Goal: Task Accomplishment & Management: Manage account settings

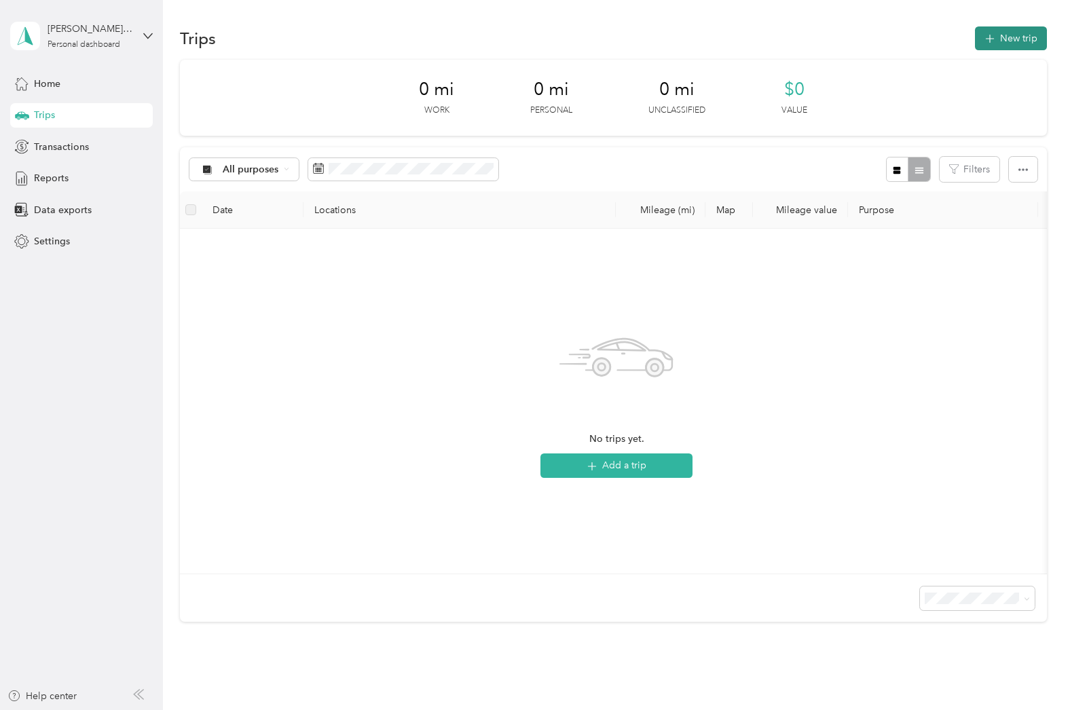
click at [1000, 46] on button "New trip" at bounding box center [1011, 38] width 72 height 24
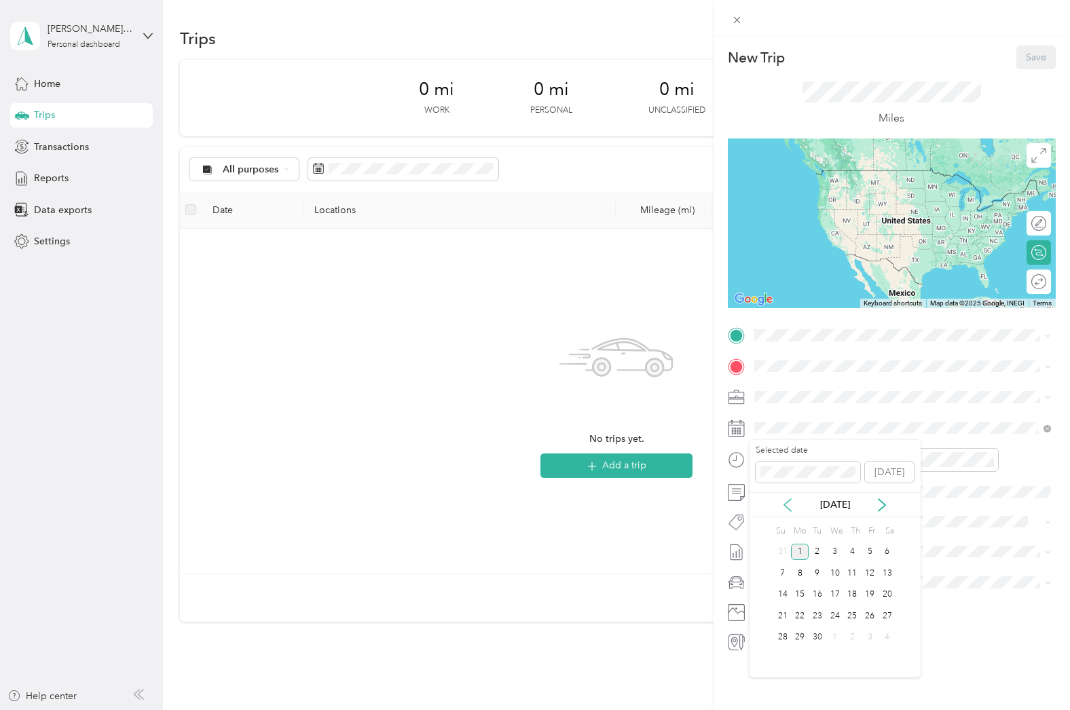
click at [789, 508] on icon at bounding box center [787, 505] width 7 height 12
click at [854, 641] on div "28" at bounding box center [853, 637] width 18 height 17
click at [820, 392] on div "Home [STREET_ADDRESS][US_STATE]" at bounding box center [847, 397] width 136 height 29
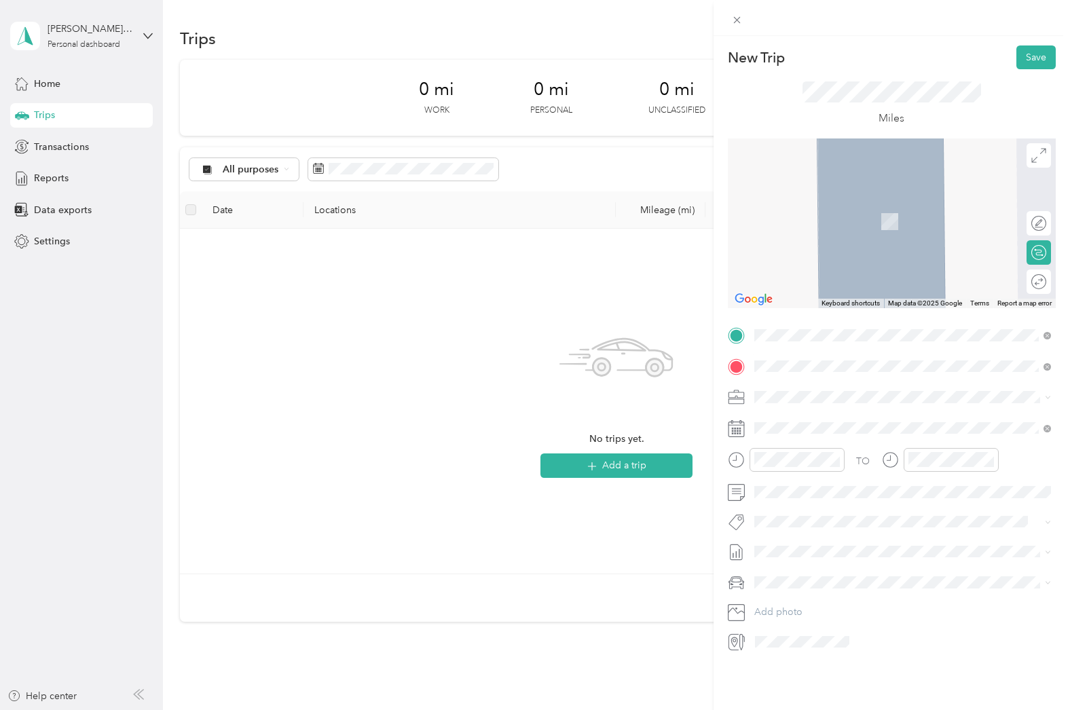
click at [846, 441] on span "[STREET_ADDRESS][US_STATE]" at bounding box center [847, 436] width 136 height 12
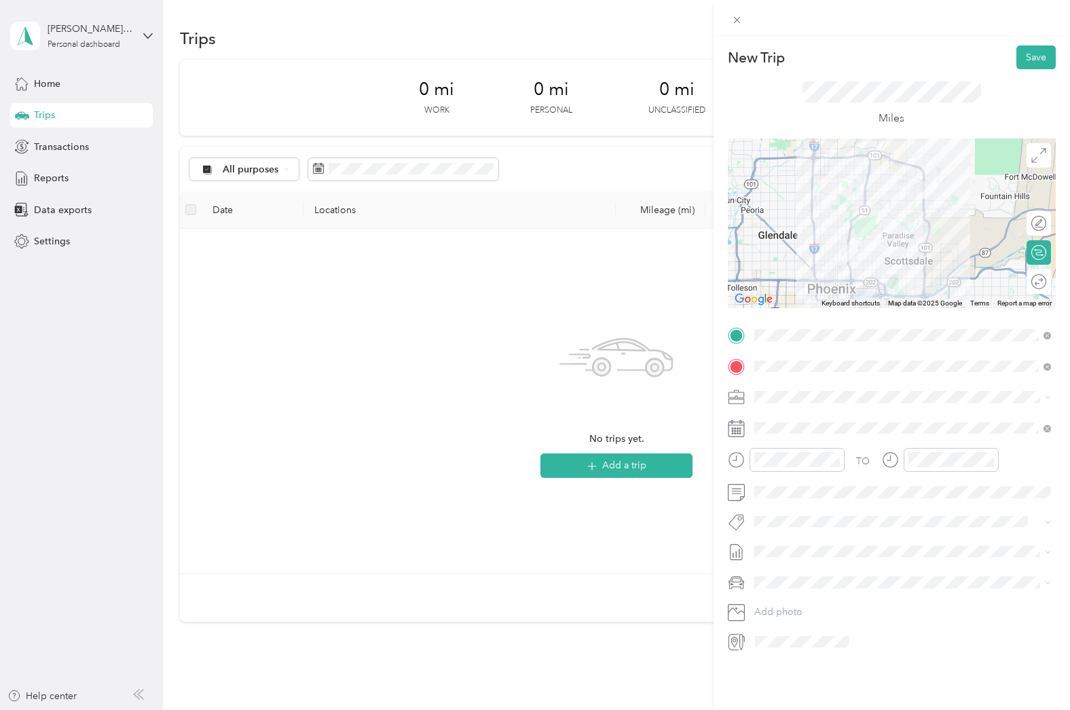
click at [911, 203] on div at bounding box center [892, 223] width 328 height 170
click at [913, 201] on div at bounding box center [892, 223] width 328 height 170
click at [926, 214] on div at bounding box center [892, 223] width 328 height 170
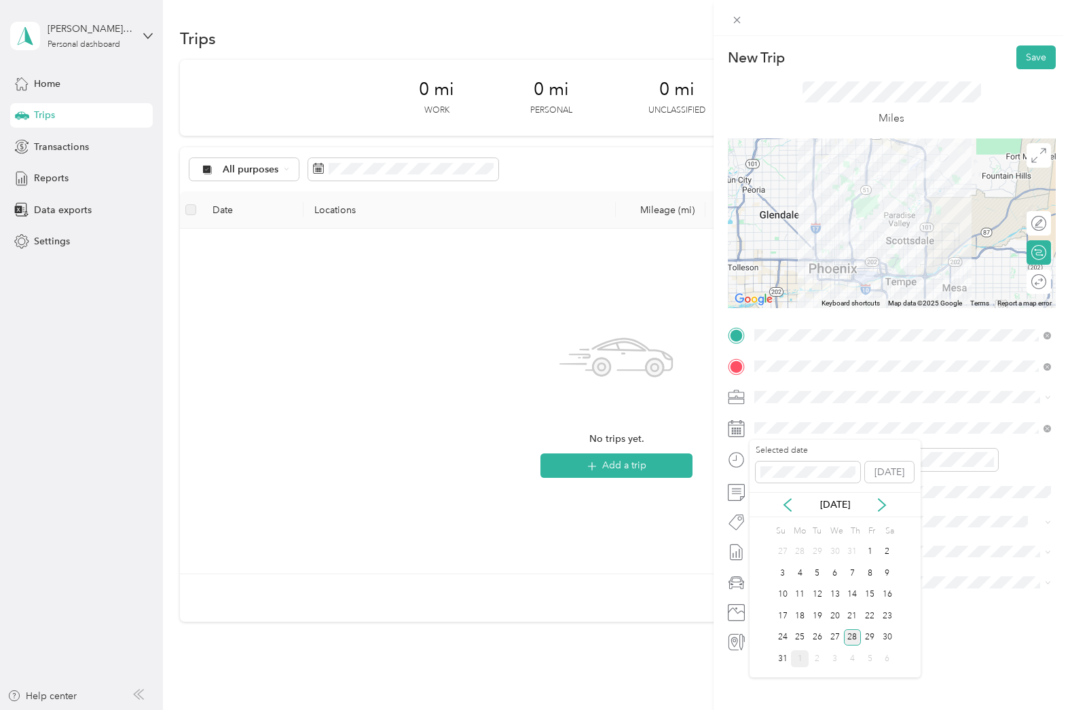
click at [853, 641] on div "28" at bounding box center [853, 637] width 18 height 17
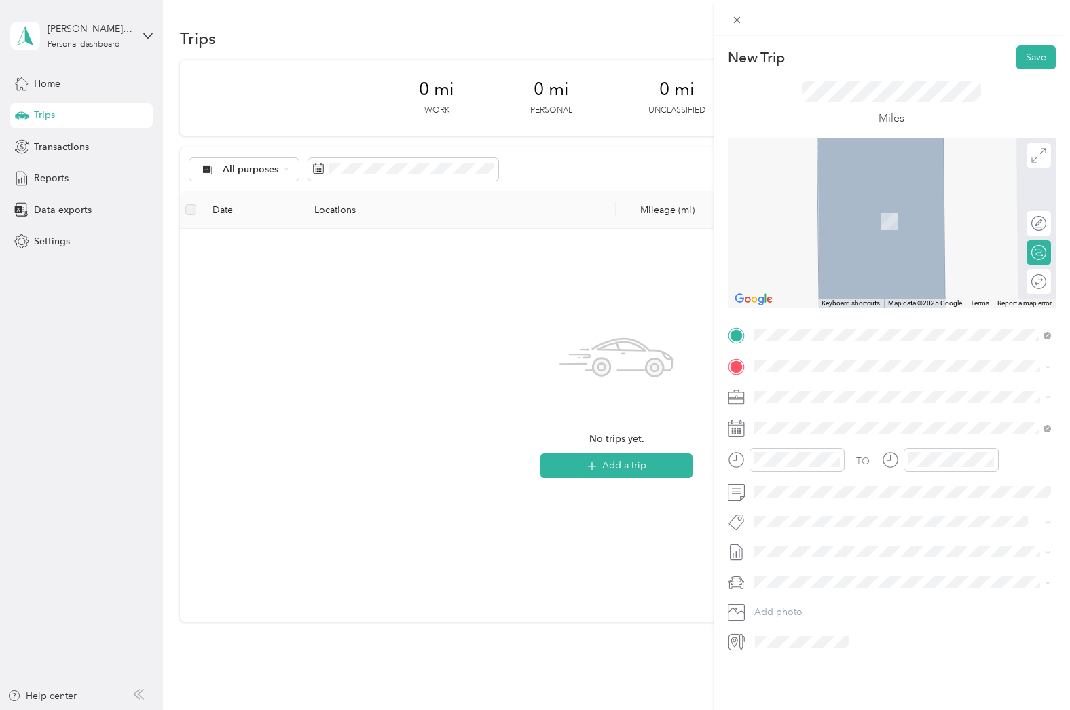
click at [821, 411] on span "[STREET_ADDRESS][US_STATE]" at bounding box center [847, 415] width 136 height 12
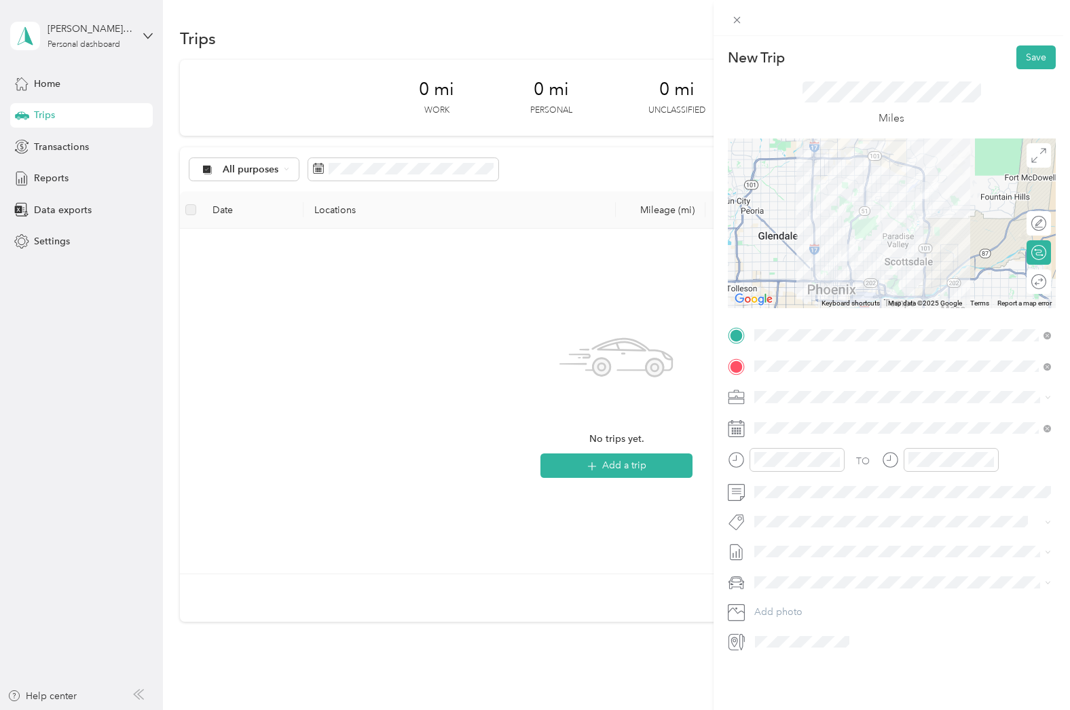
click at [906, 202] on div at bounding box center [892, 223] width 328 height 170
click at [884, 196] on div at bounding box center [892, 223] width 328 height 170
click at [884, 200] on div at bounding box center [892, 223] width 328 height 170
click at [867, 191] on div at bounding box center [892, 223] width 328 height 170
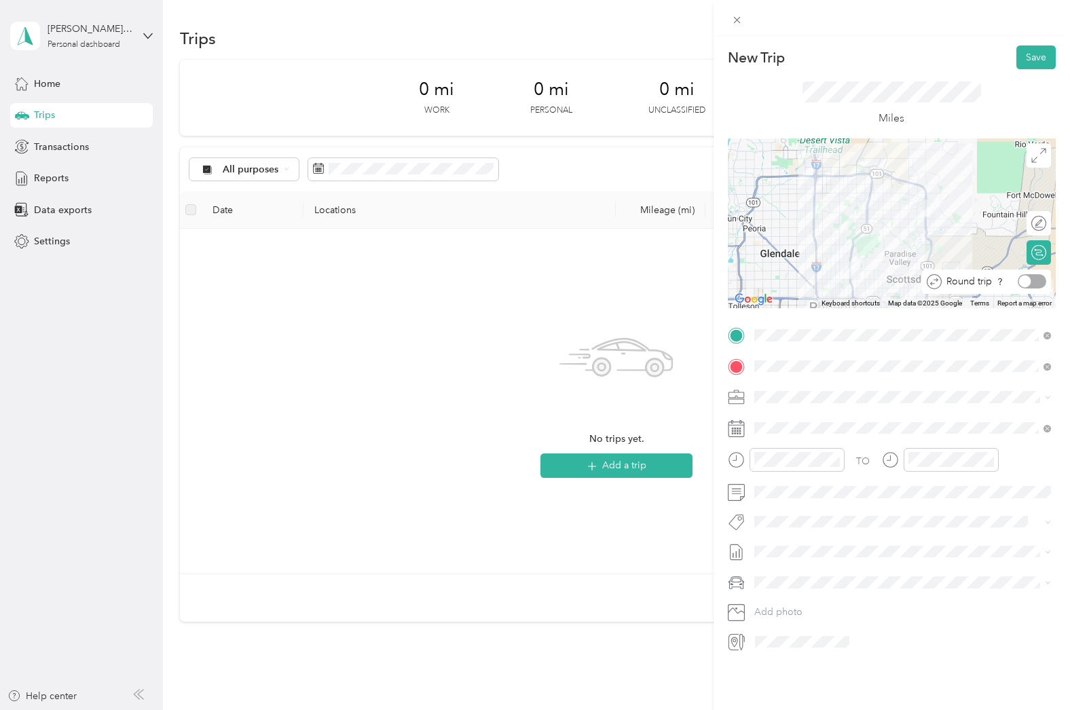
click at [1028, 280] on div at bounding box center [1025, 282] width 12 height 12
click at [1035, 60] on button "Save" at bounding box center [1035, 57] width 39 height 24
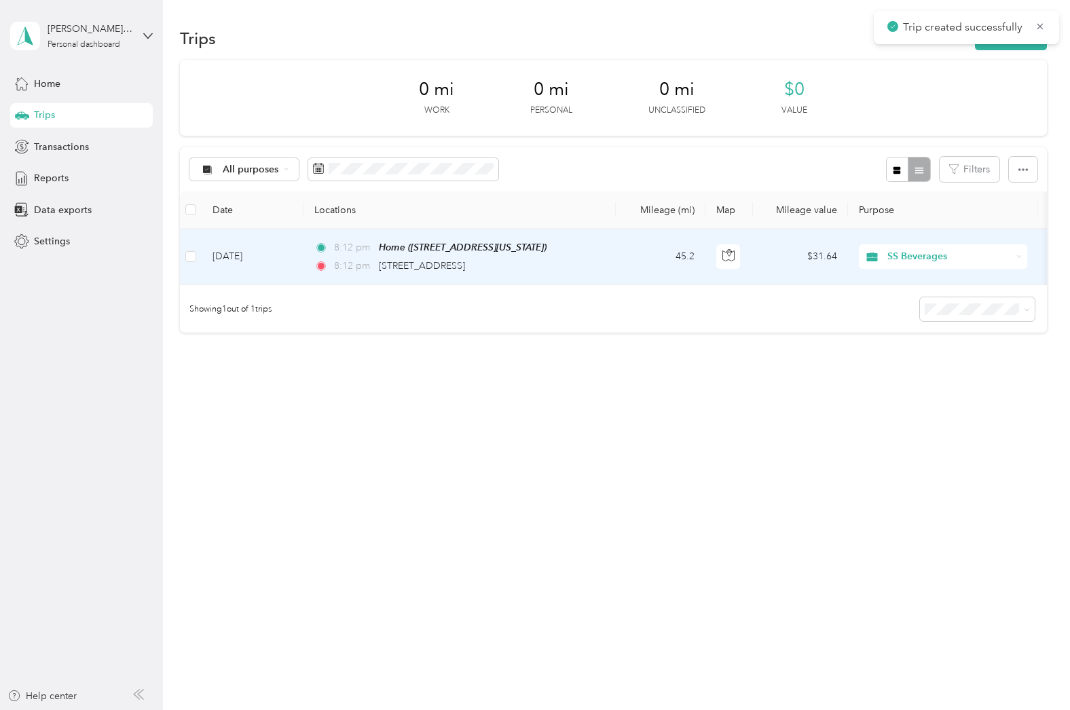
click at [296, 261] on td "[DATE]" at bounding box center [253, 257] width 102 height 56
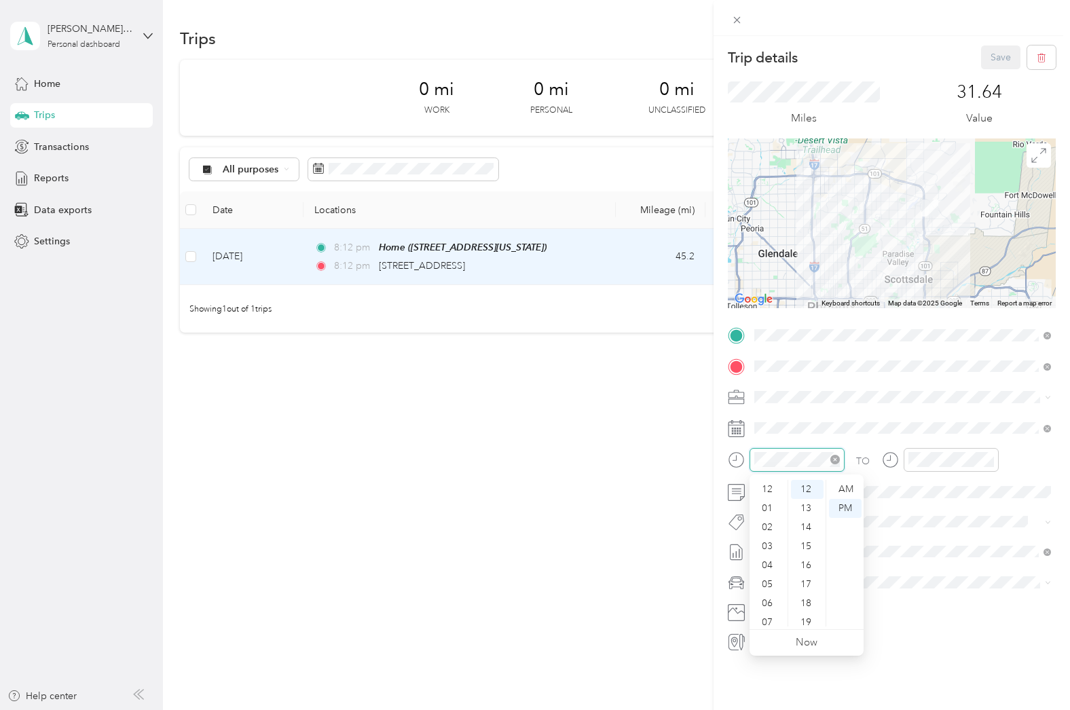
scroll to position [81, 0]
click at [767, 595] on div "10" at bounding box center [768, 597] width 33 height 19
click at [812, 493] on div "10" at bounding box center [807, 495] width 33 height 19
drag, startPoint x: 844, startPoint y: 495, endPoint x: 905, endPoint y: 480, distance: 63.5
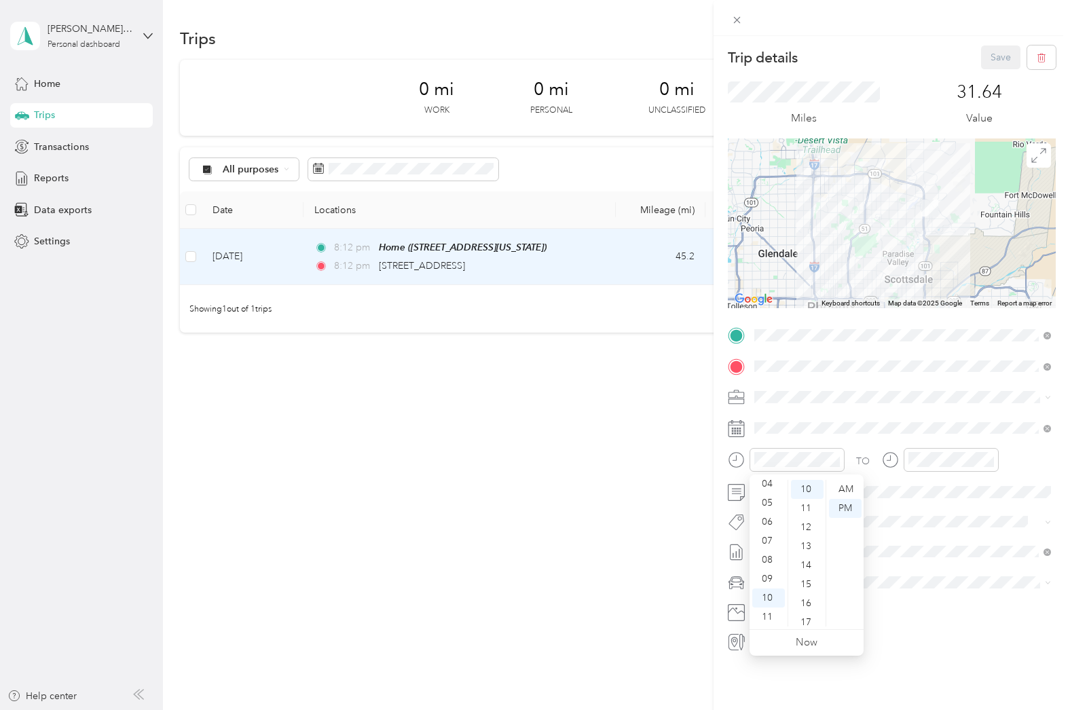
click at [844, 495] on div "AM" at bounding box center [845, 489] width 33 height 19
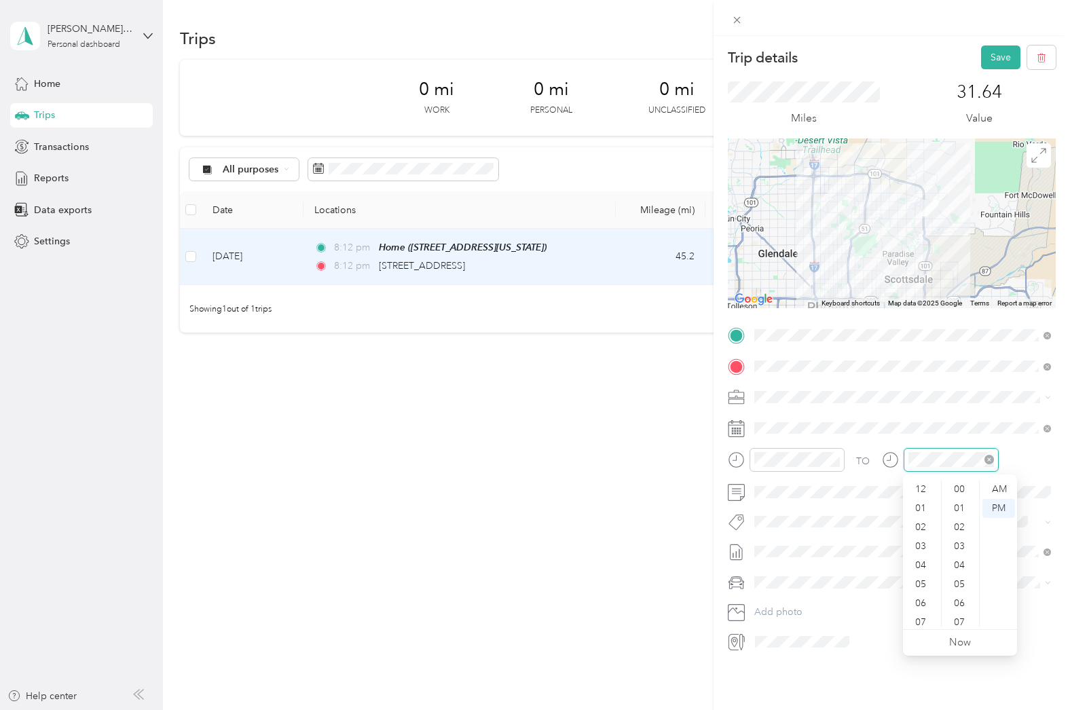
scroll to position [81, 0]
click at [918, 604] on div "10" at bounding box center [921, 597] width 33 height 19
click at [960, 581] on div "25" at bounding box center [960, 581] width 33 height 19
click at [959, 579] on div "50" at bounding box center [960, 578] width 33 height 19
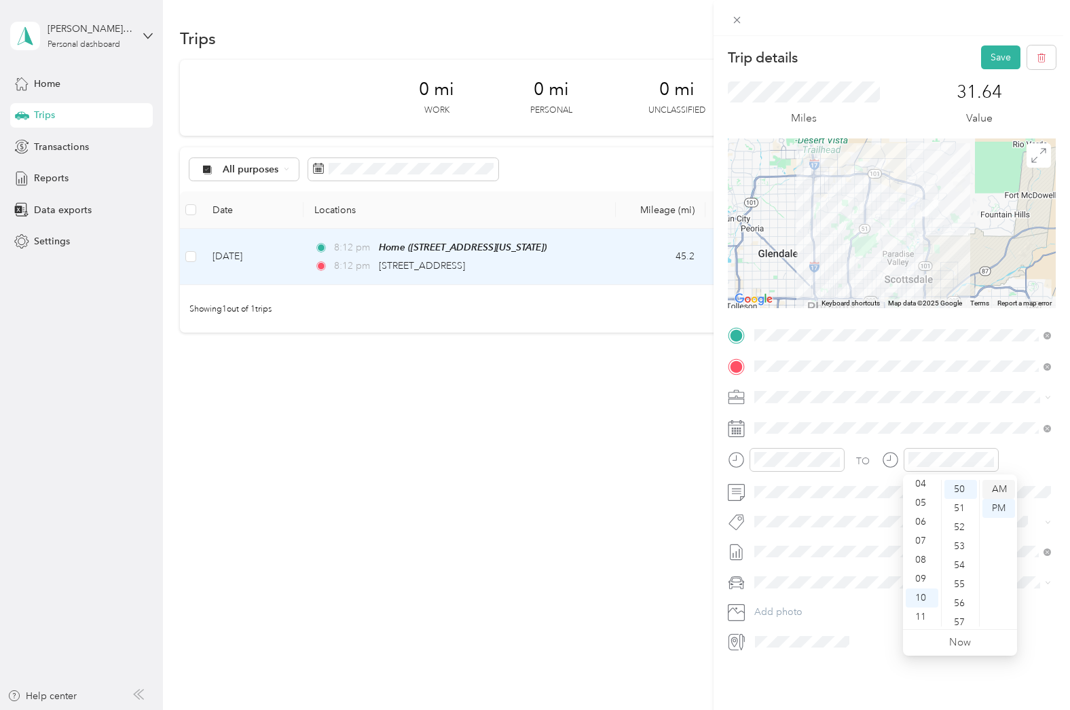
click at [991, 489] on div "AM" at bounding box center [998, 489] width 33 height 19
click at [1009, 55] on button "Save" at bounding box center [1000, 57] width 39 height 24
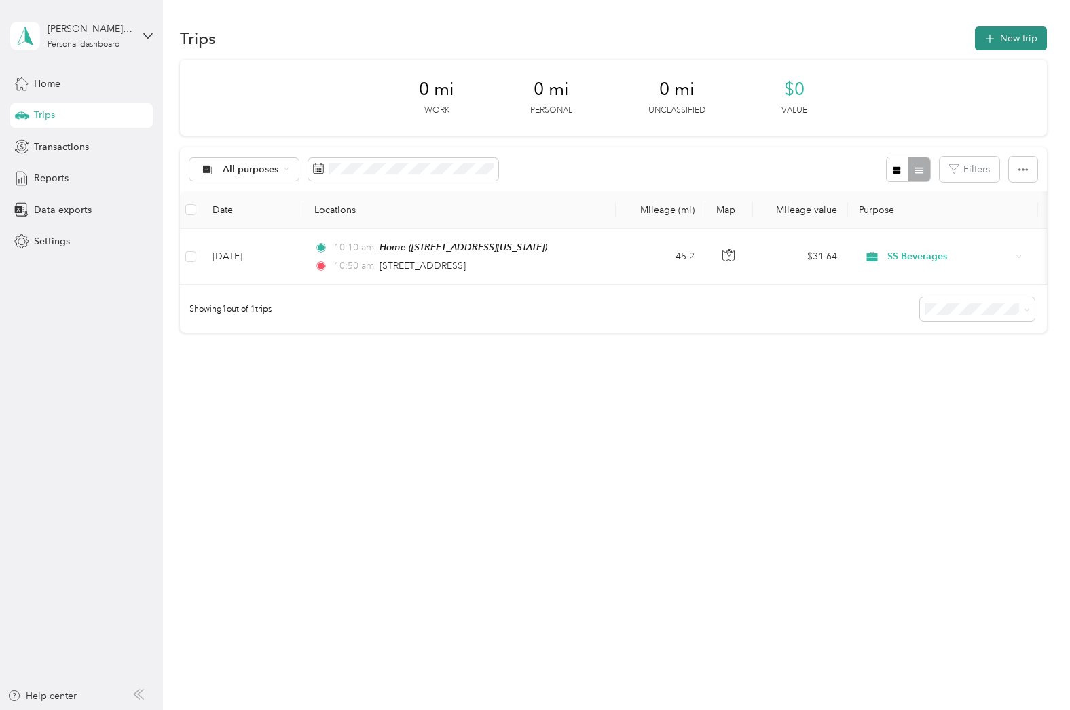
click at [1017, 44] on button "New trip" at bounding box center [1011, 38] width 72 height 24
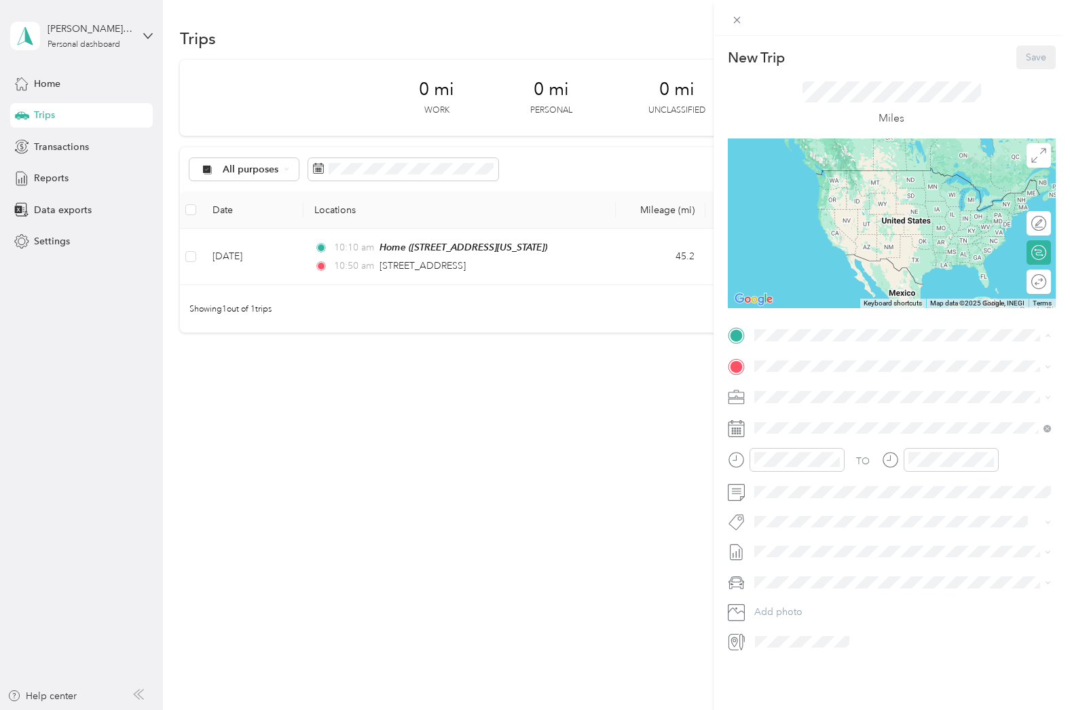
click at [826, 382] on div "Home [STREET_ADDRESS][US_STATE]" at bounding box center [902, 397] width 287 height 33
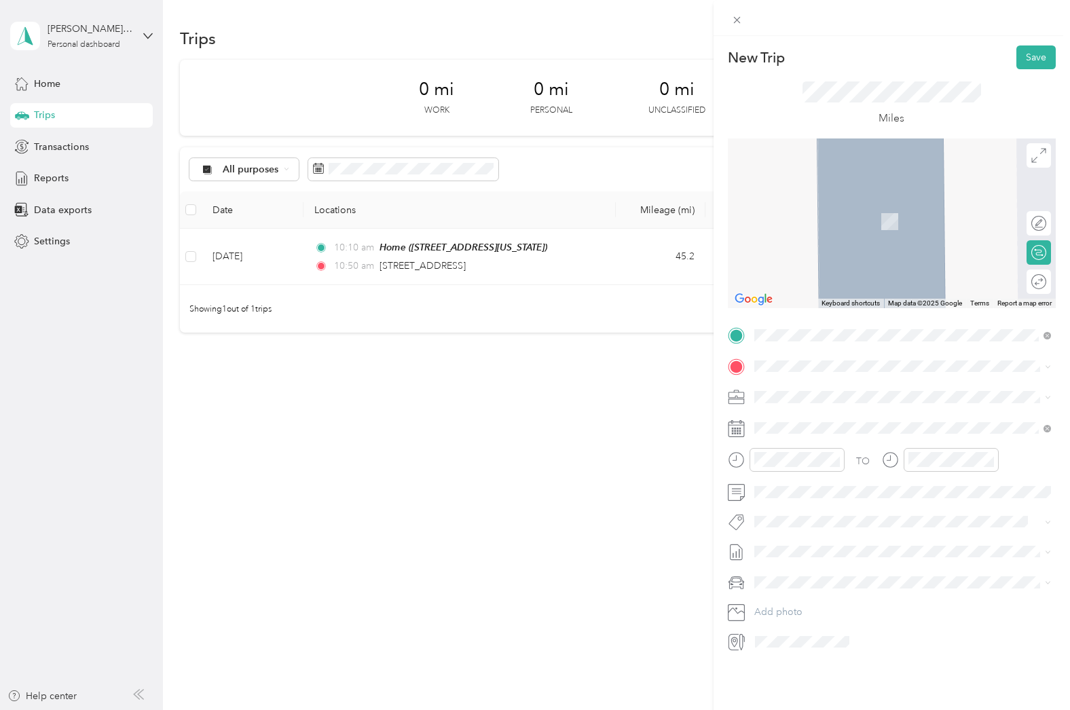
click at [844, 440] on span "[STREET_ADDRESS][US_STATE]" at bounding box center [847, 434] width 136 height 12
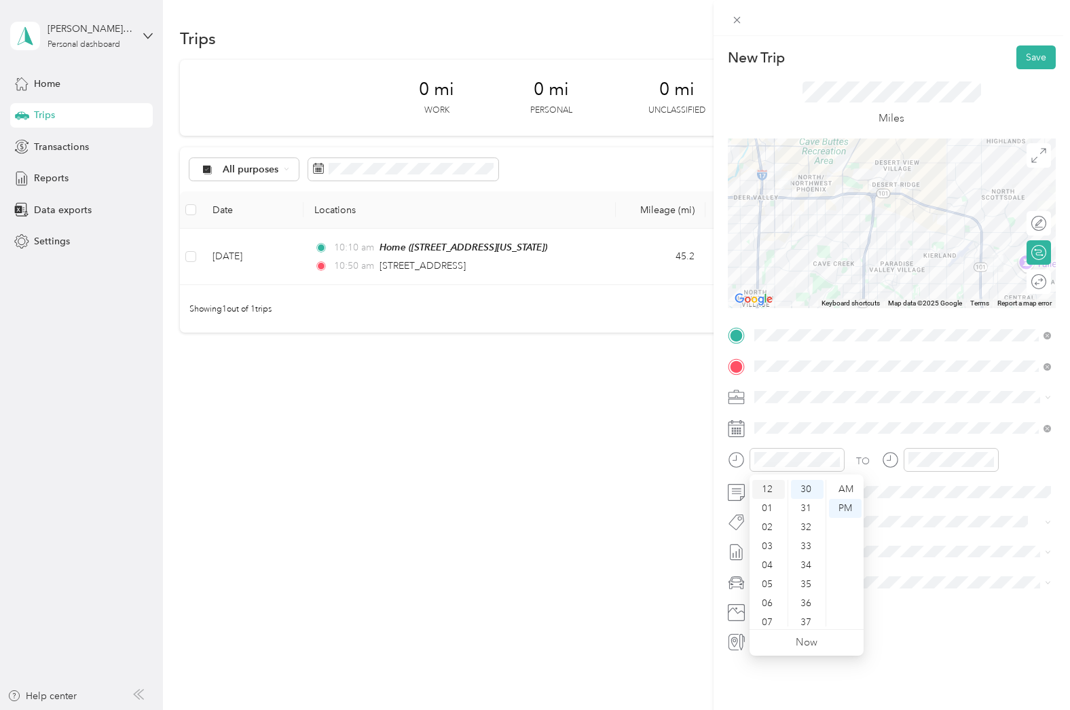
click at [770, 489] on div "12" at bounding box center [768, 489] width 33 height 19
click at [813, 501] on div "05" at bounding box center [807, 502] width 33 height 19
click at [938, 472] on div at bounding box center [940, 464] width 117 height 33
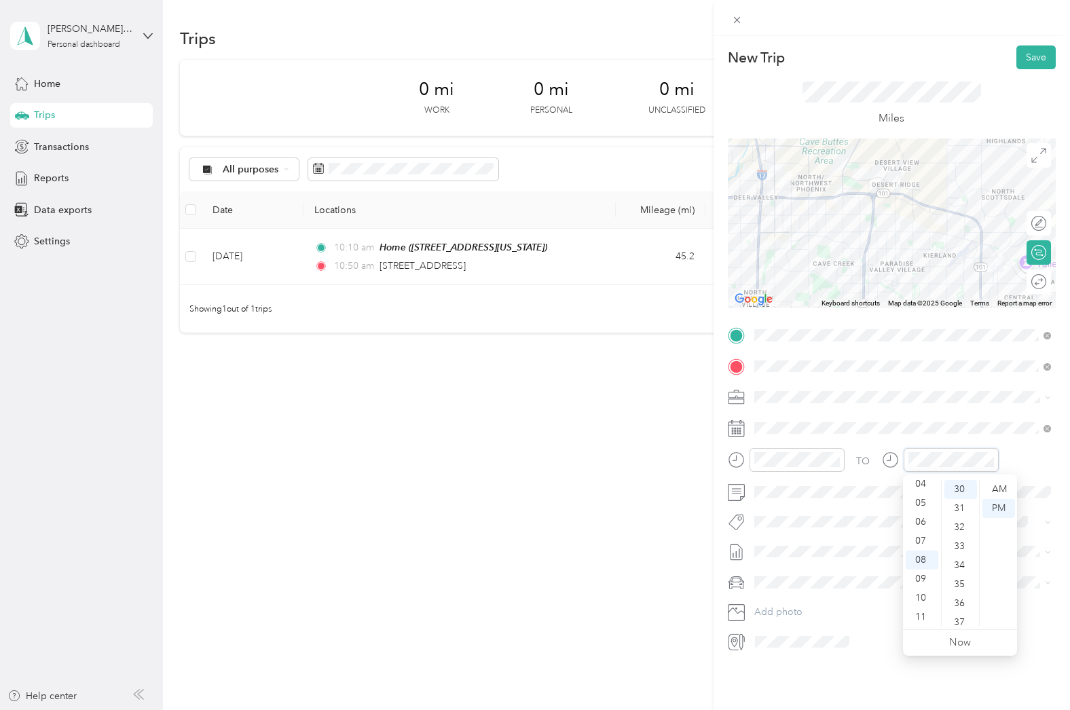
scroll to position [0, 0]
click at [926, 488] on div "12" at bounding box center [921, 489] width 33 height 19
click at [962, 492] on div "30" at bounding box center [960, 489] width 33 height 19
click at [960, 565] on div "34" at bounding box center [960, 565] width 33 height 19
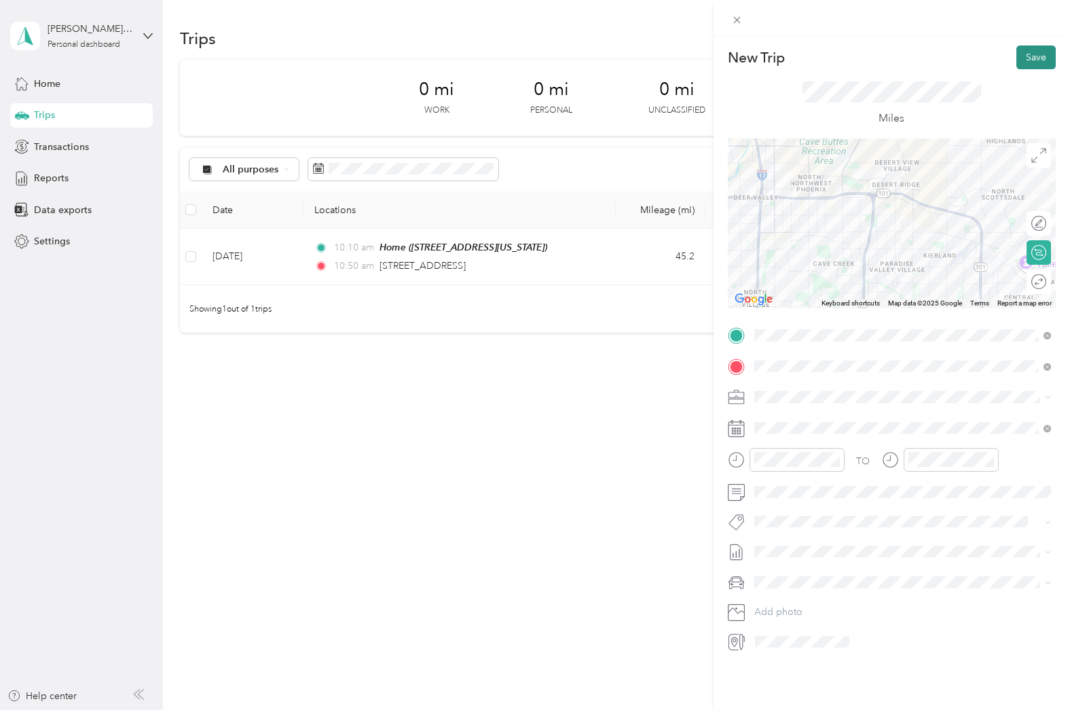
click at [1032, 56] on button "Save" at bounding box center [1035, 57] width 39 height 24
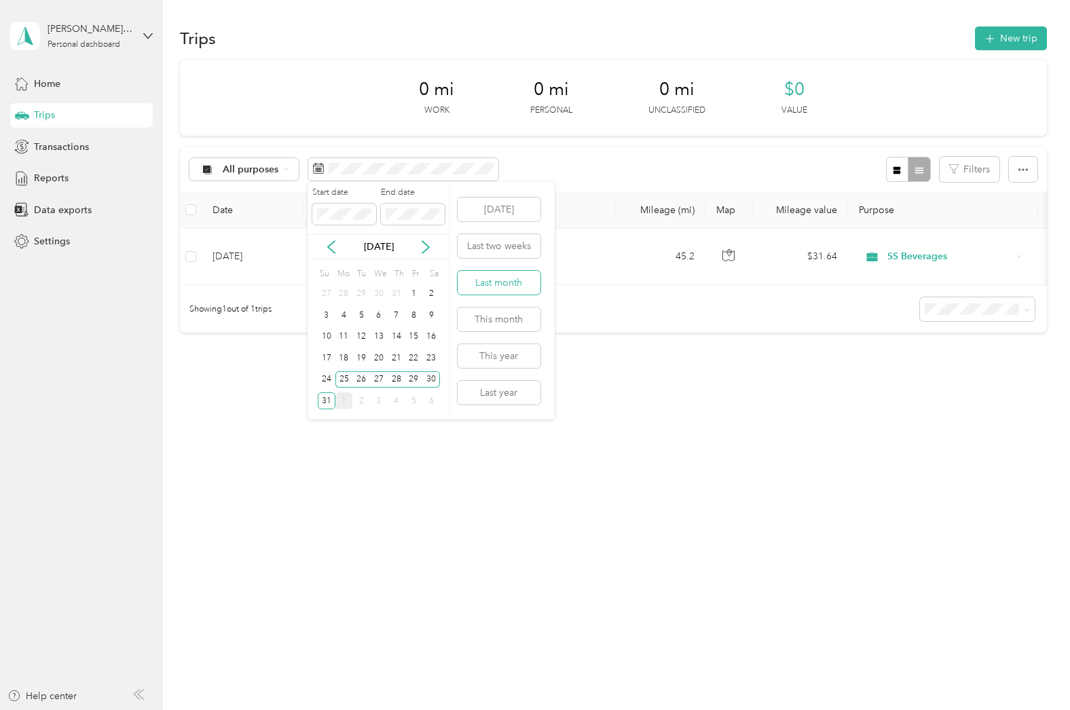
click at [501, 279] on button "Last month" at bounding box center [498, 283] width 83 height 24
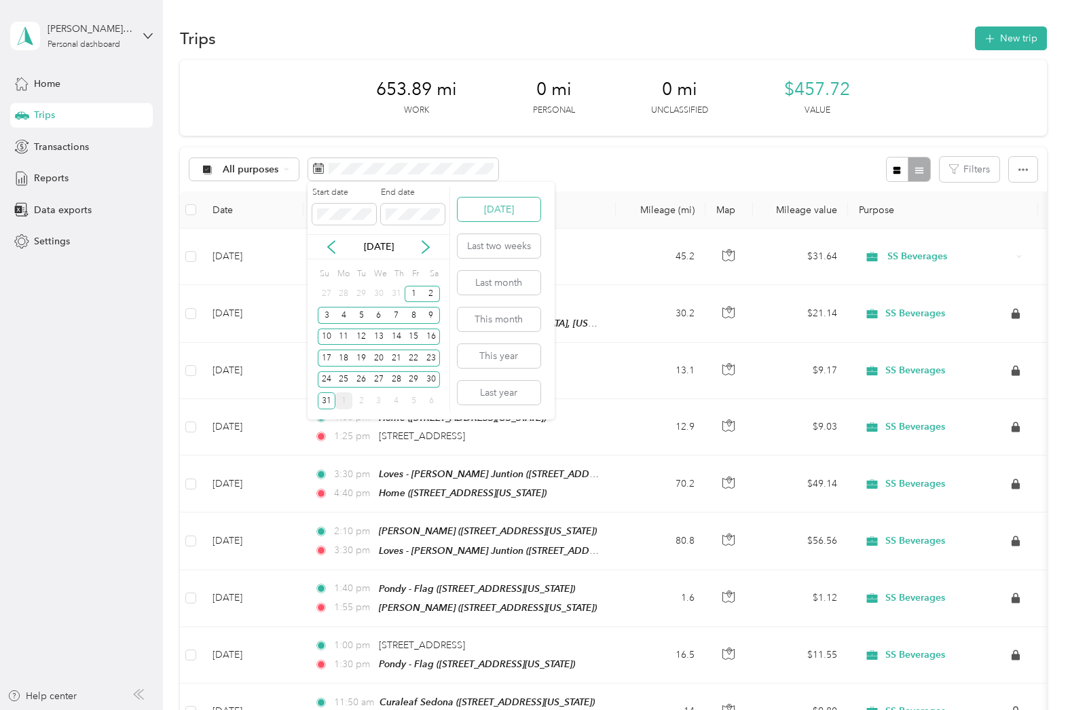
click at [486, 217] on button "[DATE]" at bounding box center [498, 210] width 83 height 24
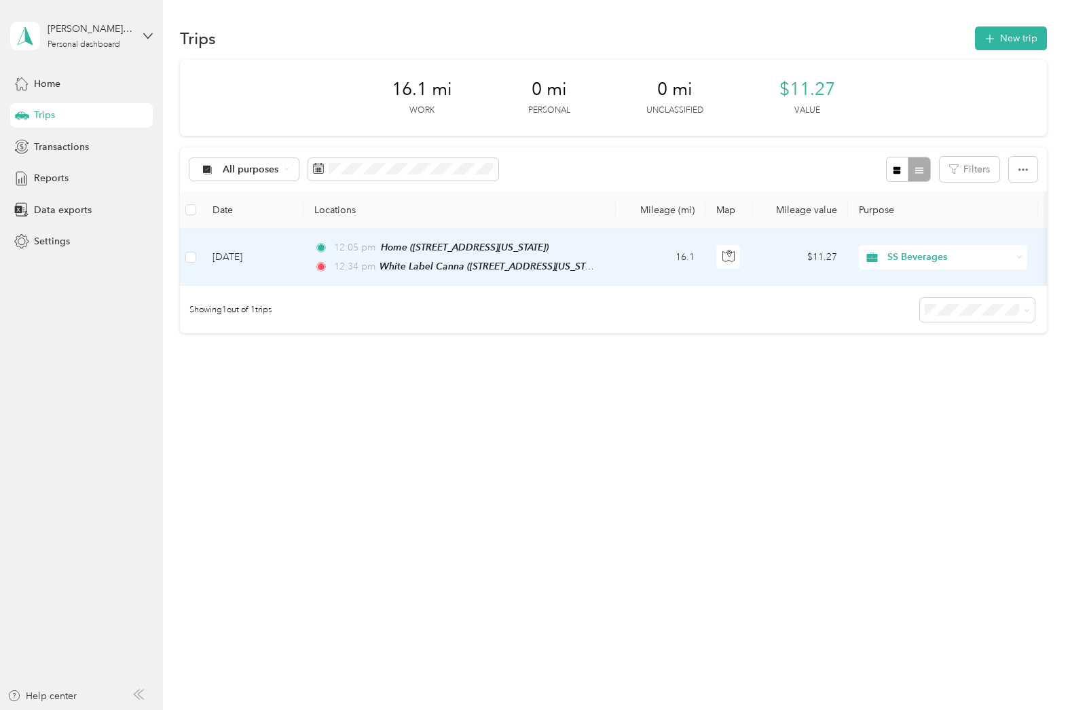
click at [624, 269] on td "16.1" at bounding box center [661, 257] width 90 height 57
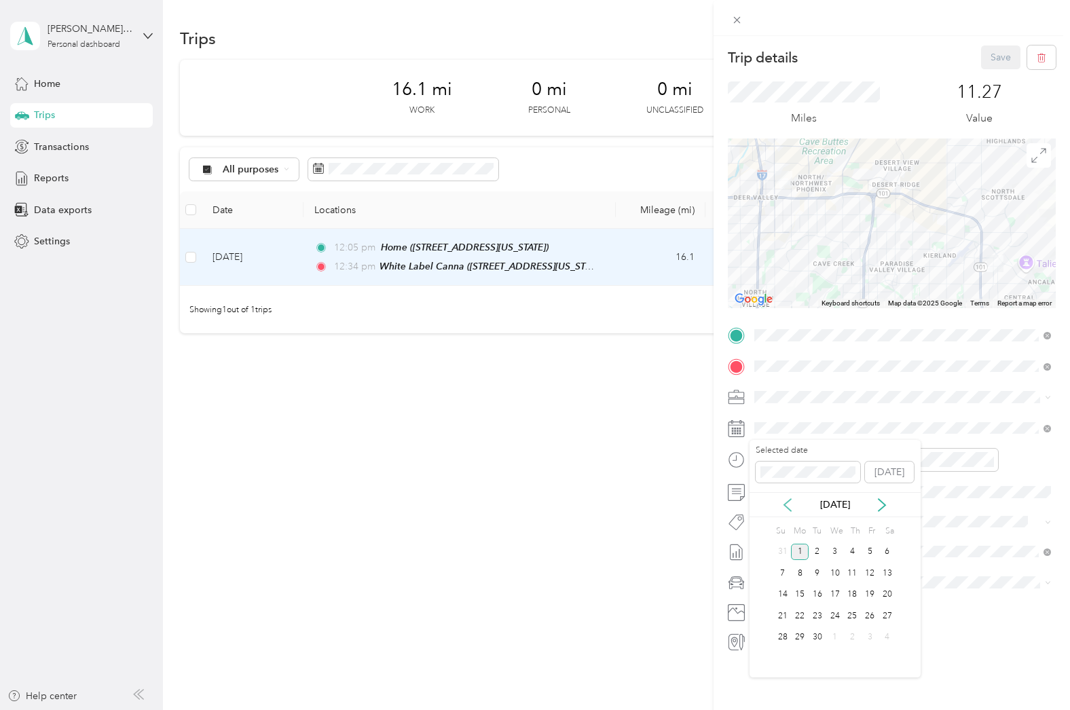
click at [791, 510] on icon at bounding box center [788, 505] width 14 height 14
click at [857, 633] on div "28" at bounding box center [853, 637] width 18 height 17
click at [996, 62] on button "Save" at bounding box center [1000, 57] width 39 height 24
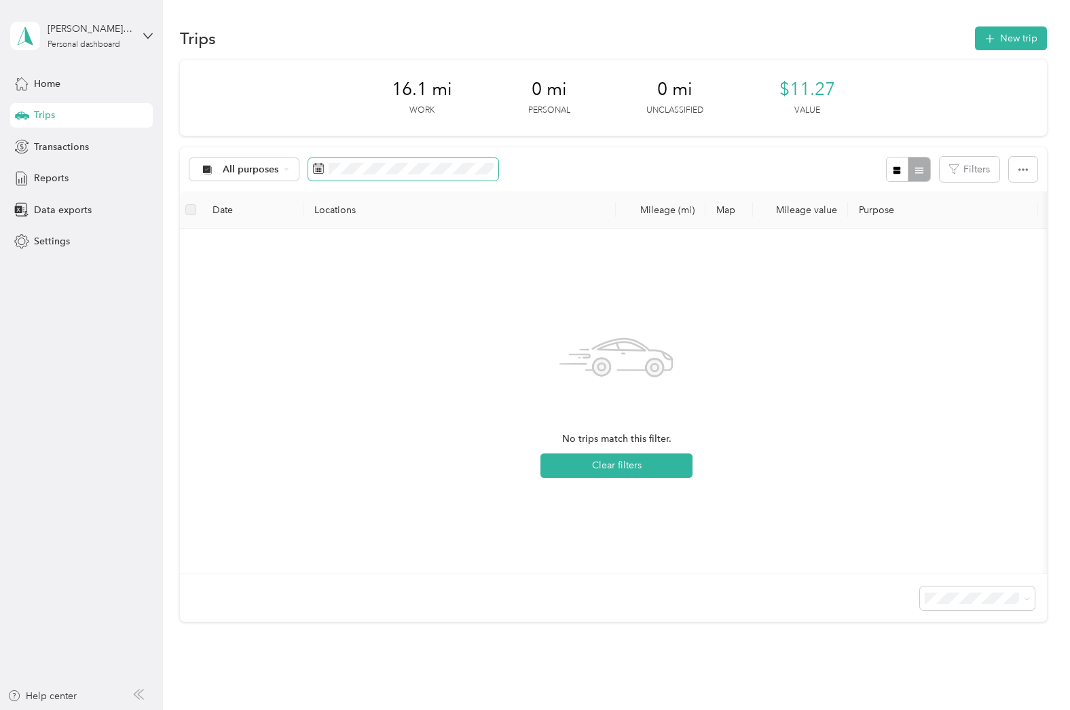
click at [358, 162] on span at bounding box center [403, 169] width 190 height 23
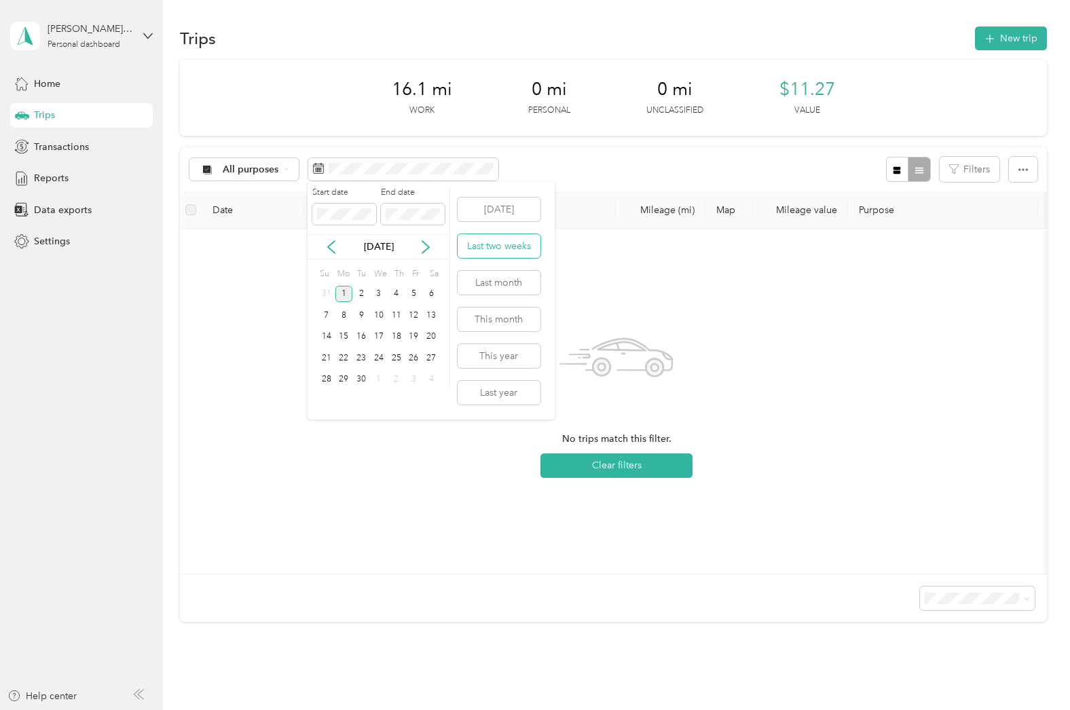
click at [483, 251] on button "Last two weeks" at bounding box center [498, 246] width 83 height 24
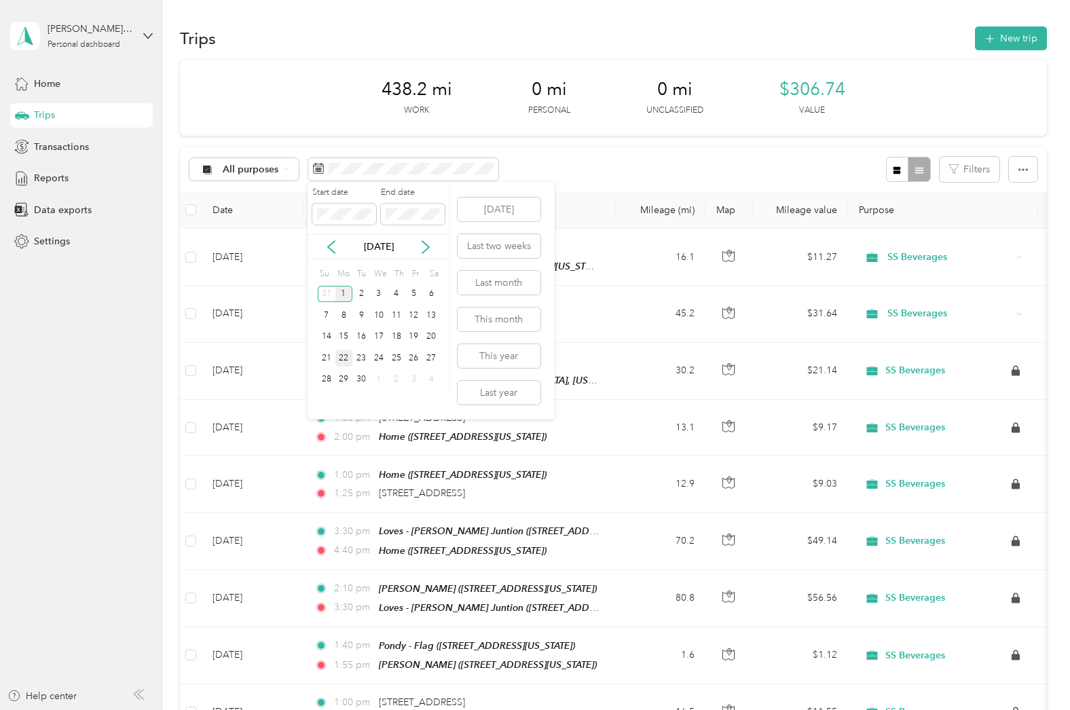
click at [340, 358] on div "22" at bounding box center [344, 358] width 18 height 17
click at [342, 381] on div "29" at bounding box center [344, 379] width 18 height 17
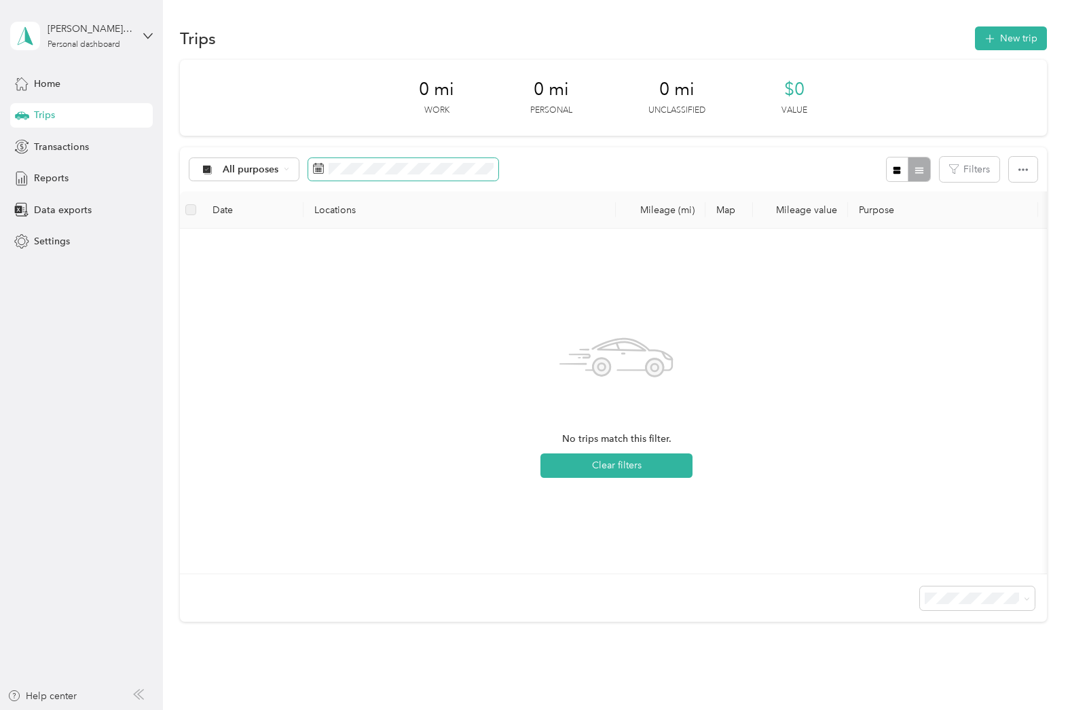
click at [358, 175] on span at bounding box center [403, 169] width 190 height 23
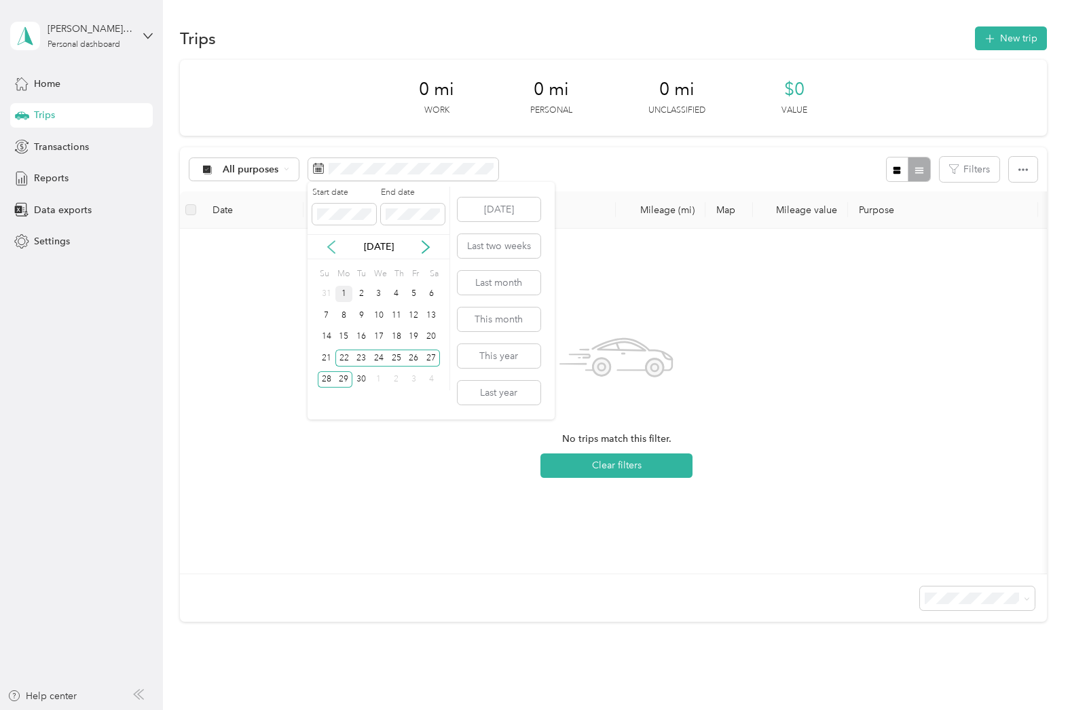
click at [336, 248] on icon at bounding box center [331, 247] width 14 height 14
click at [341, 382] on div "25" at bounding box center [344, 379] width 18 height 17
click at [329, 402] on div "31" at bounding box center [327, 400] width 18 height 17
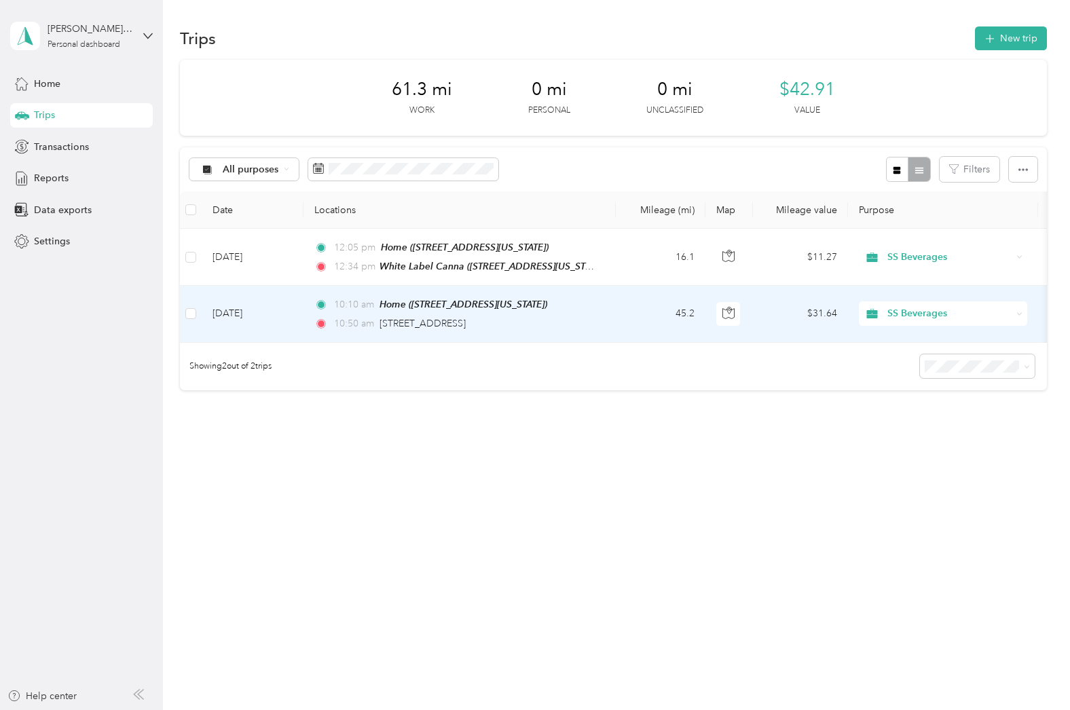
click at [296, 318] on td "[DATE]" at bounding box center [253, 314] width 102 height 56
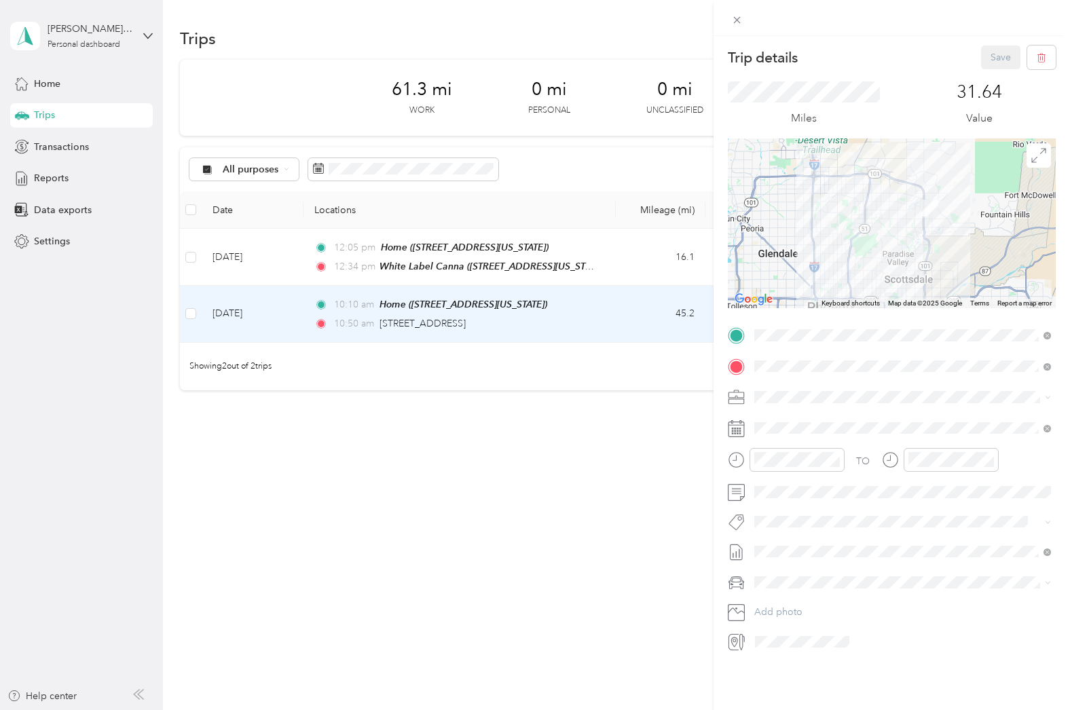
click at [884, 268] on div at bounding box center [892, 223] width 328 height 170
click at [282, 261] on div "Trip details Save This trip cannot be edited because it is either under review,…" at bounding box center [535, 355] width 1070 height 710
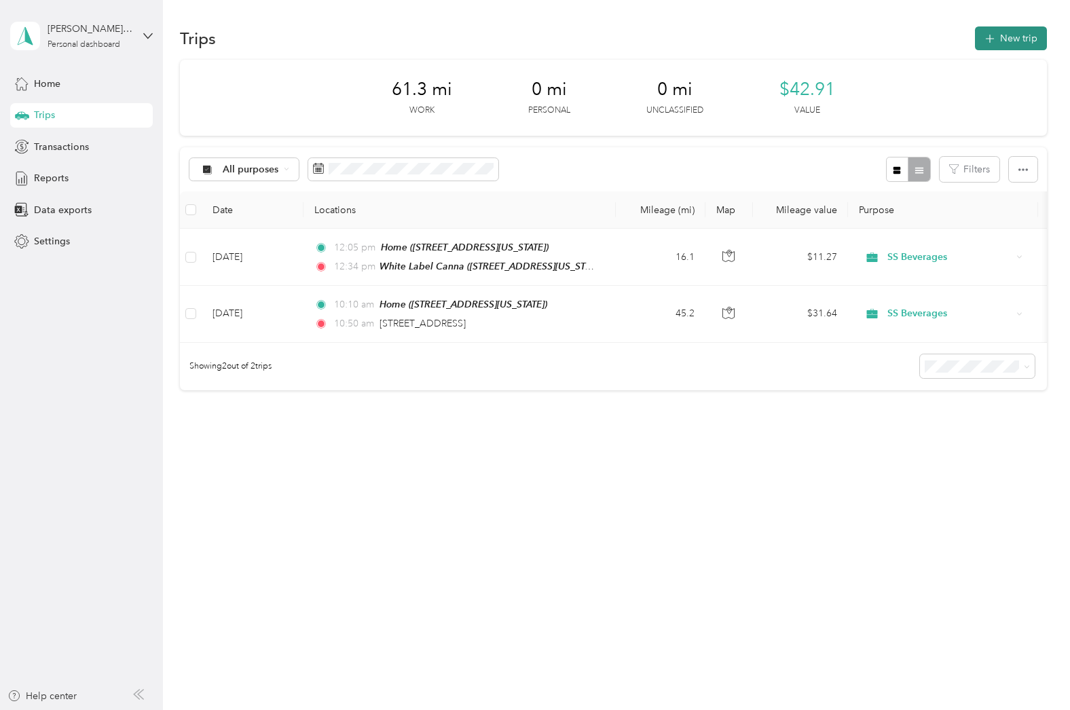
click at [1029, 45] on button "New trip" at bounding box center [1011, 38] width 72 height 24
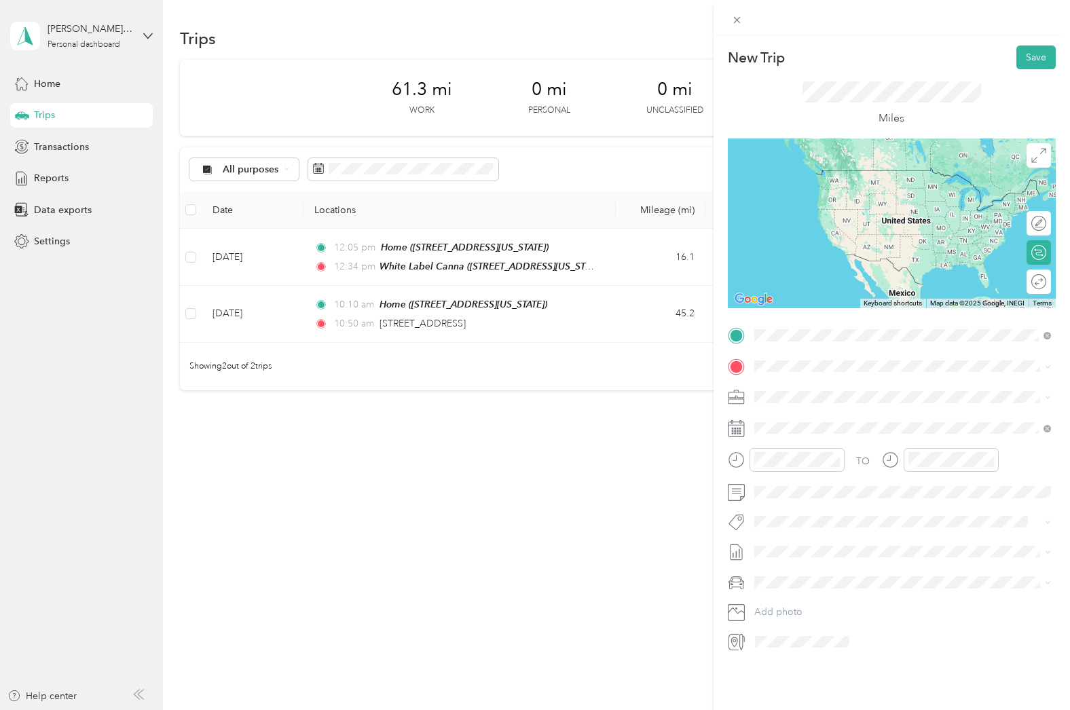
click at [827, 410] on span "[STREET_ADDRESS][US_STATE]" at bounding box center [847, 404] width 136 height 12
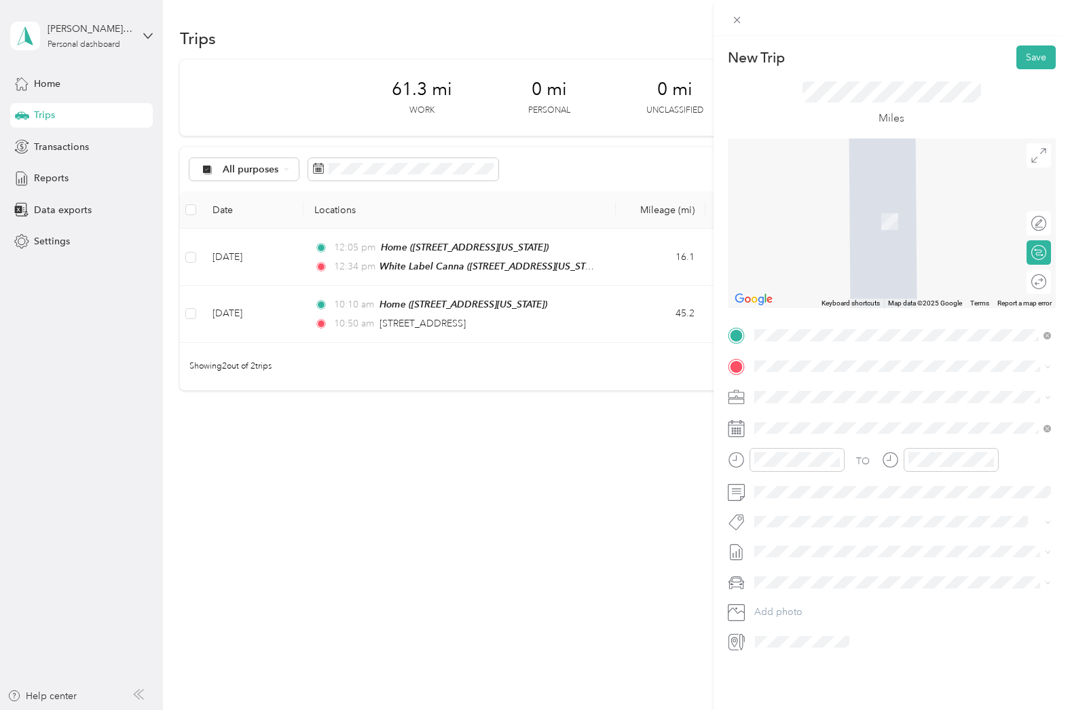
click at [819, 422] on div "Home [STREET_ADDRESS][US_STATE]" at bounding box center [847, 425] width 136 height 29
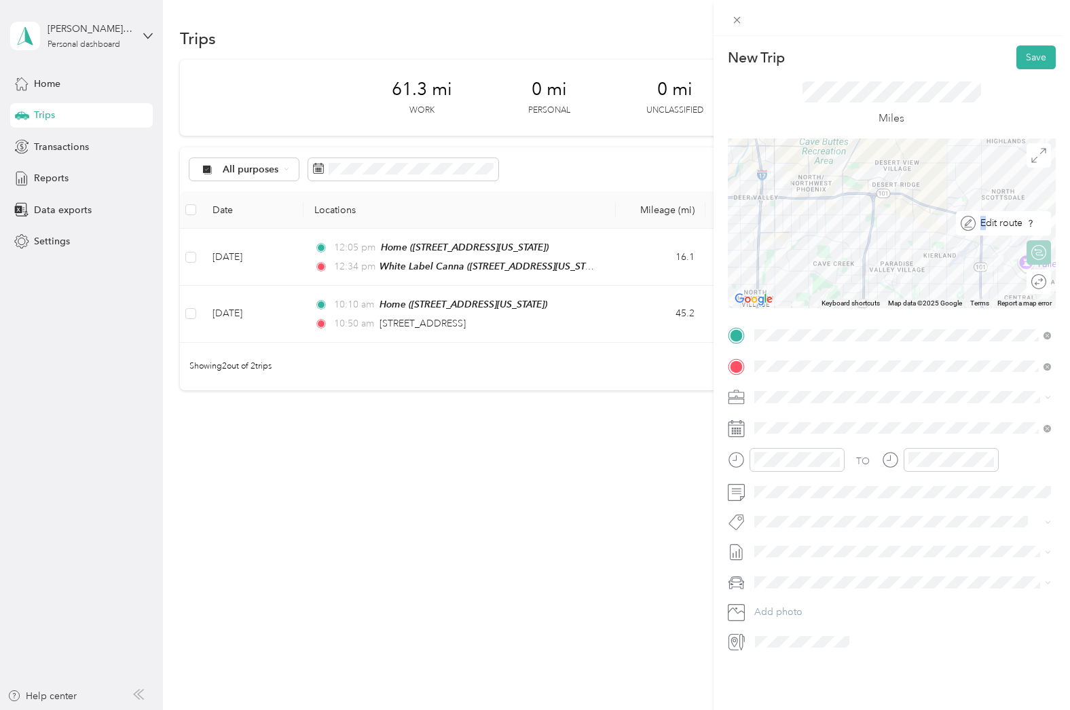
click at [1039, 219] on div "Edit route" at bounding box center [1003, 223] width 95 height 24
click at [1026, 221] on div at bounding box center [1025, 223] width 12 height 12
click at [1025, 282] on div at bounding box center [1025, 282] width 12 height 12
click at [1026, 282] on div at bounding box center [1031, 281] width 29 height 14
drag, startPoint x: 914, startPoint y: 255, endPoint x: 931, endPoint y: 246, distance: 19.7
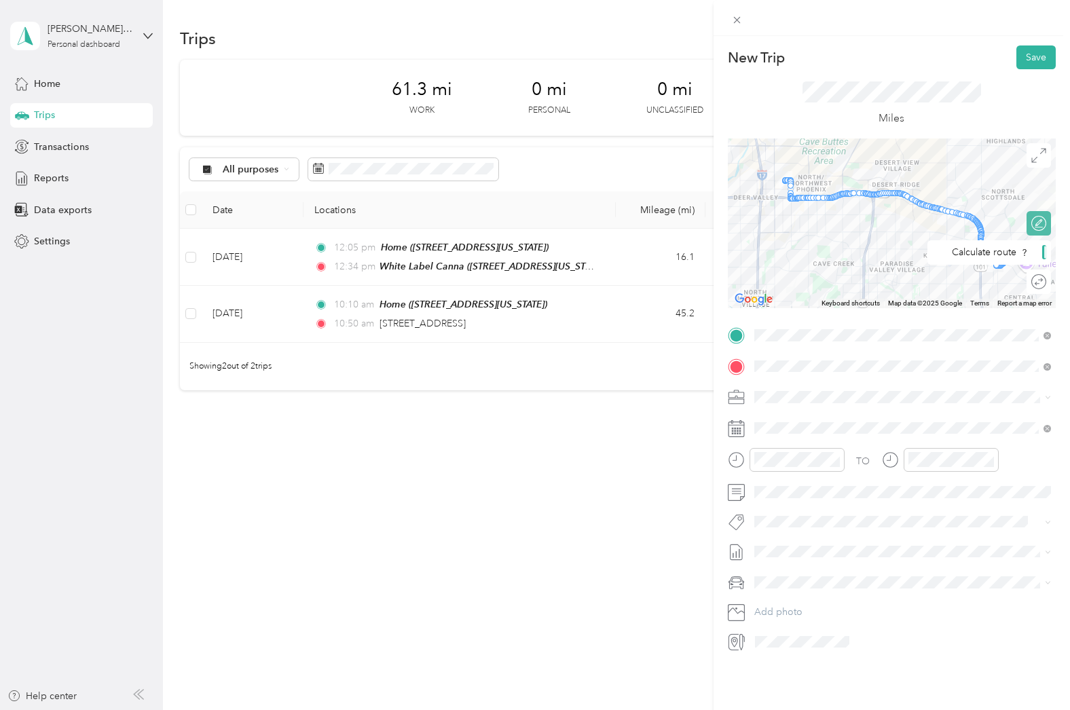
click at [914, 255] on div at bounding box center [892, 223] width 328 height 170
click at [1042, 167] on div at bounding box center [892, 223] width 328 height 170
click at [1037, 162] on icon at bounding box center [1038, 155] width 15 height 15
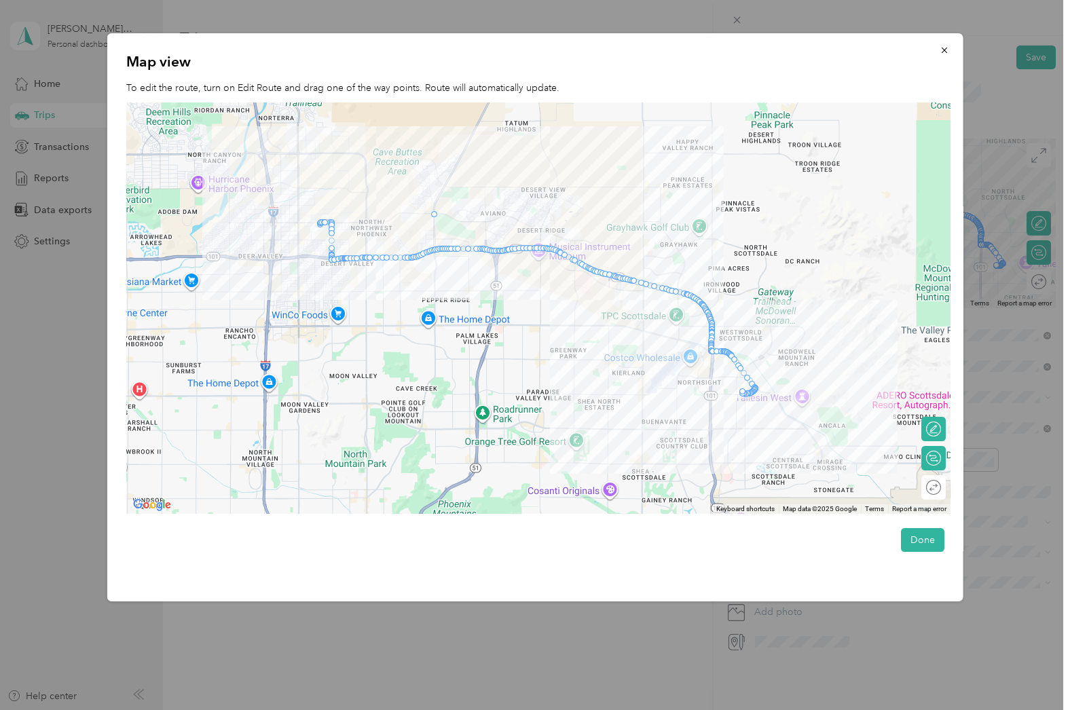
drag, startPoint x: 407, startPoint y: 256, endPoint x: 432, endPoint y: 211, distance: 51.7
drag, startPoint x: 484, startPoint y: 248, endPoint x: 489, endPoint y: 219, distance: 30.2
drag, startPoint x: 539, startPoint y: 233, endPoint x: 549, endPoint y: 187, distance: 46.6
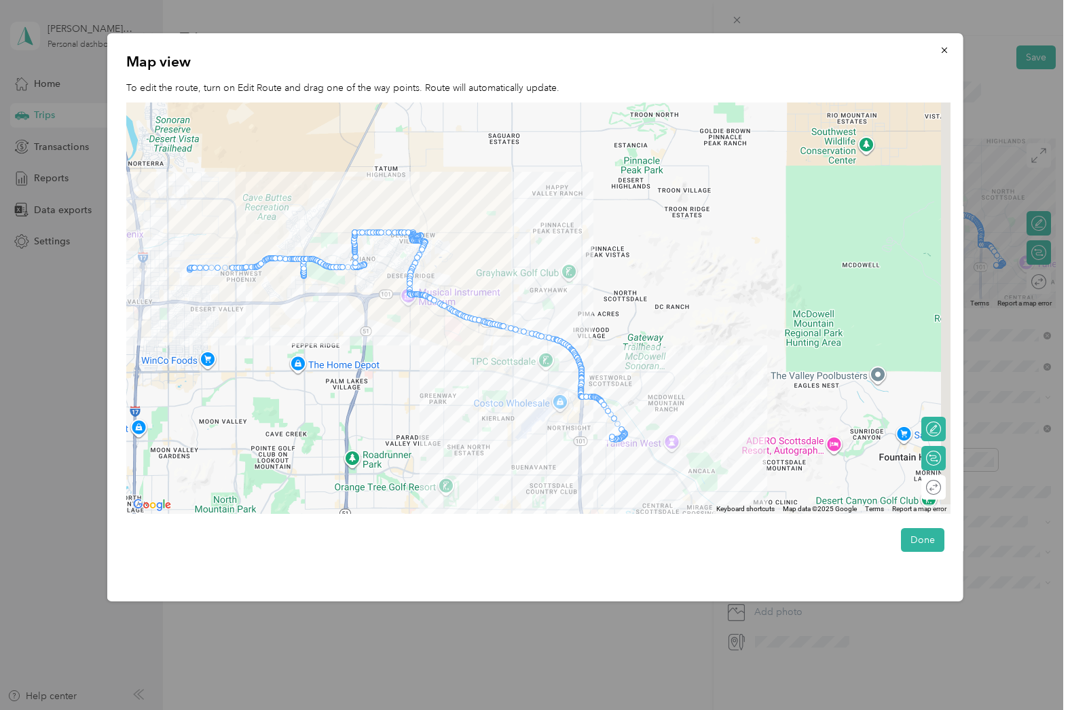
drag, startPoint x: 593, startPoint y: 276, endPoint x: 468, endPoint y: 329, distance: 135.6
click at [459, 324] on div at bounding box center [538, 308] width 824 height 412
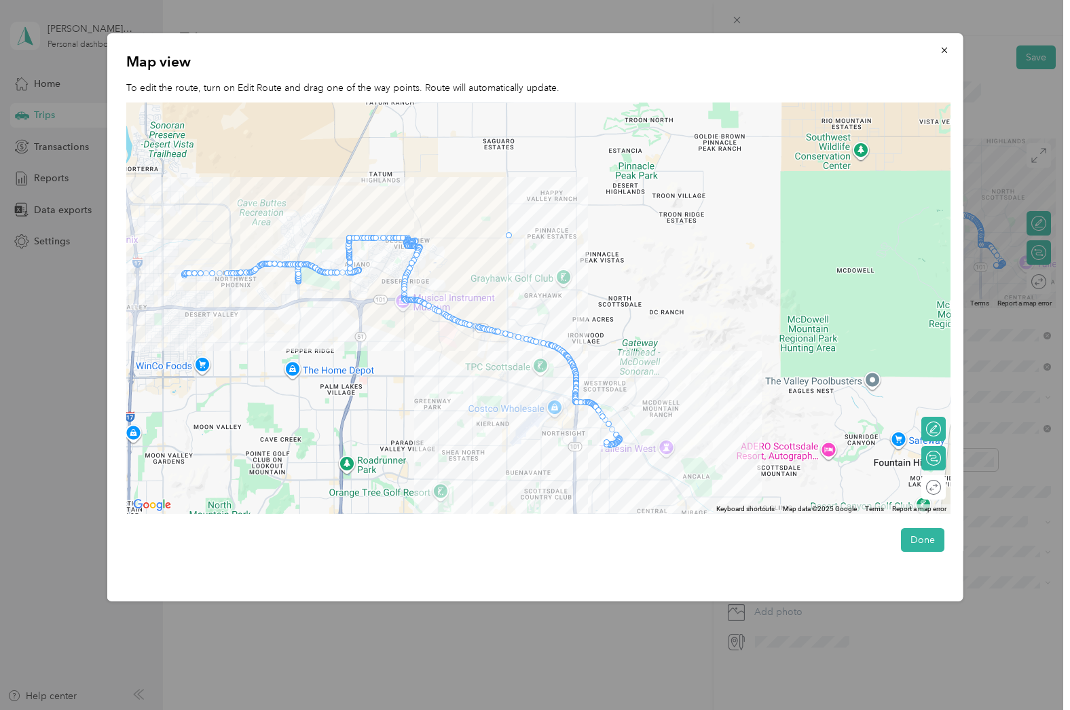
drag, startPoint x: 472, startPoint y: 325, endPoint x: 508, endPoint y: 234, distance: 97.8
drag, startPoint x: 559, startPoint y: 345, endPoint x: 545, endPoint y: 300, distance: 47.5
drag, startPoint x: 557, startPoint y: 350, endPoint x: 594, endPoint y: 297, distance: 64.8
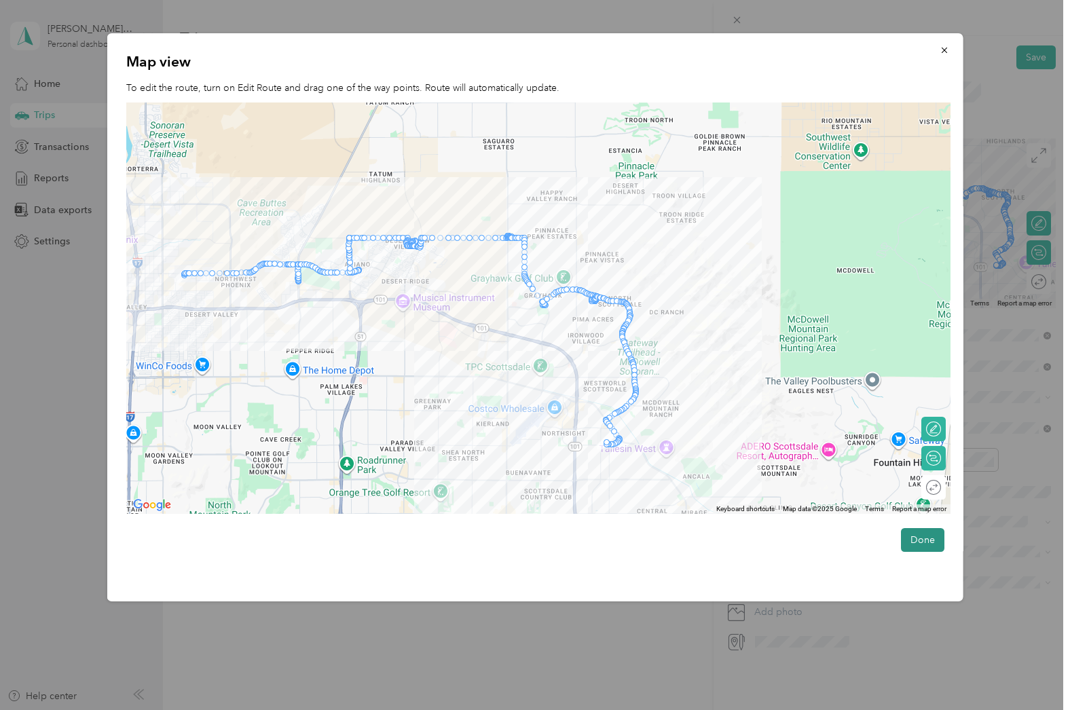
click at [910, 535] on button "Done" at bounding box center [921, 540] width 43 height 24
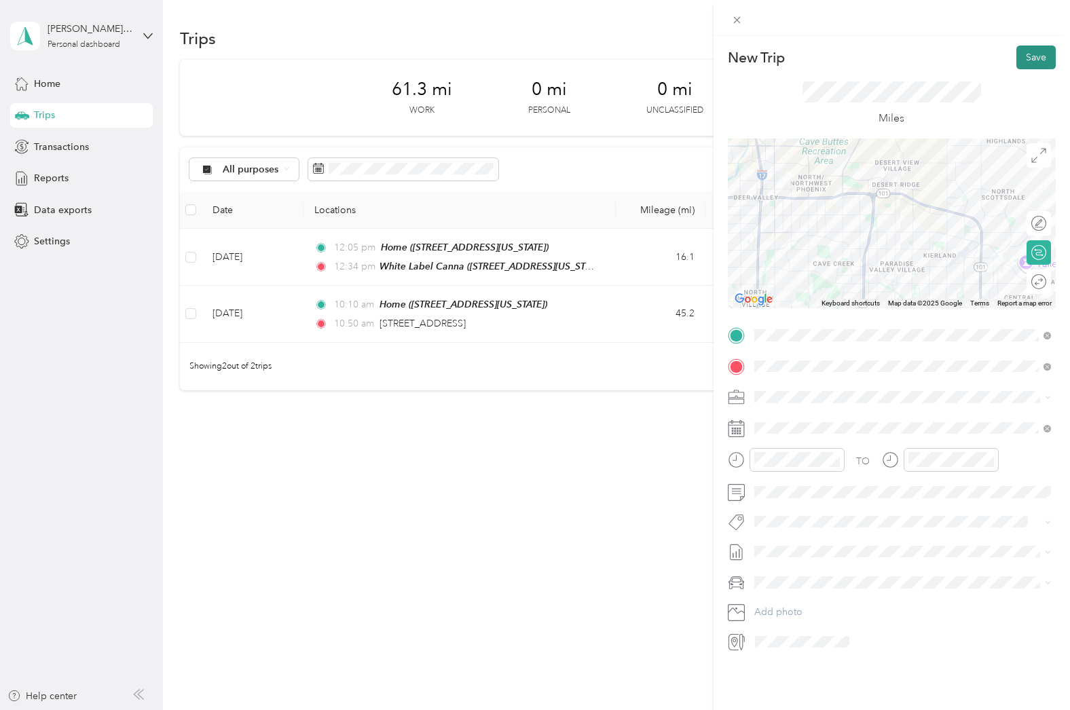
click at [1024, 58] on button "Save" at bounding box center [1035, 57] width 39 height 24
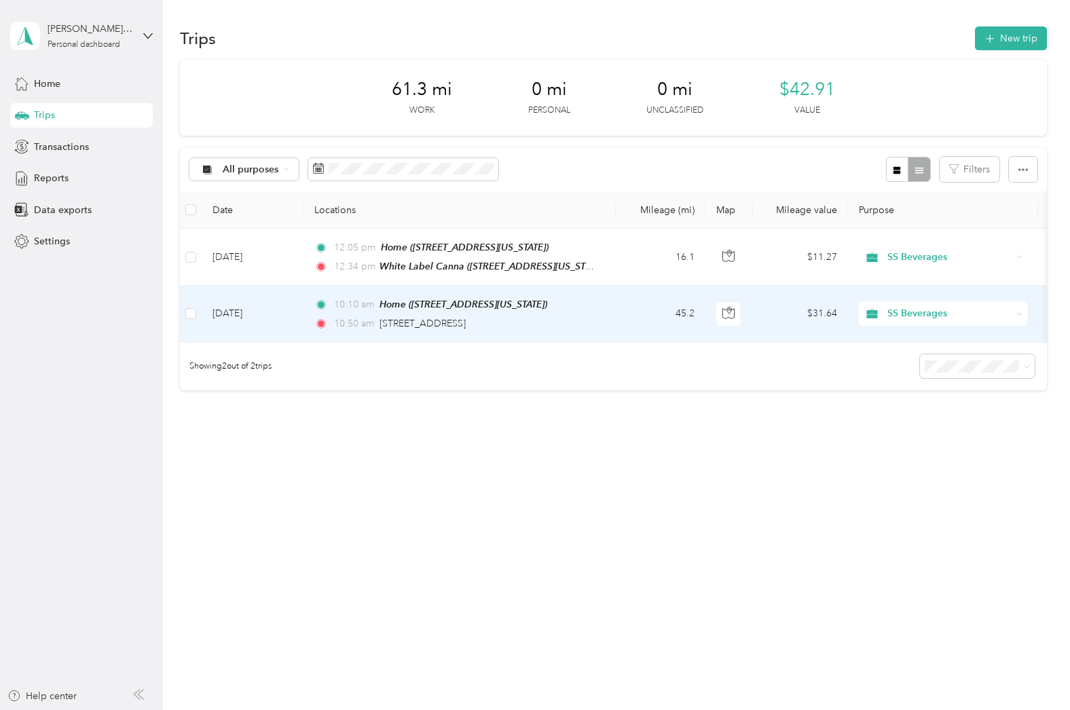
click at [294, 309] on td "[DATE]" at bounding box center [253, 314] width 102 height 56
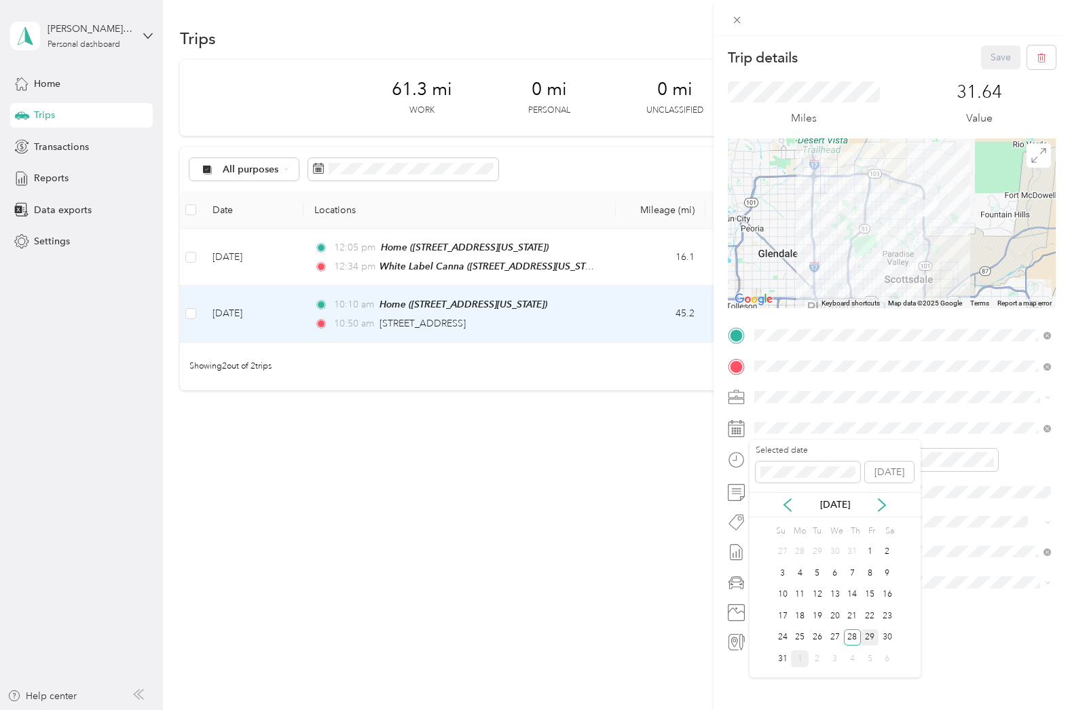
click at [872, 633] on div "29" at bounding box center [870, 637] width 18 height 17
click at [998, 61] on button "Save" at bounding box center [1000, 57] width 39 height 24
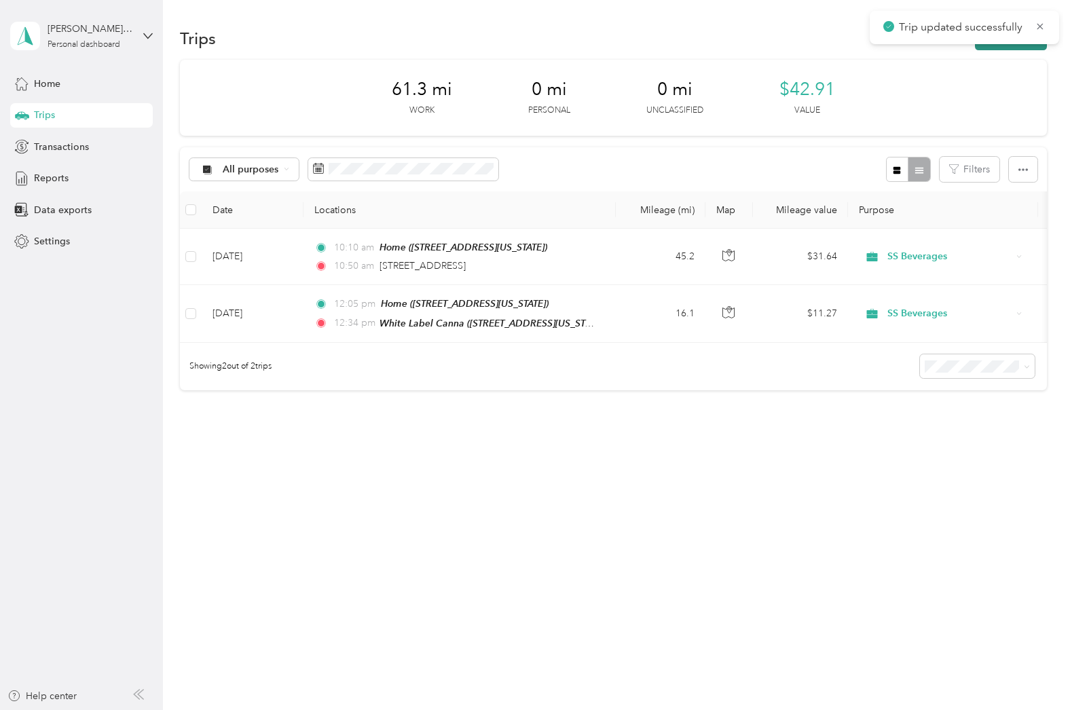
click at [1019, 47] on button "New trip" at bounding box center [1011, 38] width 72 height 24
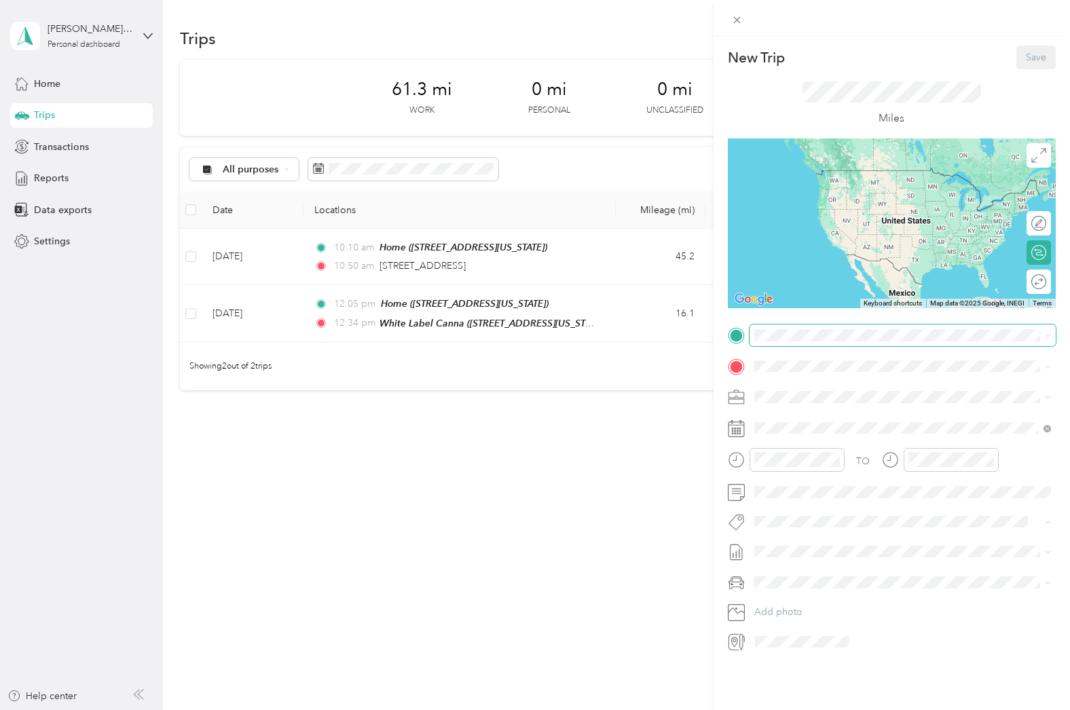
click at [792, 342] on span at bounding box center [902, 335] width 306 height 22
click at [821, 400] on span "[STREET_ADDRESS][US_STATE]" at bounding box center [847, 404] width 136 height 12
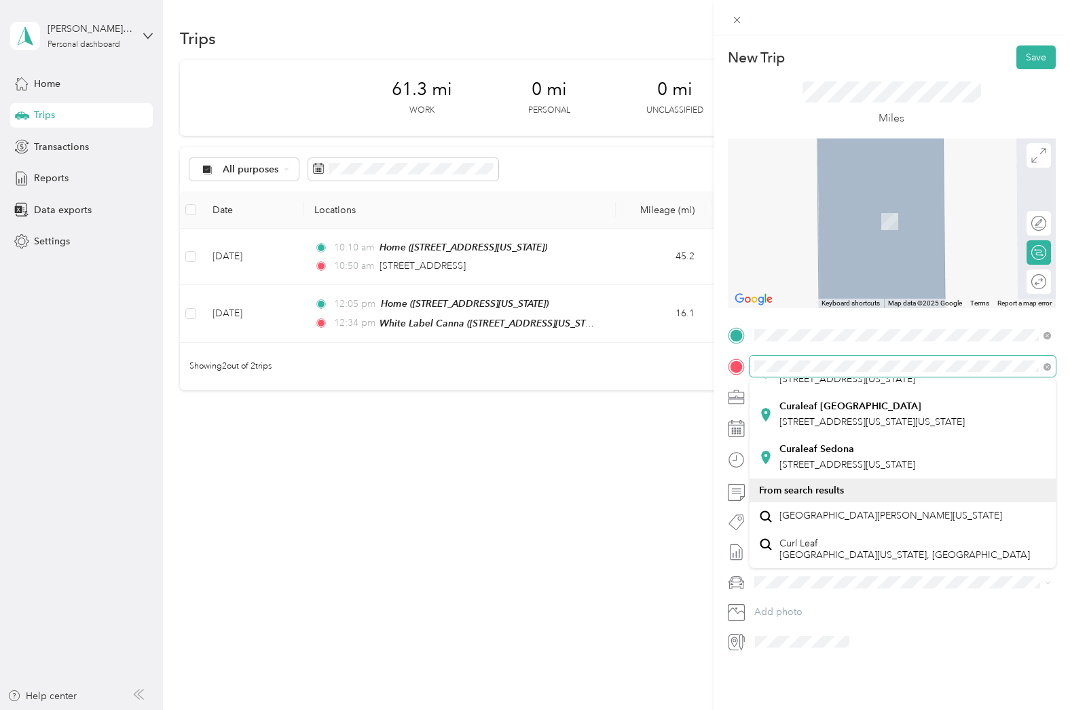
scroll to position [508, 0]
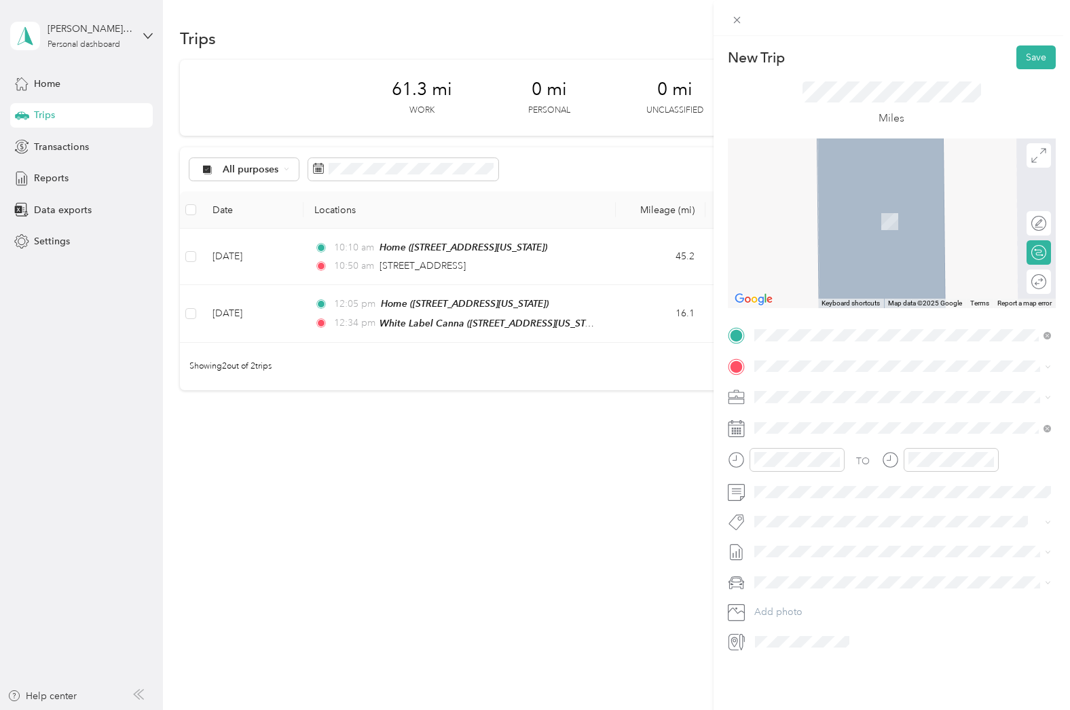
click at [832, 709] on div "New Trip Save This trip cannot be edited because it is either under review, app…" at bounding box center [531, 710] width 1063 height 0
click at [823, 413] on span "[STREET_ADDRESS][US_STATE]" at bounding box center [847, 415] width 136 height 12
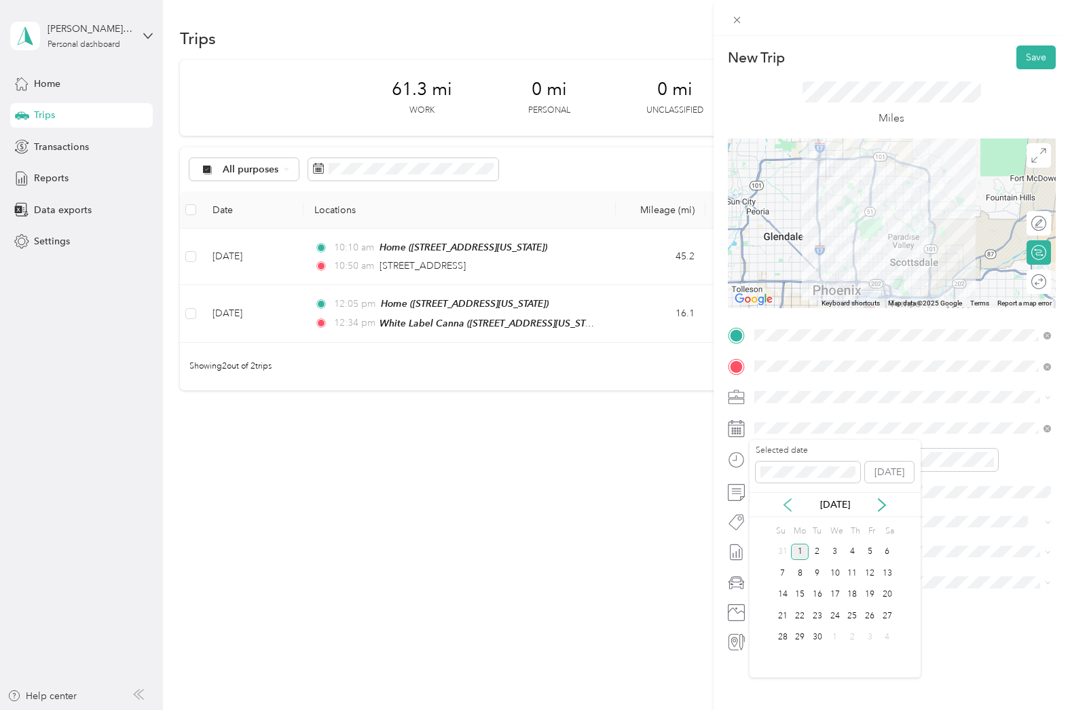
click at [787, 508] on icon at bounding box center [787, 505] width 7 height 12
click at [851, 635] on div "28" at bounding box center [853, 637] width 18 height 17
click at [764, 594] on div "10" at bounding box center [768, 597] width 33 height 19
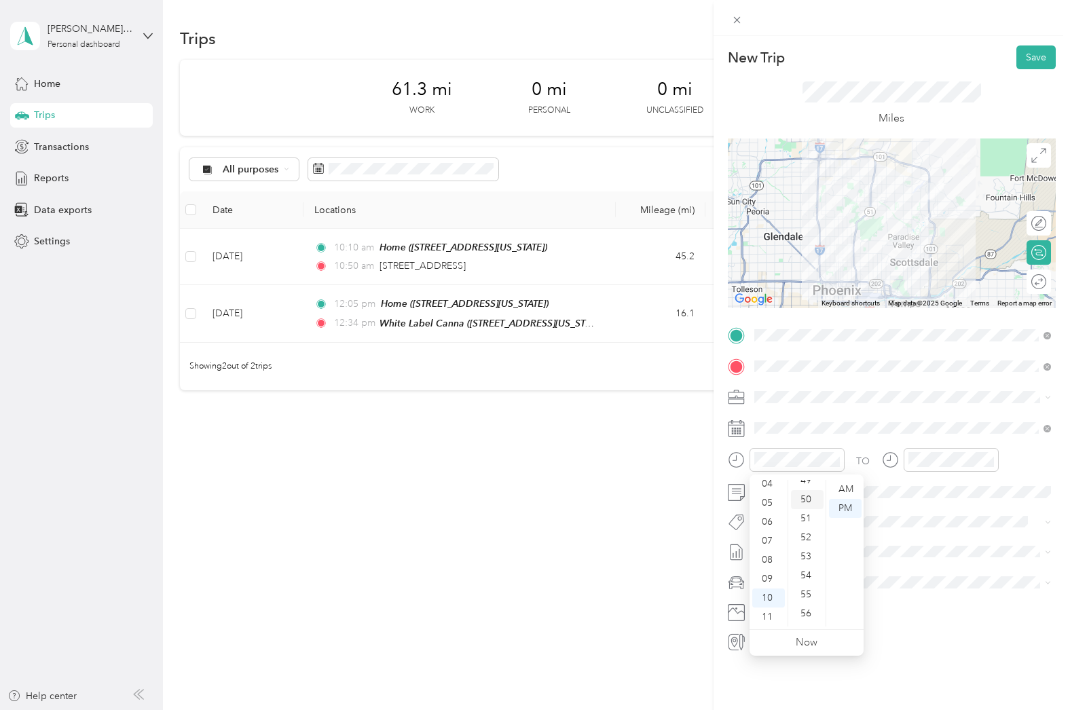
click at [809, 499] on div "50" at bounding box center [807, 499] width 33 height 19
click at [962, 470] on div at bounding box center [950, 460] width 95 height 24
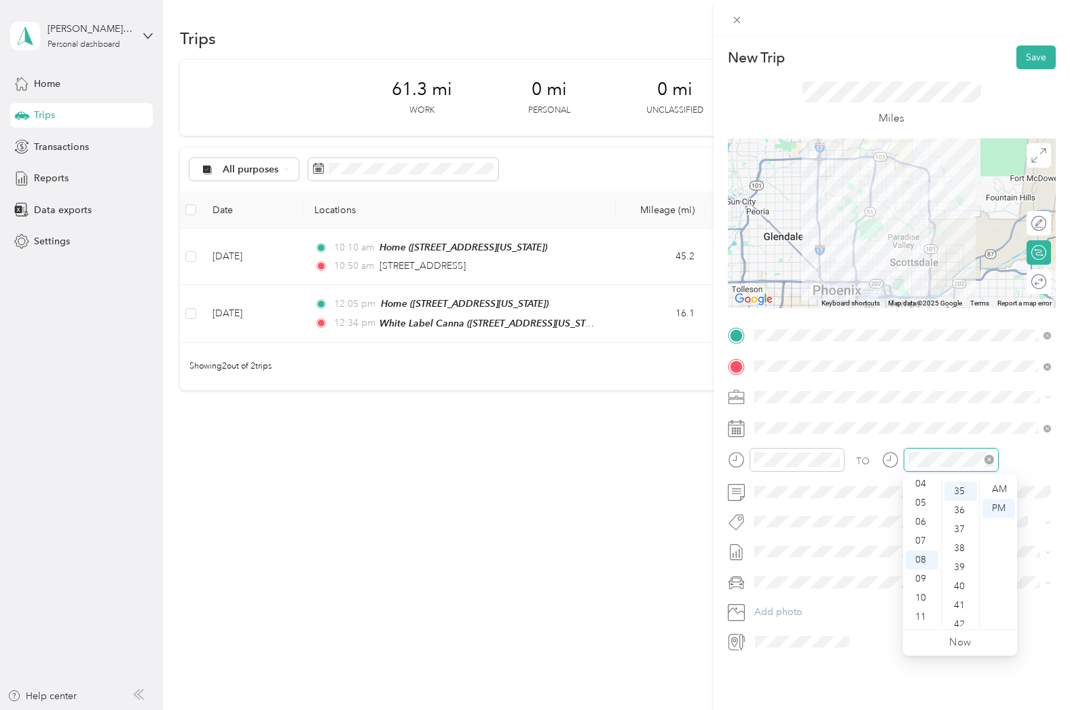
scroll to position [665, 0]
click at [921, 614] on div "11" at bounding box center [921, 616] width 33 height 19
click at [959, 586] on div "15" at bounding box center [960, 583] width 33 height 19
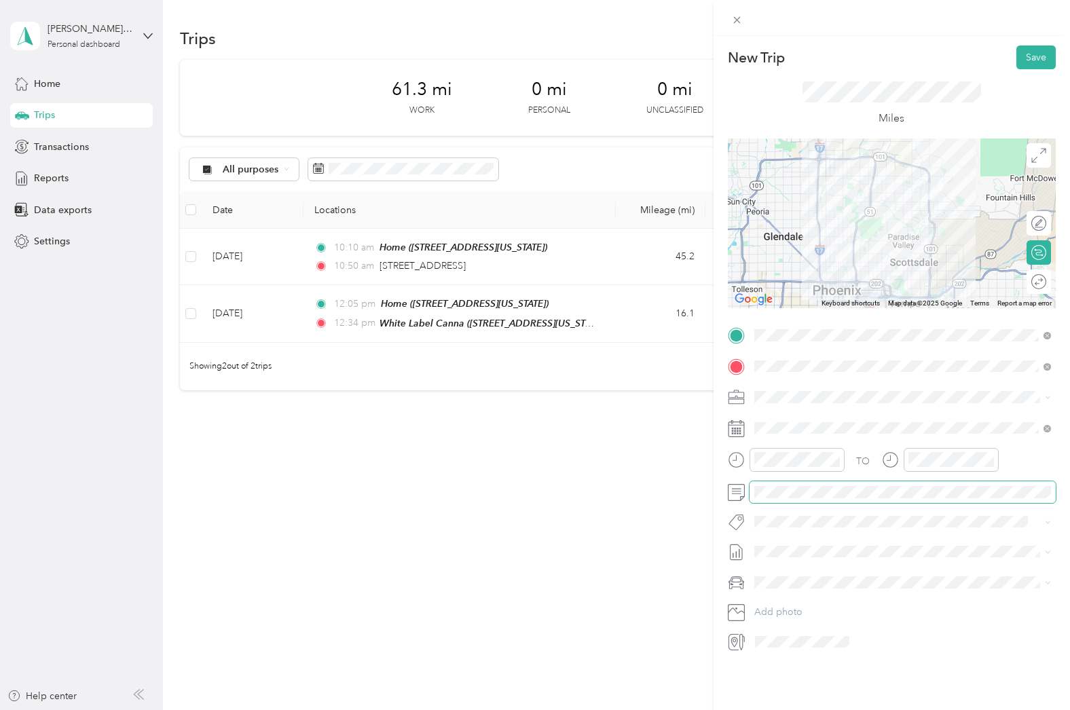
click at [825, 500] on span at bounding box center [902, 492] width 306 height 22
click at [1036, 57] on button "Save" at bounding box center [1035, 57] width 39 height 24
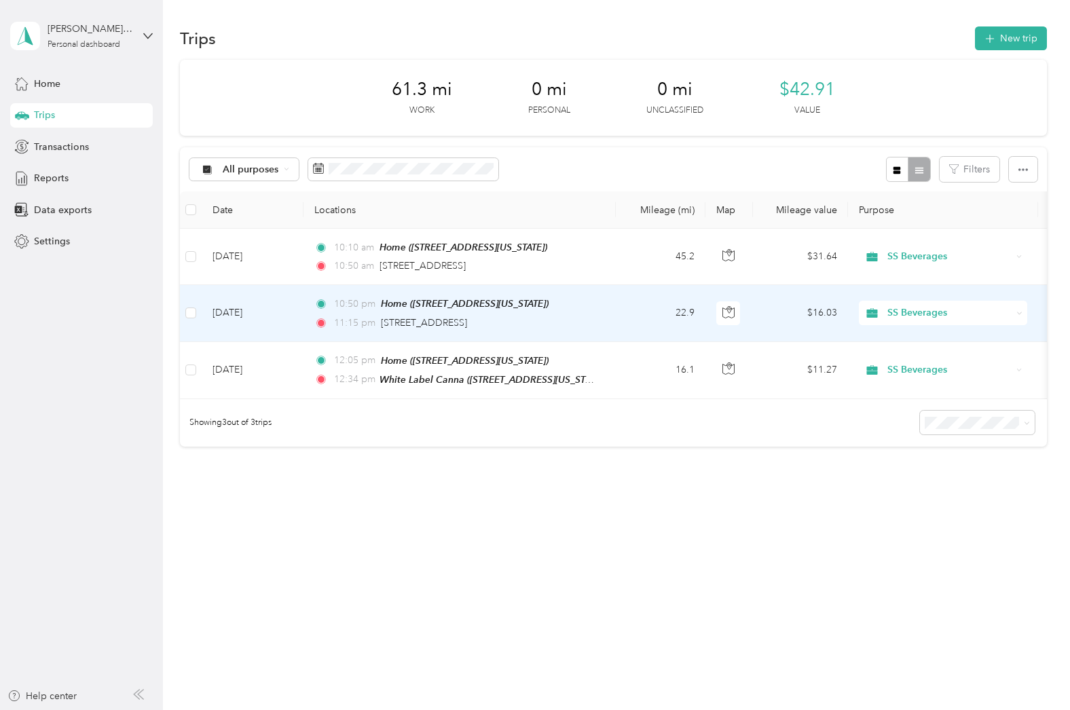
click at [301, 323] on td "[DATE]" at bounding box center [253, 313] width 102 height 56
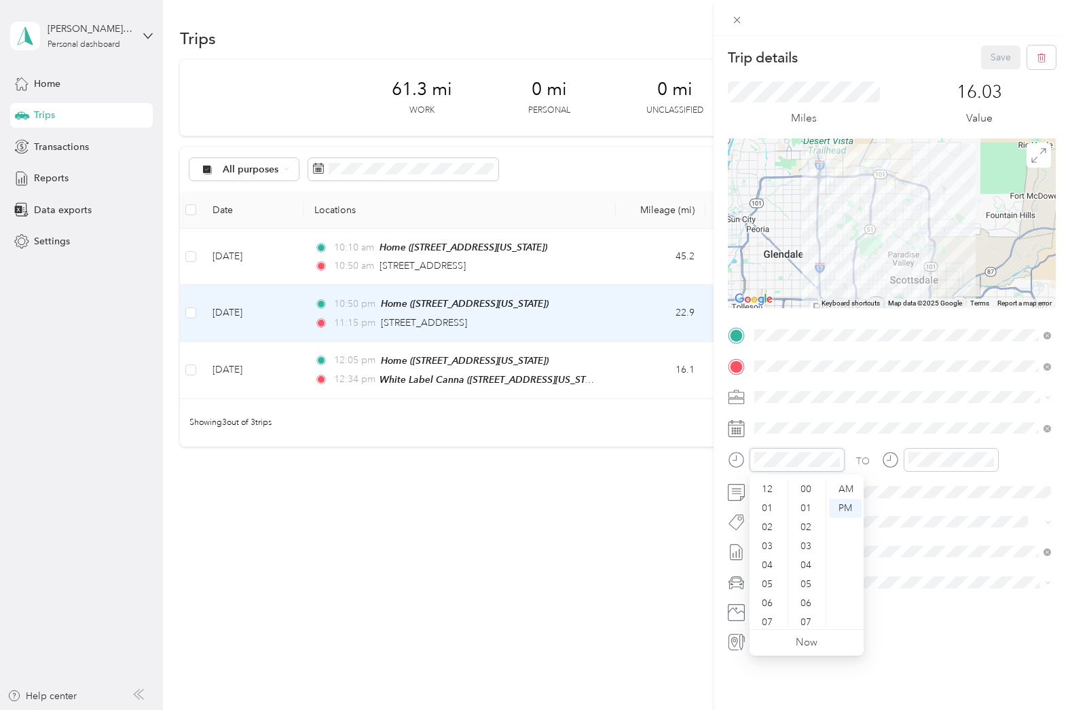
scroll to position [81, 0]
click at [839, 495] on div "AM" at bounding box center [845, 489] width 33 height 19
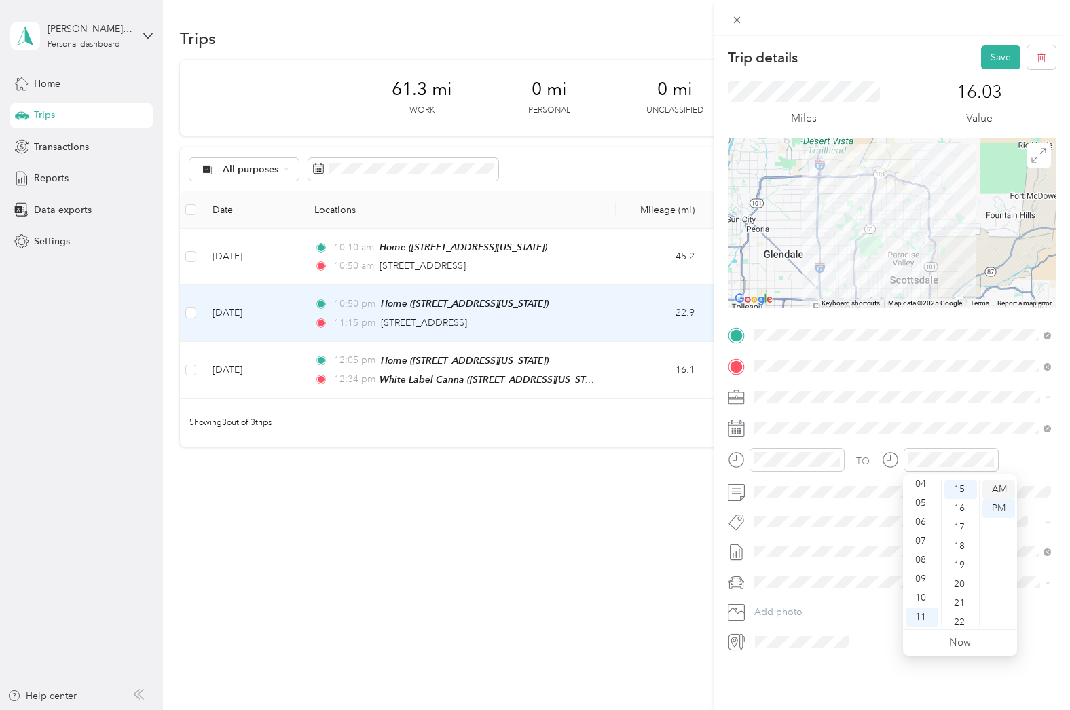
click at [994, 487] on div "AM" at bounding box center [998, 489] width 33 height 19
click at [1007, 54] on button "Save" at bounding box center [1000, 57] width 39 height 24
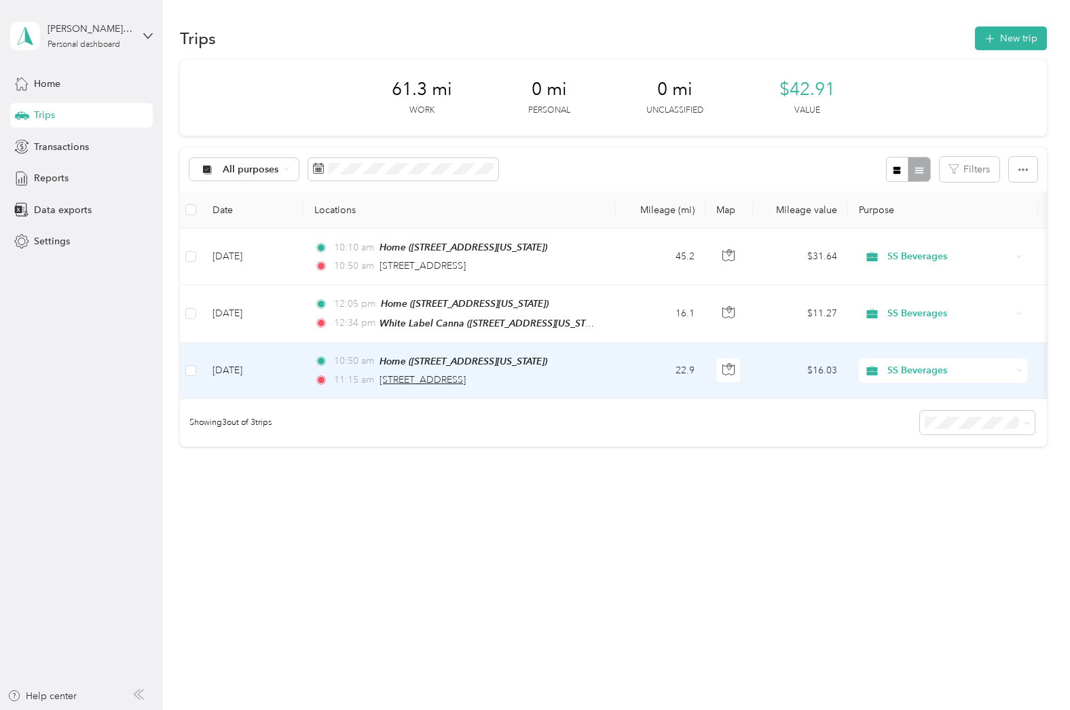
click at [463, 378] on span "[STREET_ADDRESS]" at bounding box center [422, 380] width 86 height 12
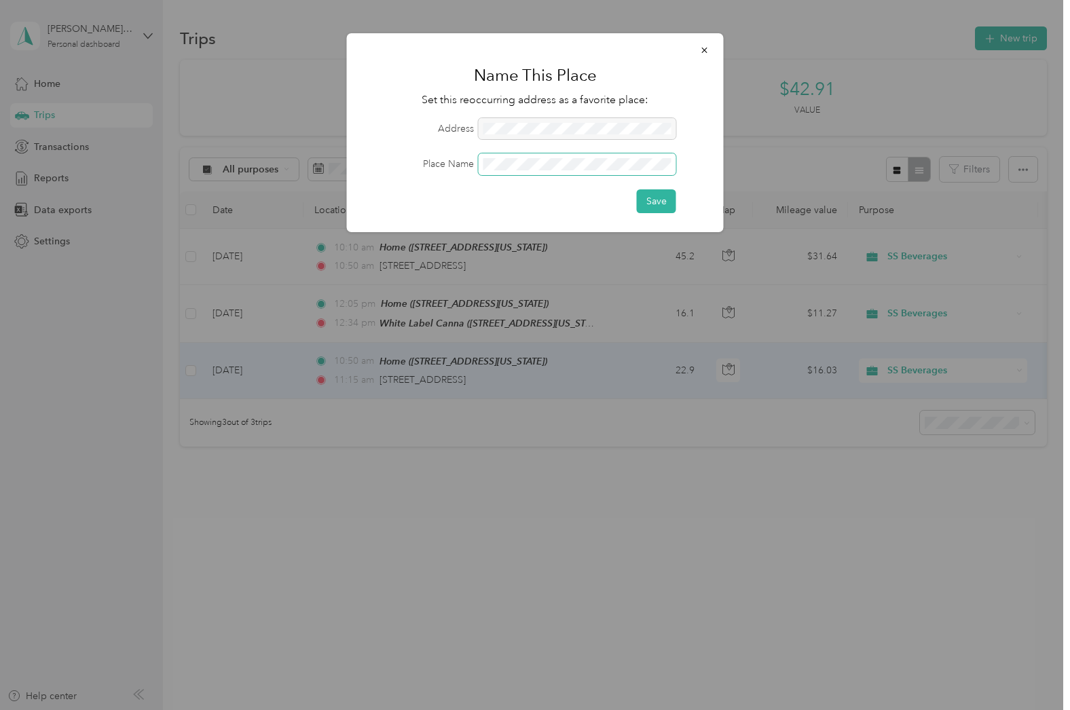
click at [515, 173] on span at bounding box center [578, 164] width 198 height 22
click at [648, 203] on button "Save" at bounding box center [656, 201] width 39 height 24
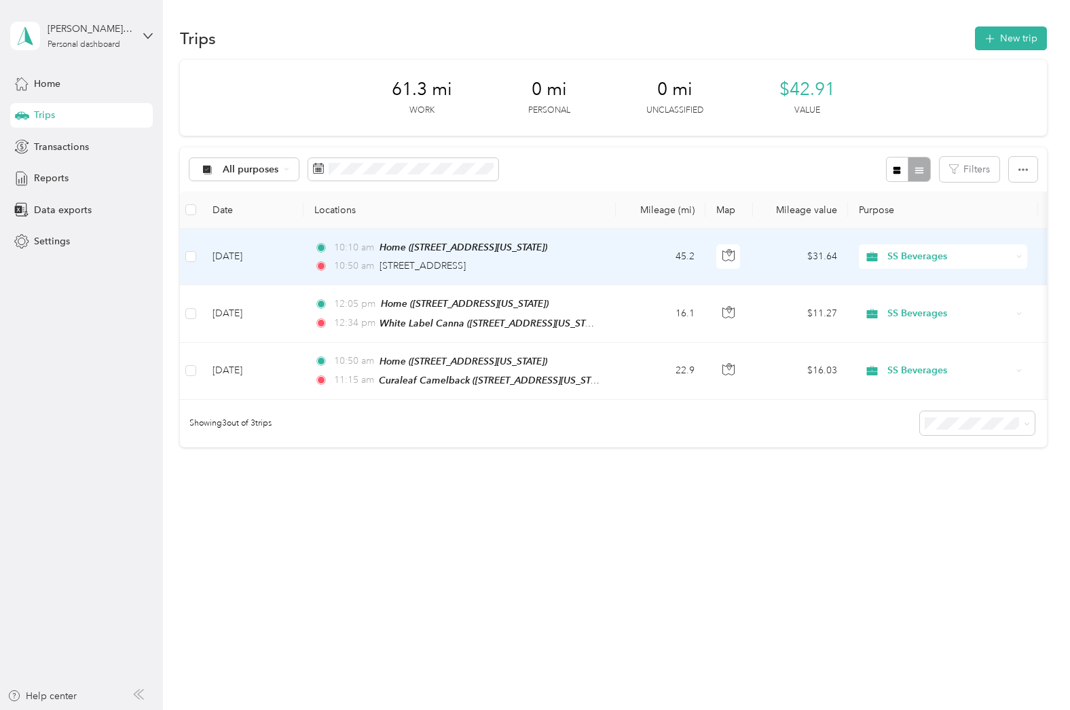
click at [293, 272] on td "[DATE]" at bounding box center [253, 257] width 102 height 56
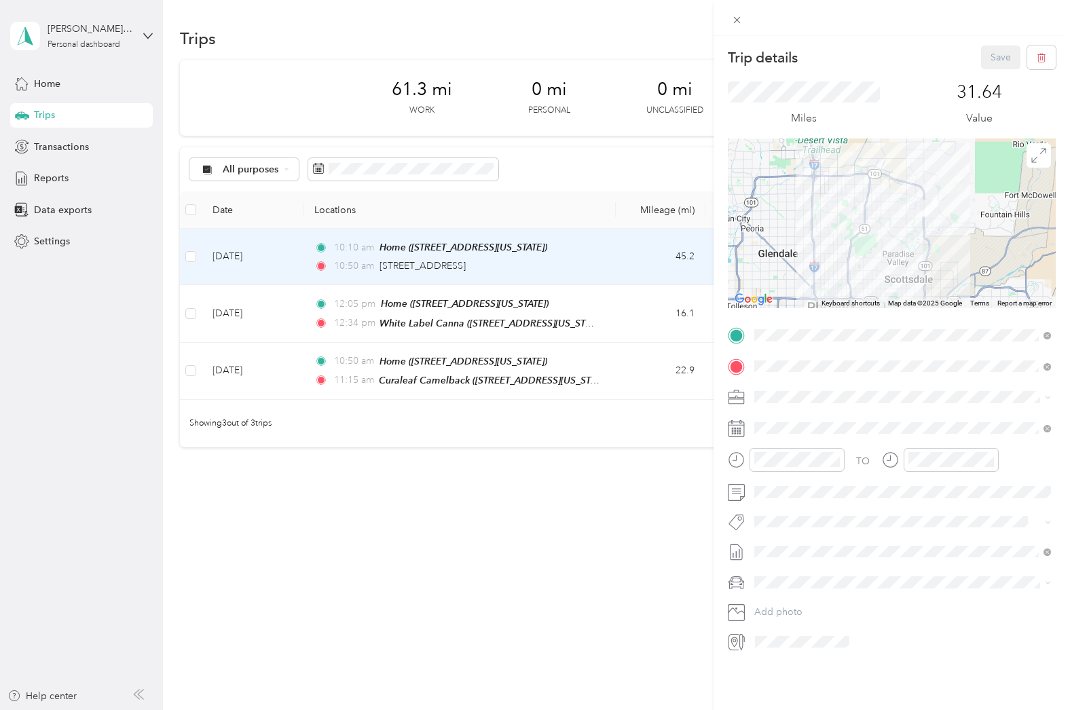
click at [309, 314] on div "Trip details Save This trip cannot be edited because it is either under review,…" at bounding box center [535, 355] width 1070 height 710
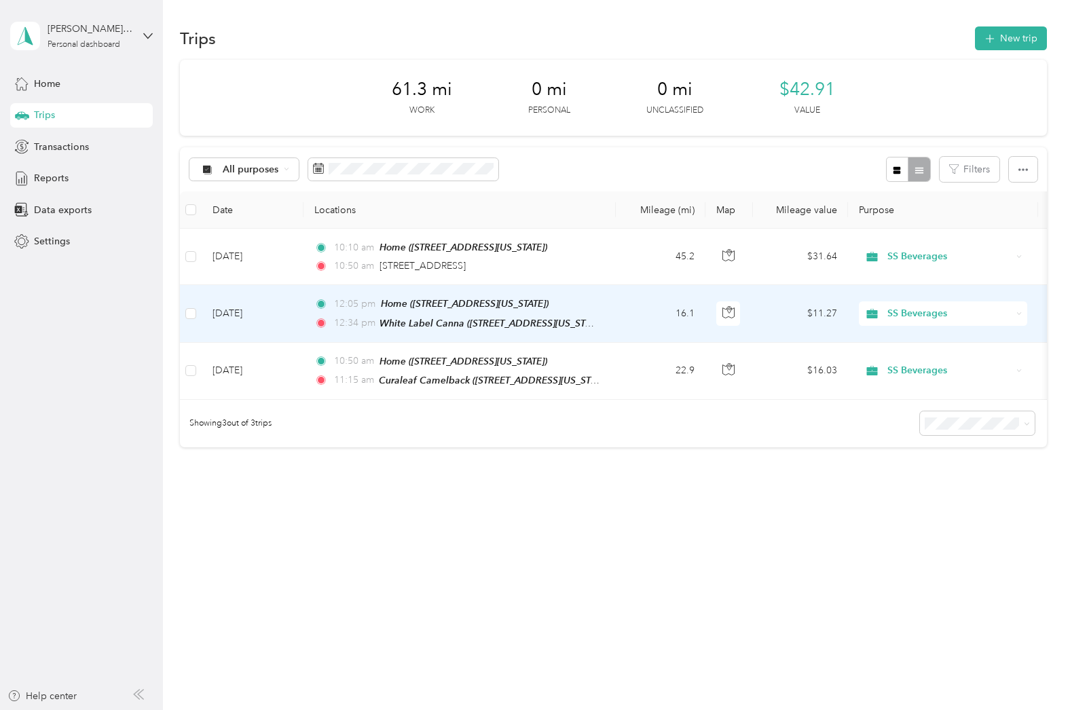
click at [285, 295] on td "[DATE]" at bounding box center [253, 313] width 102 height 57
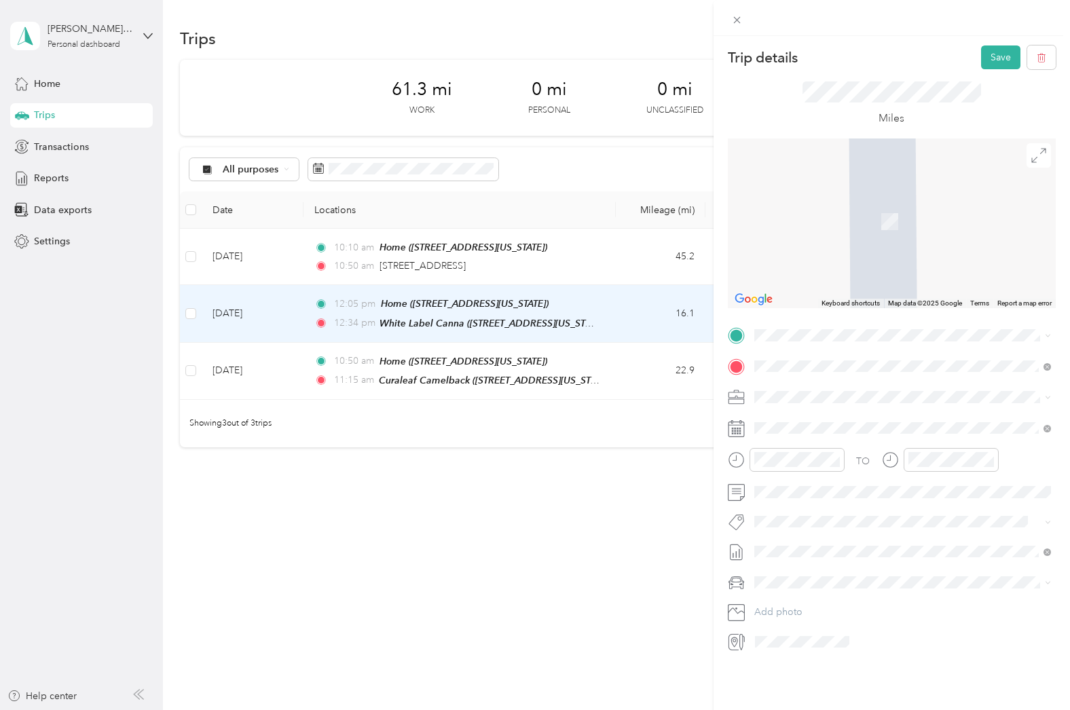
click at [834, 400] on span "[STREET_ADDRESS][US_STATE]" at bounding box center [847, 404] width 136 height 12
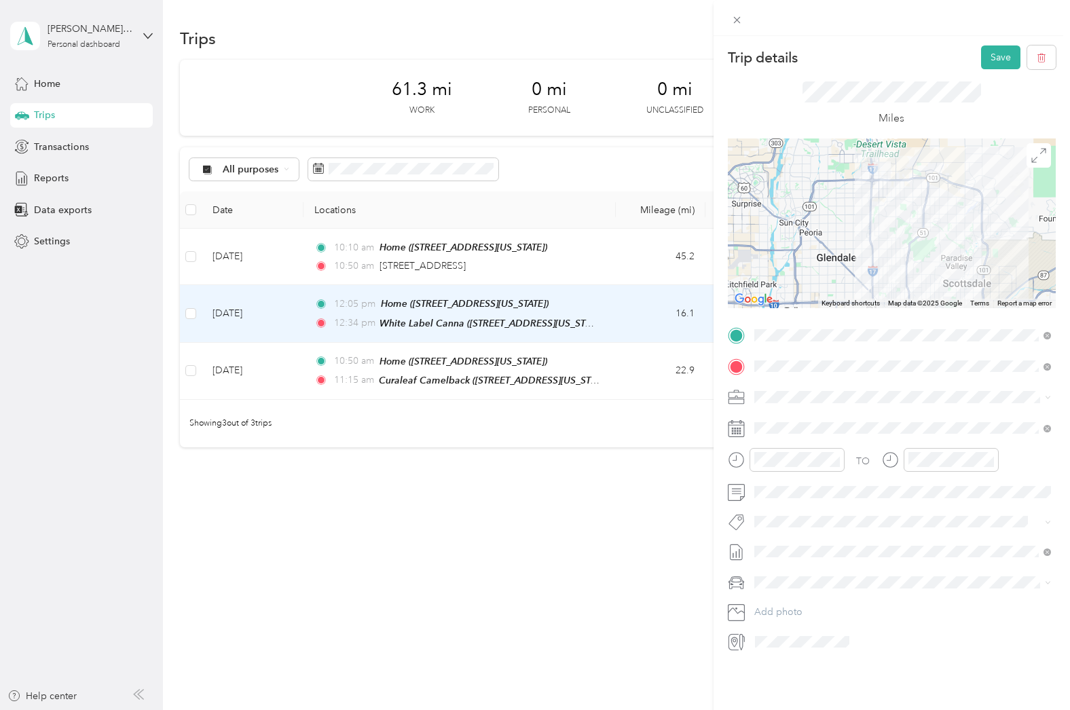
click at [897, 240] on div at bounding box center [892, 223] width 328 height 170
click at [870, 242] on div at bounding box center [892, 223] width 328 height 170
click at [917, 245] on div at bounding box center [892, 223] width 328 height 170
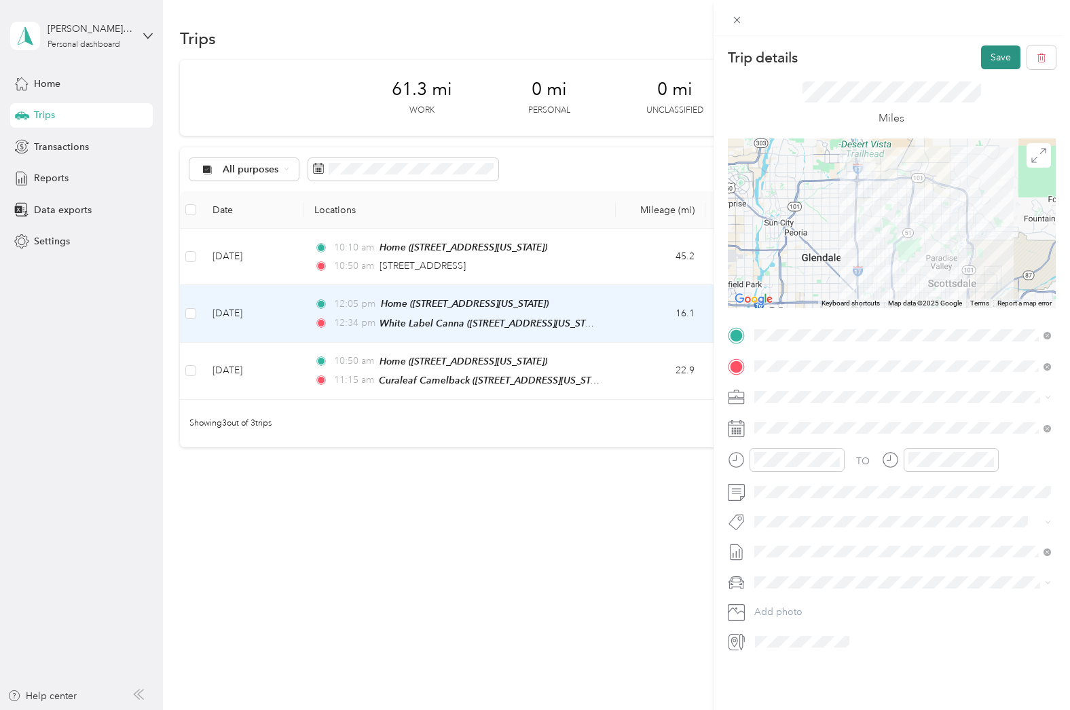
click at [993, 63] on button "Save" at bounding box center [1000, 57] width 39 height 24
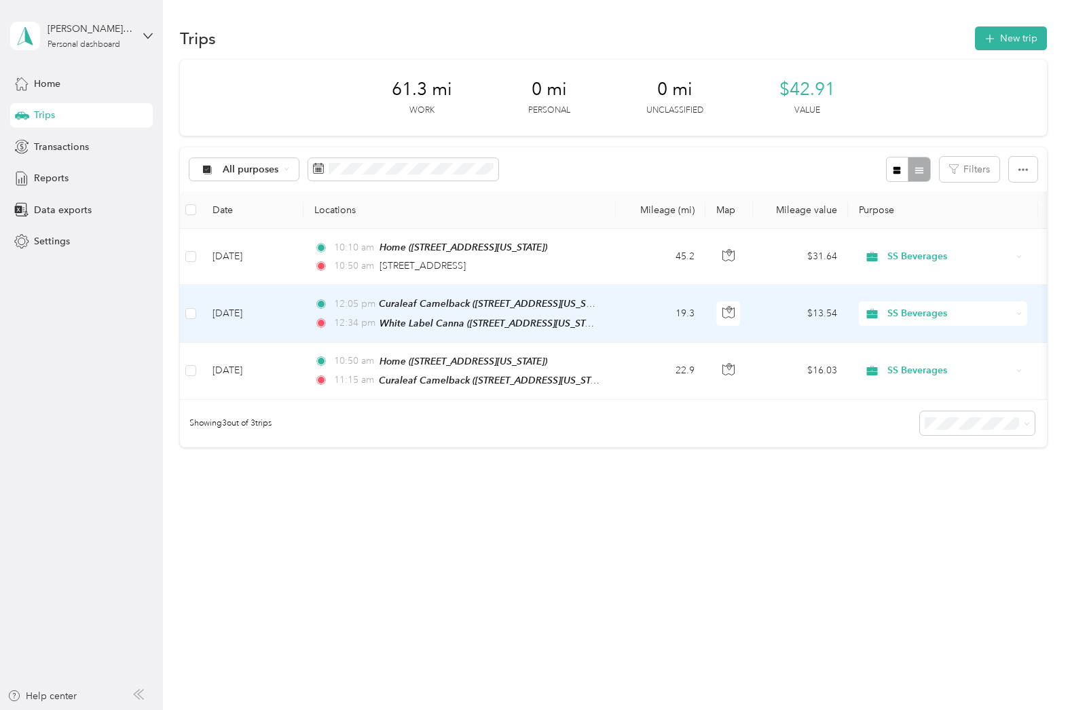
click at [278, 300] on td "[DATE]" at bounding box center [253, 313] width 102 height 57
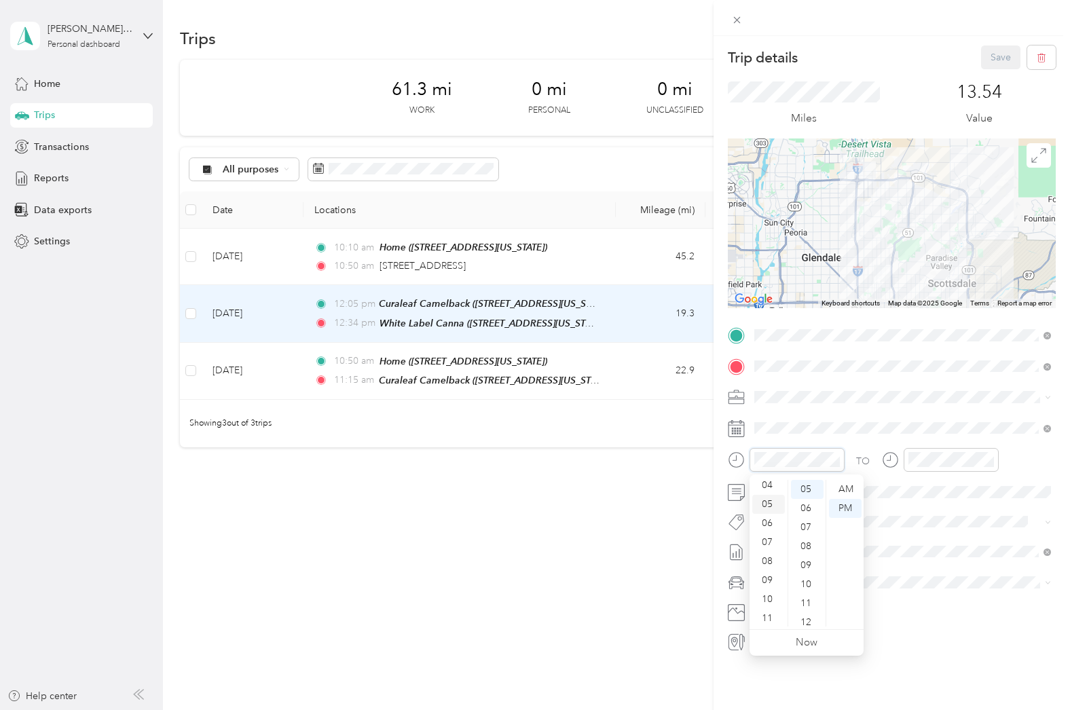
scroll to position [81, 0]
click at [767, 614] on div "11" at bounding box center [768, 616] width 33 height 19
click at [804, 591] on div "30" at bounding box center [807, 589] width 33 height 19
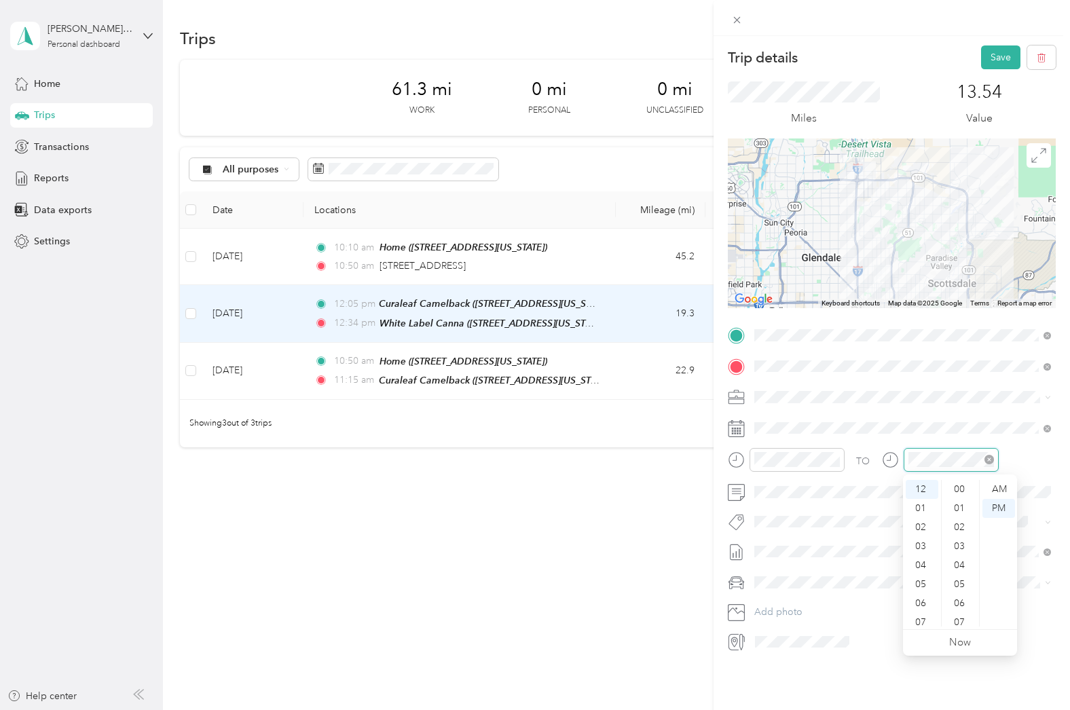
scroll to position [646, 0]
click at [922, 510] on div "01" at bounding box center [921, 508] width 33 height 19
click at [959, 487] on div "00" at bounding box center [960, 489] width 33 height 19
click at [995, 61] on button "Save" at bounding box center [1000, 57] width 39 height 24
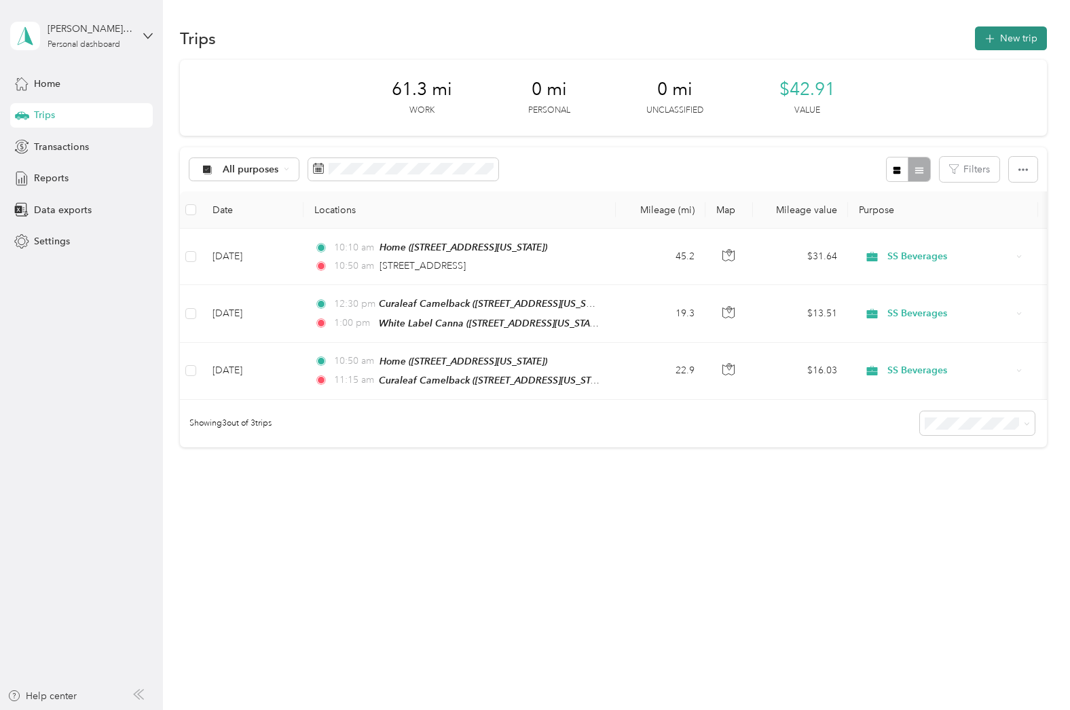
click at [1011, 43] on button "New trip" at bounding box center [1011, 38] width 72 height 24
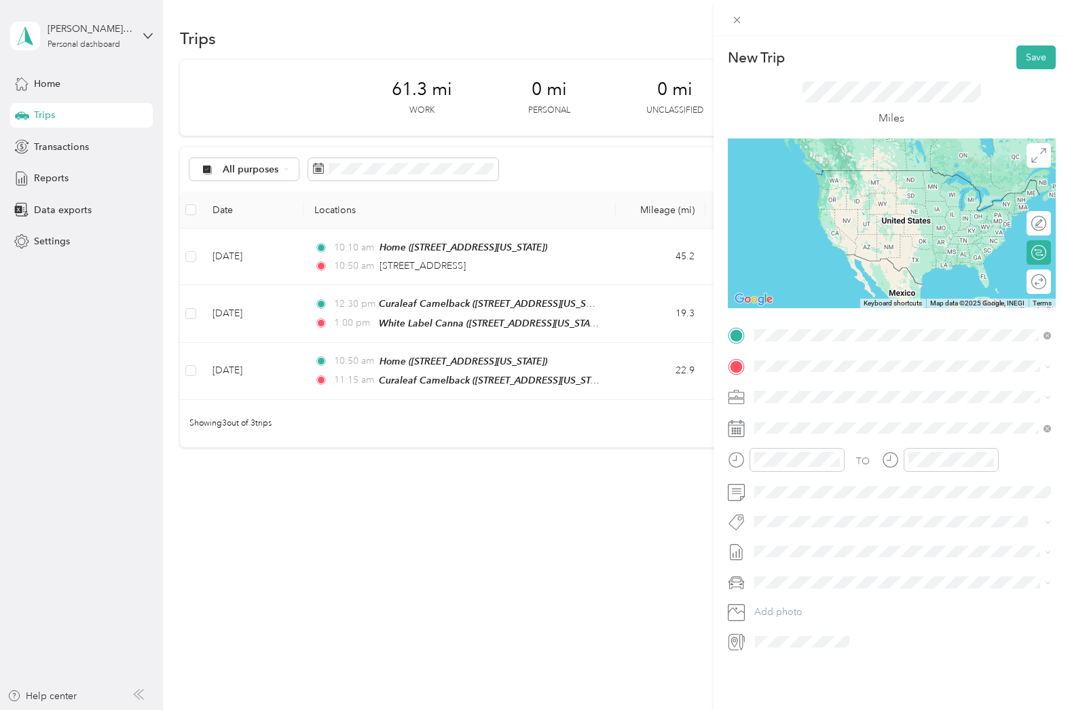
click at [808, 396] on div "White Label Canna [STREET_ADDRESS][US_STATE]" at bounding box center [847, 397] width 136 height 29
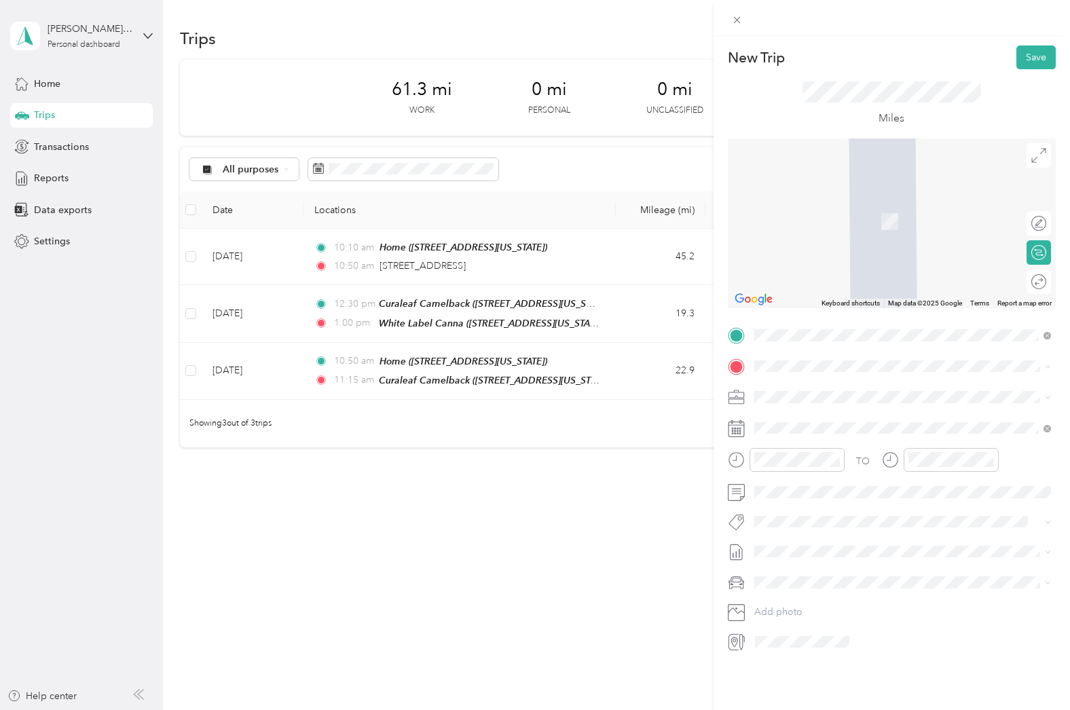
click at [790, 421] on strong "Home" at bounding box center [792, 420] width 26 height 12
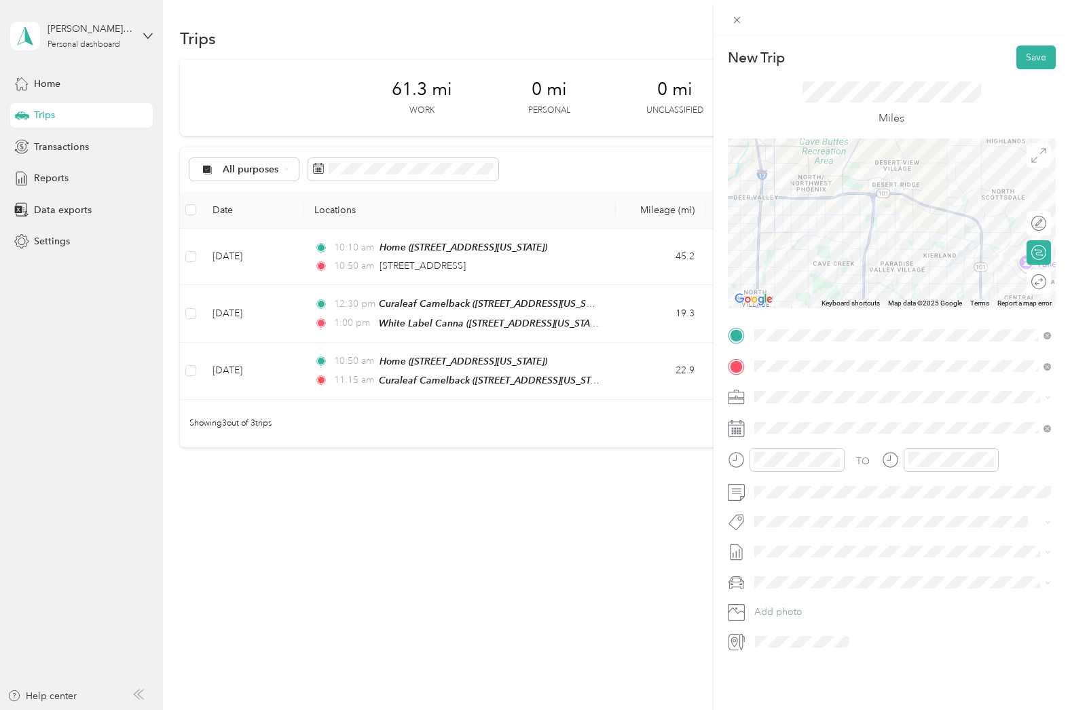
click at [1036, 161] on icon at bounding box center [1038, 155] width 15 height 15
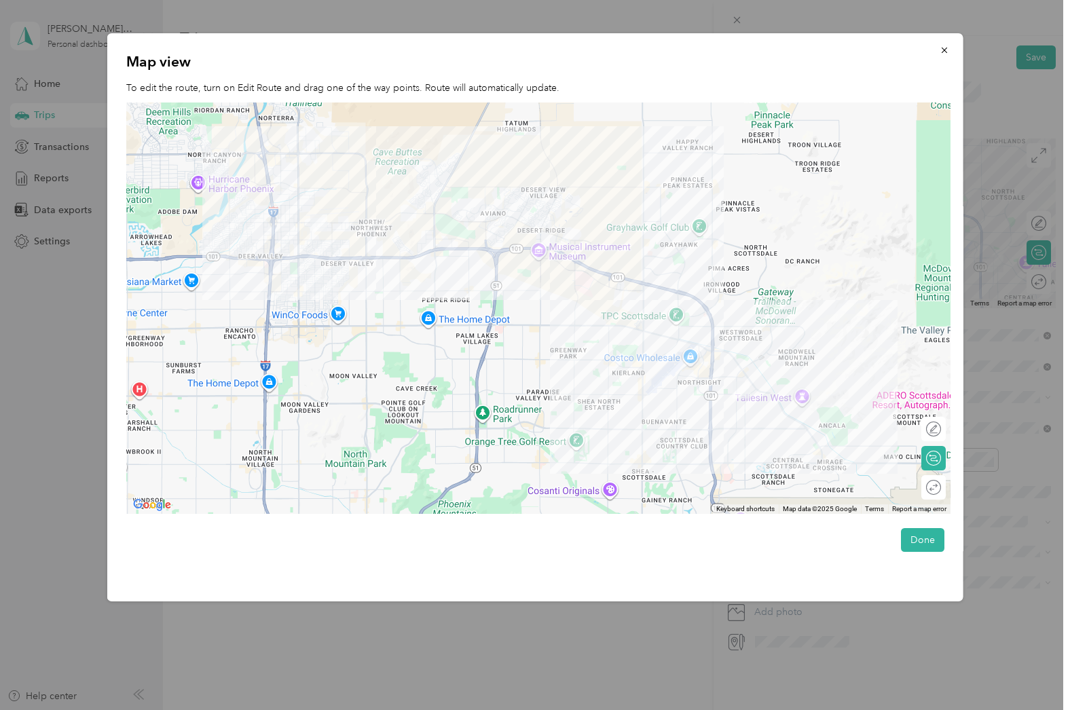
click at [931, 430] on div "Edit route" at bounding box center [932, 429] width 24 height 24
drag, startPoint x: 924, startPoint y: 423, endPoint x: 926, endPoint y: 431, distance: 8.4
click at [924, 423] on div "Edit route" at bounding box center [905, 429] width 69 height 14
drag, startPoint x: 917, startPoint y: 426, endPoint x: 652, endPoint y: 317, distance: 286.4
click at [917, 426] on div at bounding box center [919, 429] width 12 height 12
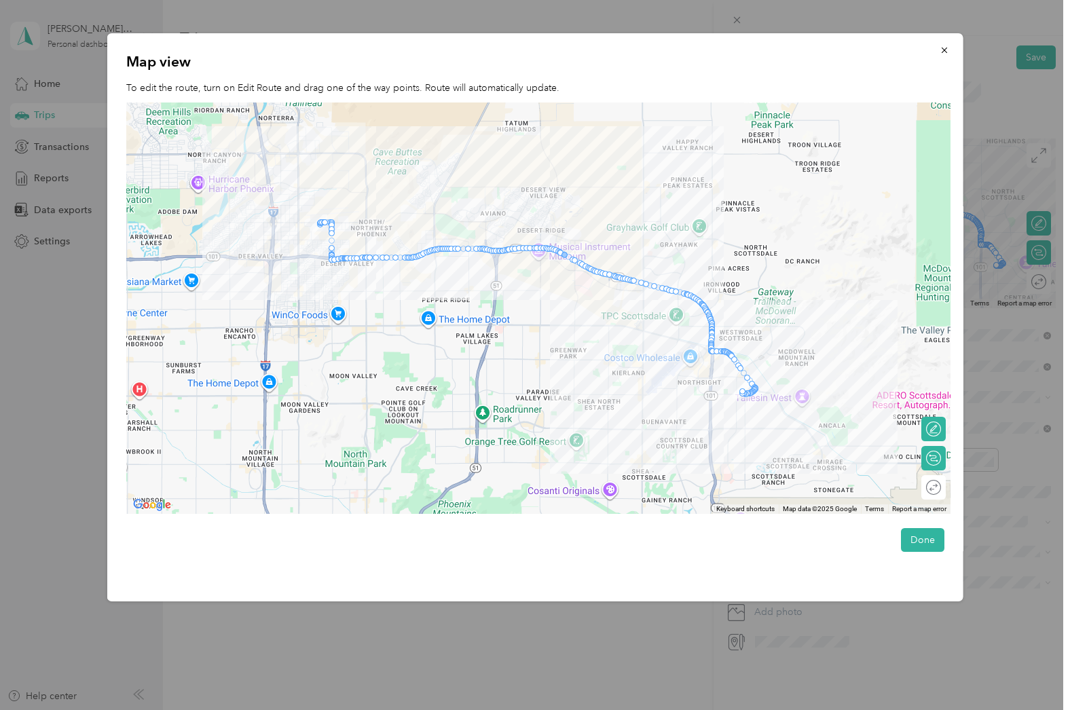
drag, startPoint x: 567, startPoint y: 254, endPoint x: 555, endPoint y: 253, distance: 12.2
click at [566, 254] on div at bounding box center [564, 255] width 6 height 6
drag, startPoint x: 477, startPoint y: 249, endPoint x: 483, endPoint y: 219, distance: 30.5
drag, startPoint x: 532, startPoint y: 223, endPoint x: 531, endPoint y: 187, distance: 36.0
drag, startPoint x: 610, startPoint y: 274, endPoint x: 641, endPoint y: 187, distance: 91.7
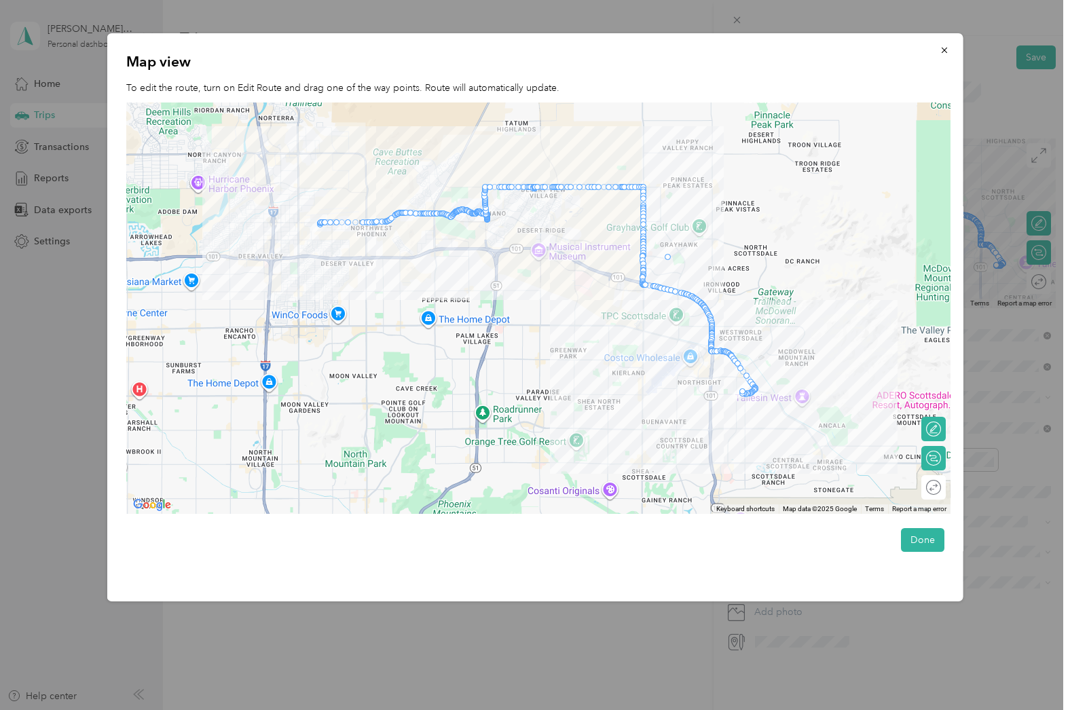
drag, startPoint x: 645, startPoint y: 273, endPoint x: 683, endPoint y: 266, distance: 39.3
drag, startPoint x: 662, startPoint y: 233, endPoint x: 642, endPoint y: 250, distance: 26.5
drag, startPoint x: 681, startPoint y: 293, endPoint x: 714, endPoint y: 246, distance: 57.6
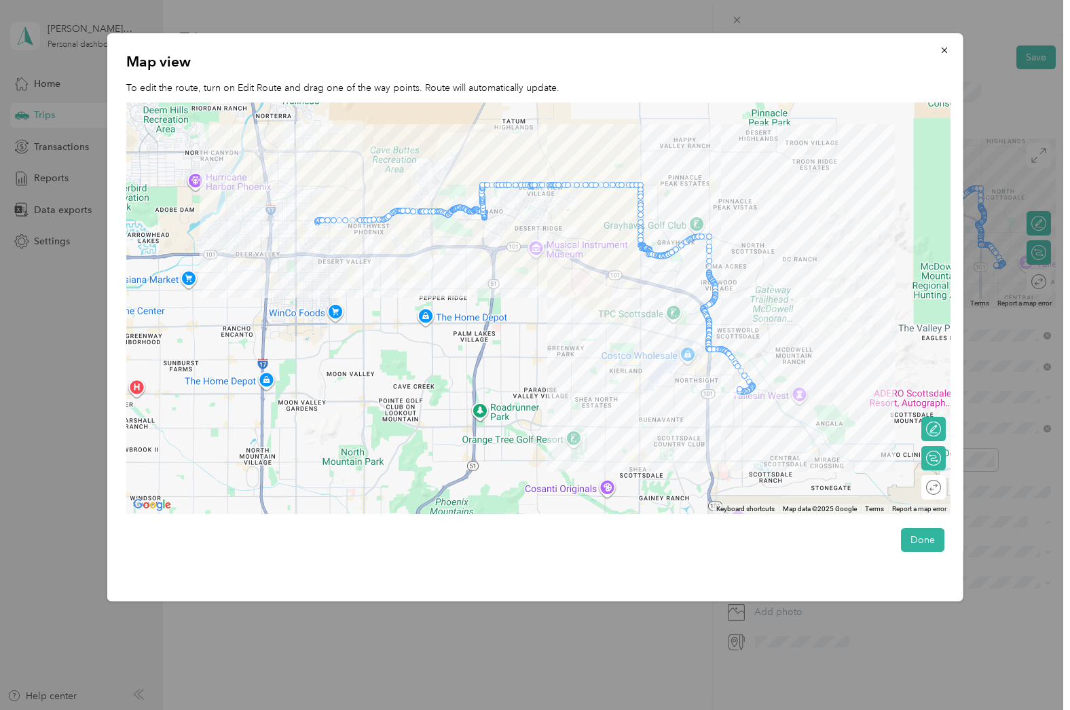
drag, startPoint x: 710, startPoint y: 285, endPoint x: 700, endPoint y: 284, distance: 9.6
click at [700, 284] on div at bounding box center [538, 308] width 824 height 412
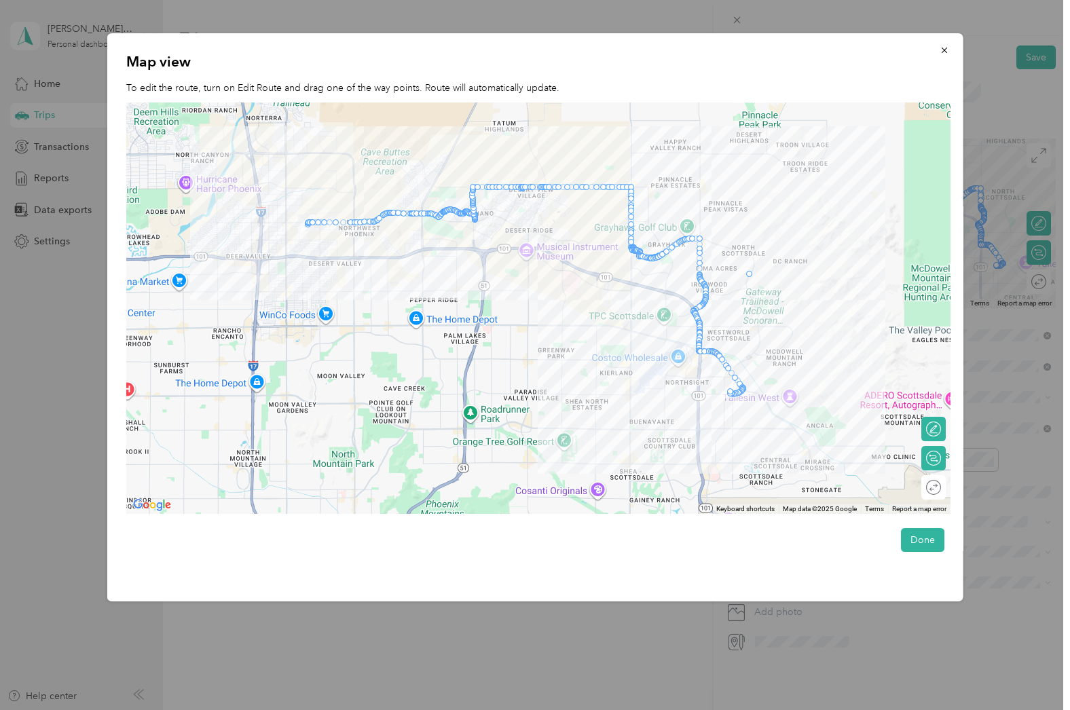
drag, startPoint x: 701, startPoint y: 280, endPoint x: 749, endPoint y: 270, distance: 49.1
click at [930, 533] on button "Done" at bounding box center [921, 540] width 43 height 24
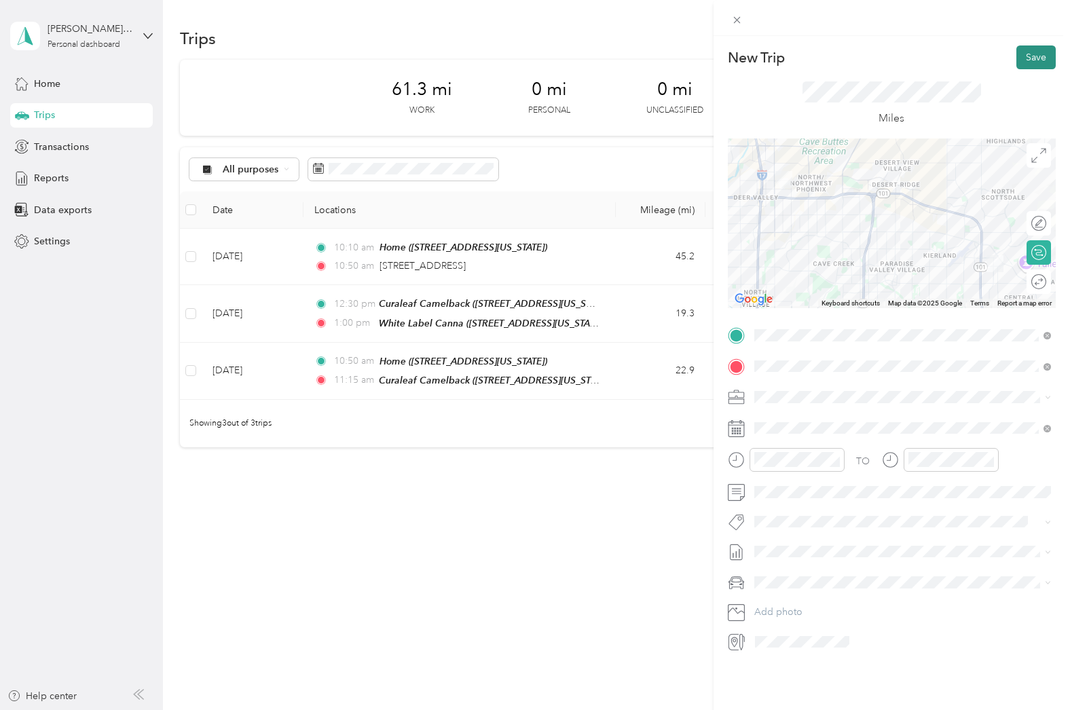
click at [1032, 62] on button "Save" at bounding box center [1035, 57] width 39 height 24
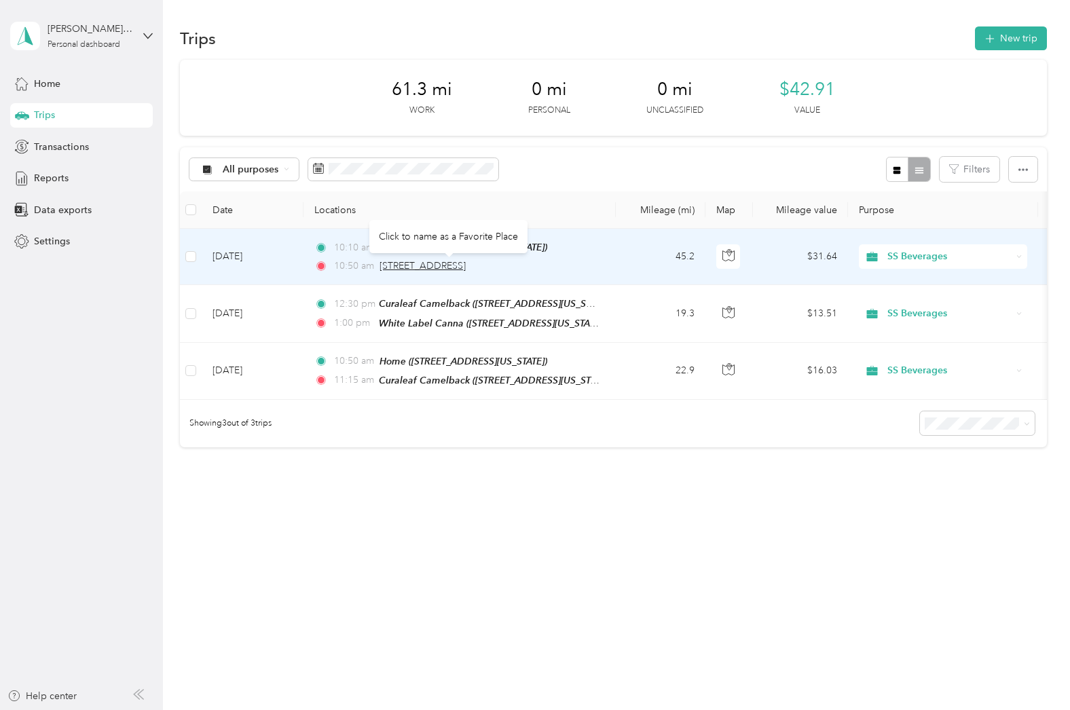
click at [466, 267] on span "[STREET_ADDRESS]" at bounding box center [422, 266] width 86 height 12
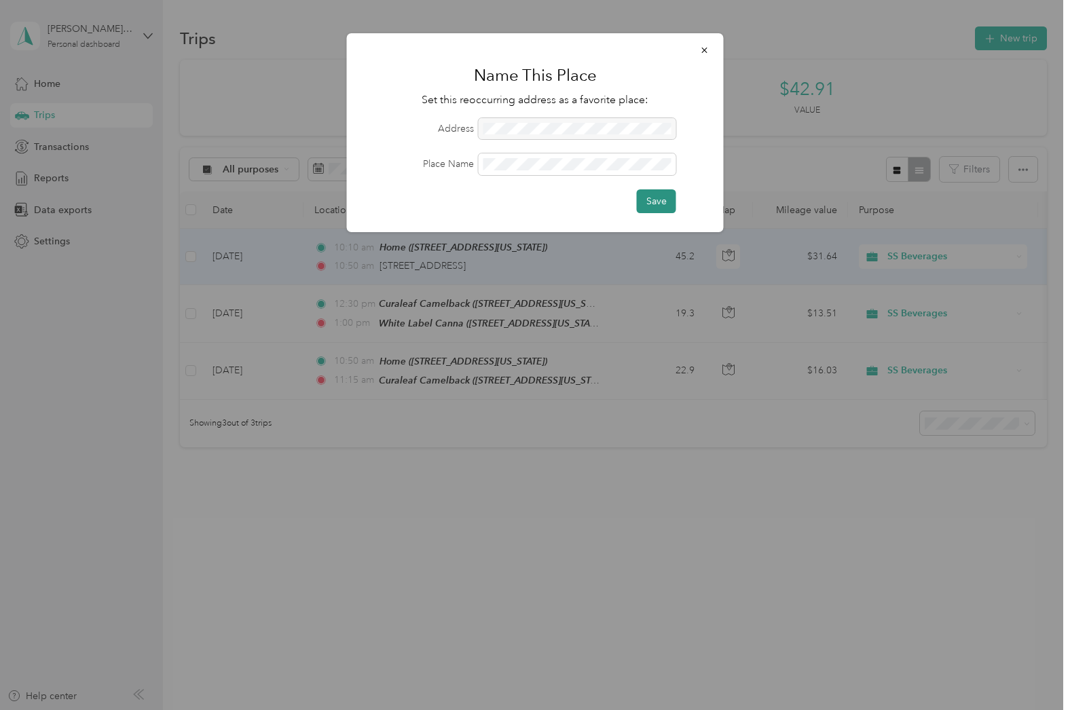
click at [645, 199] on button "Save" at bounding box center [656, 201] width 39 height 24
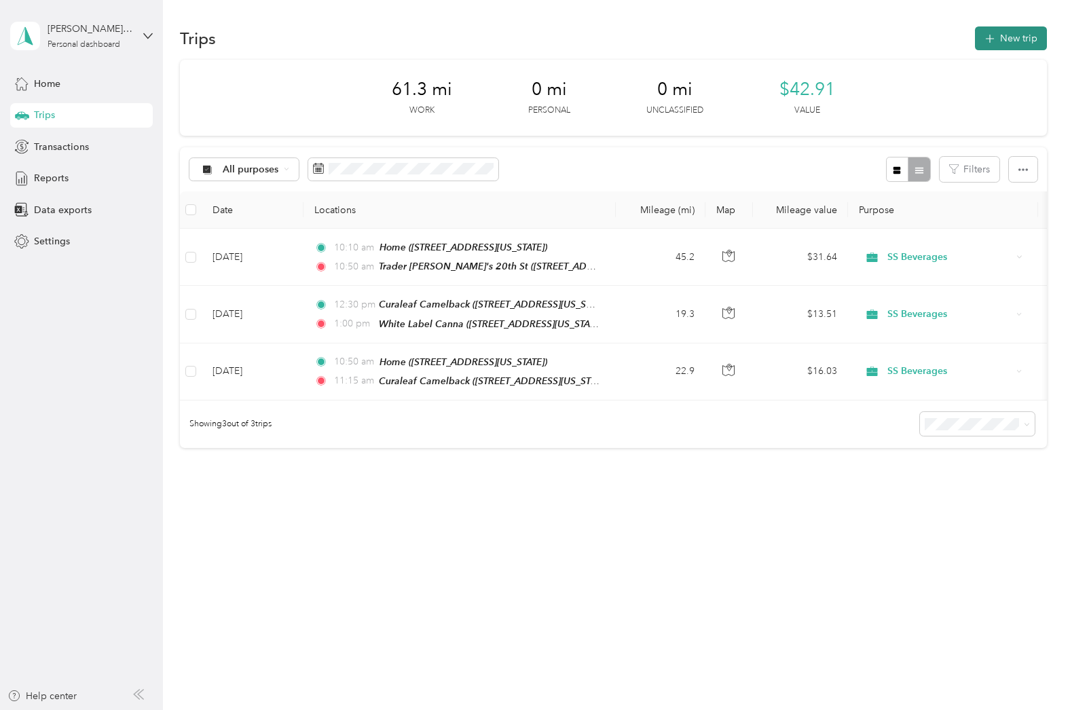
click at [1015, 35] on button "New trip" at bounding box center [1011, 38] width 72 height 24
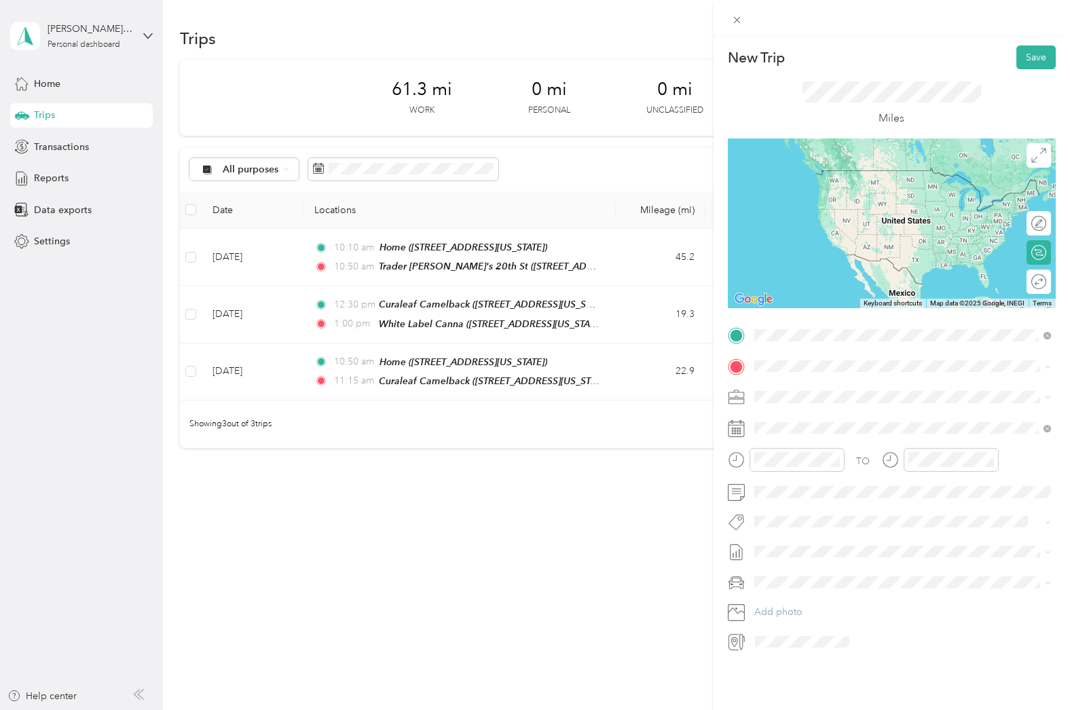
click at [821, 401] on span "[STREET_ADDRESS][US_STATE]" at bounding box center [847, 404] width 136 height 12
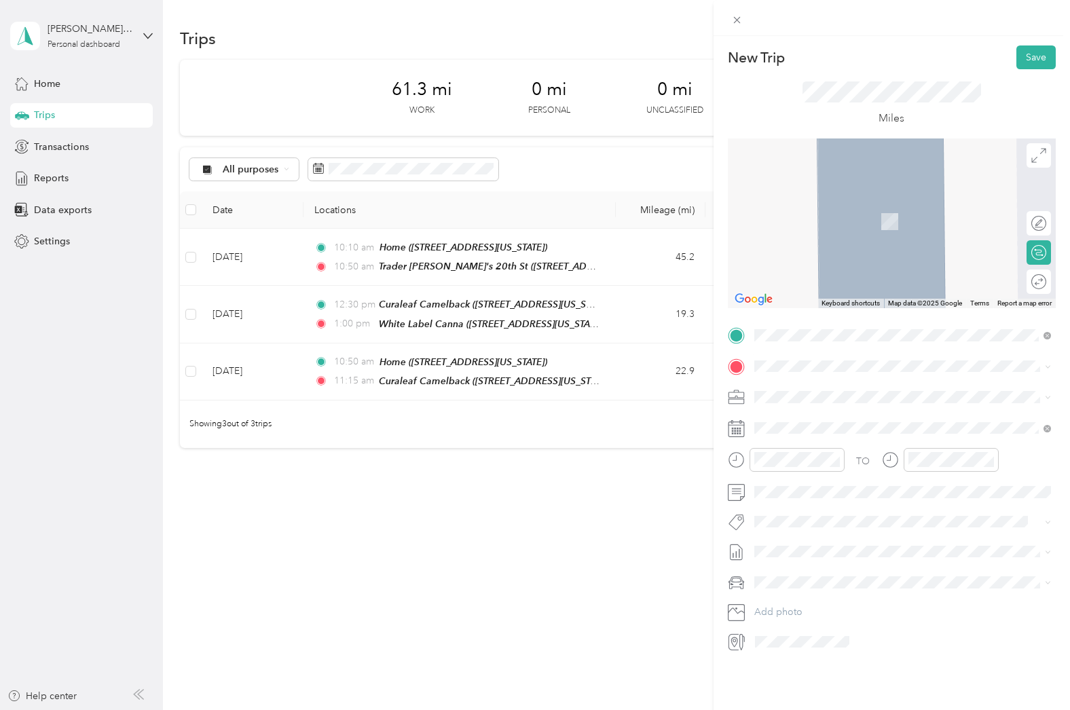
click at [810, 414] on div "Home" at bounding box center [847, 418] width 136 height 12
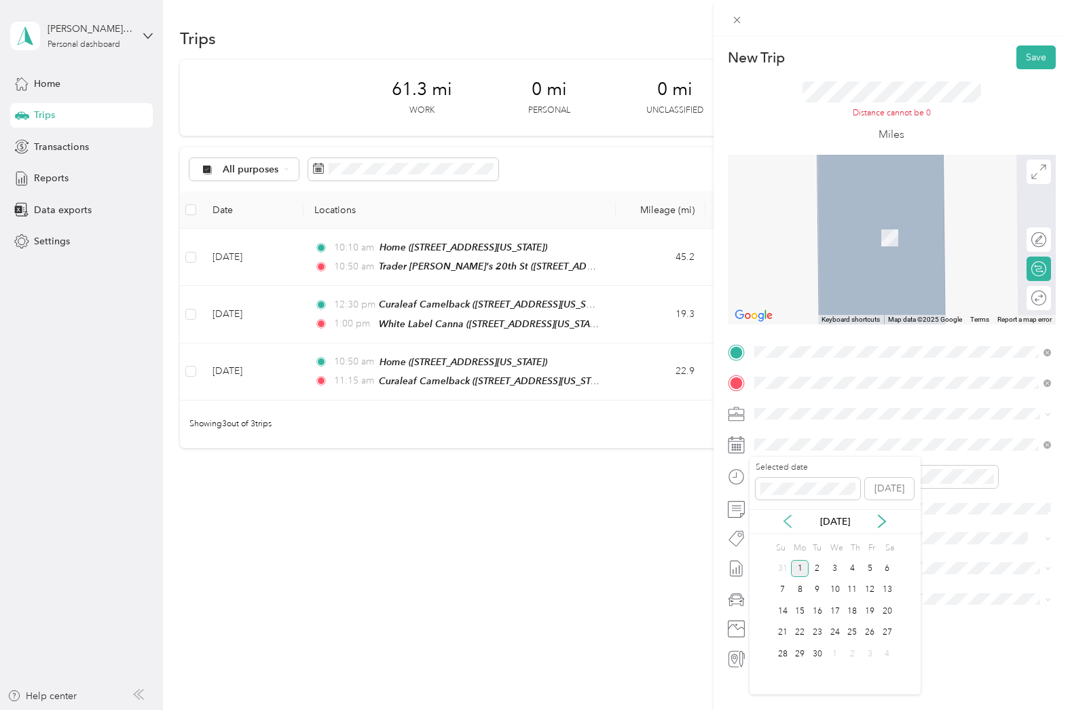
click at [783, 521] on icon at bounding box center [788, 521] width 14 height 14
click at [871, 651] on div "29" at bounding box center [870, 653] width 18 height 17
click at [771, 631] on div "11" at bounding box center [768, 633] width 33 height 19
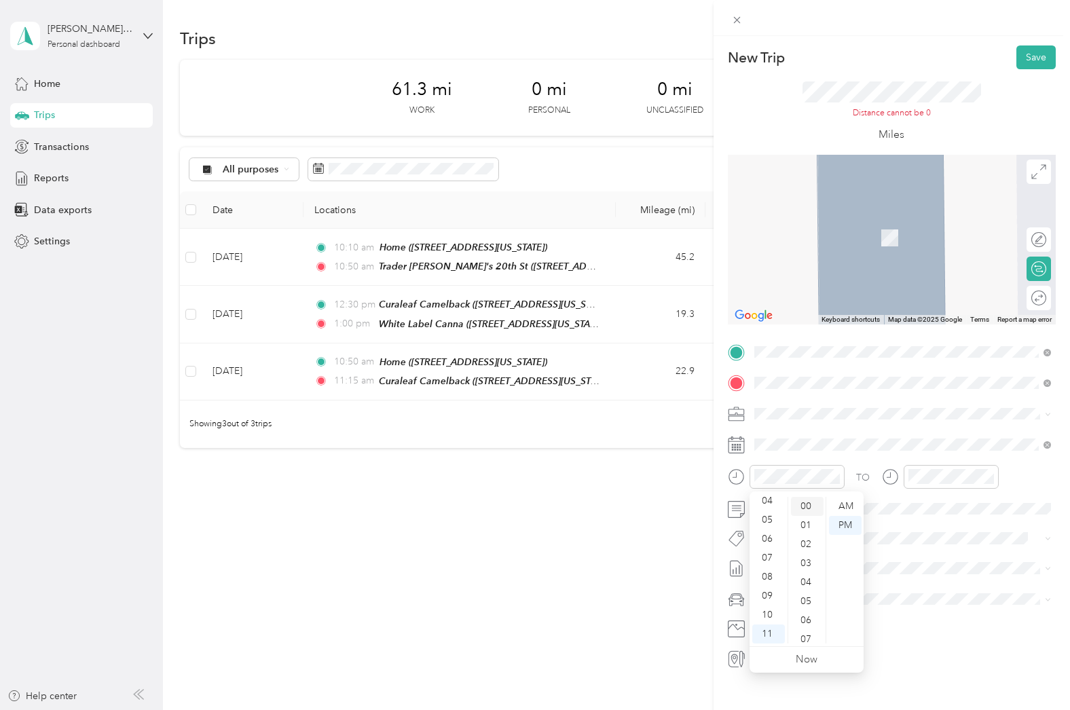
click at [809, 508] on div "00" at bounding box center [807, 506] width 33 height 19
click at [838, 508] on div "AM" at bounding box center [845, 506] width 33 height 19
click at [926, 629] on div "11" at bounding box center [921, 633] width 33 height 19
click at [960, 542] on div "30" at bounding box center [960, 543] width 33 height 19
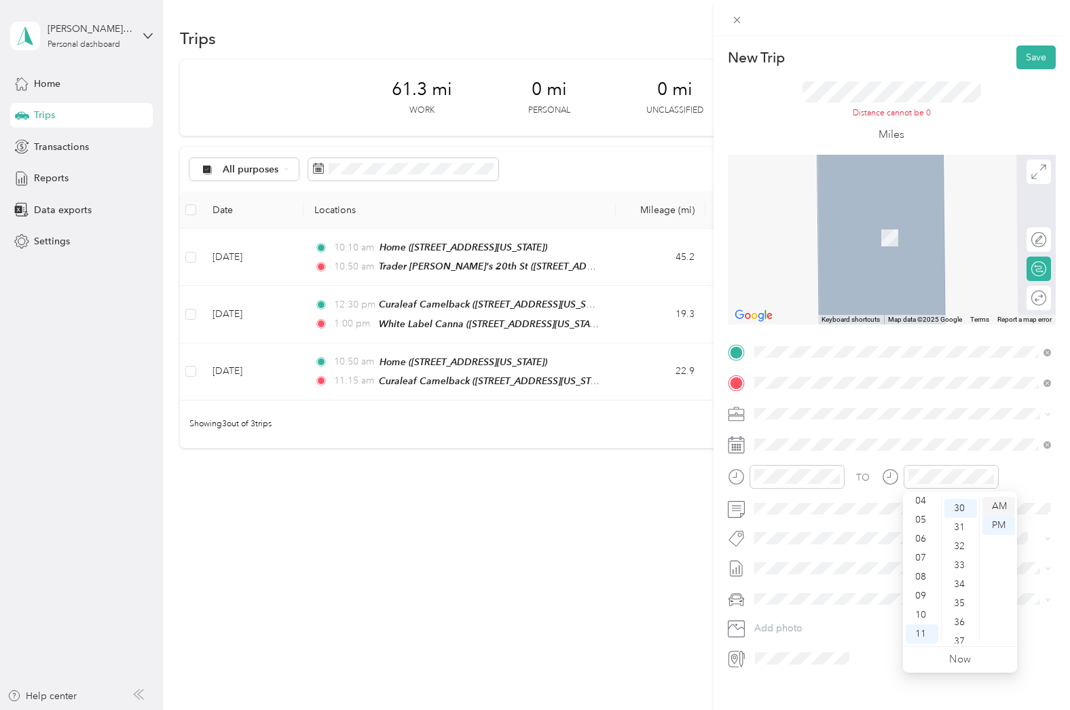
scroll to position [570, 0]
click at [991, 509] on div "AM" at bounding box center [998, 506] width 33 height 19
click at [877, 388] on span at bounding box center [902, 383] width 306 height 22
click at [844, 403] on strong "Trader [PERSON_NAME]'s 20th St" at bounding box center [855, 406] width 153 height 12
click at [827, 440] on div "Home [STREET_ADDRESS][US_STATE]" at bounding box center [847, 444] width 136 height 29
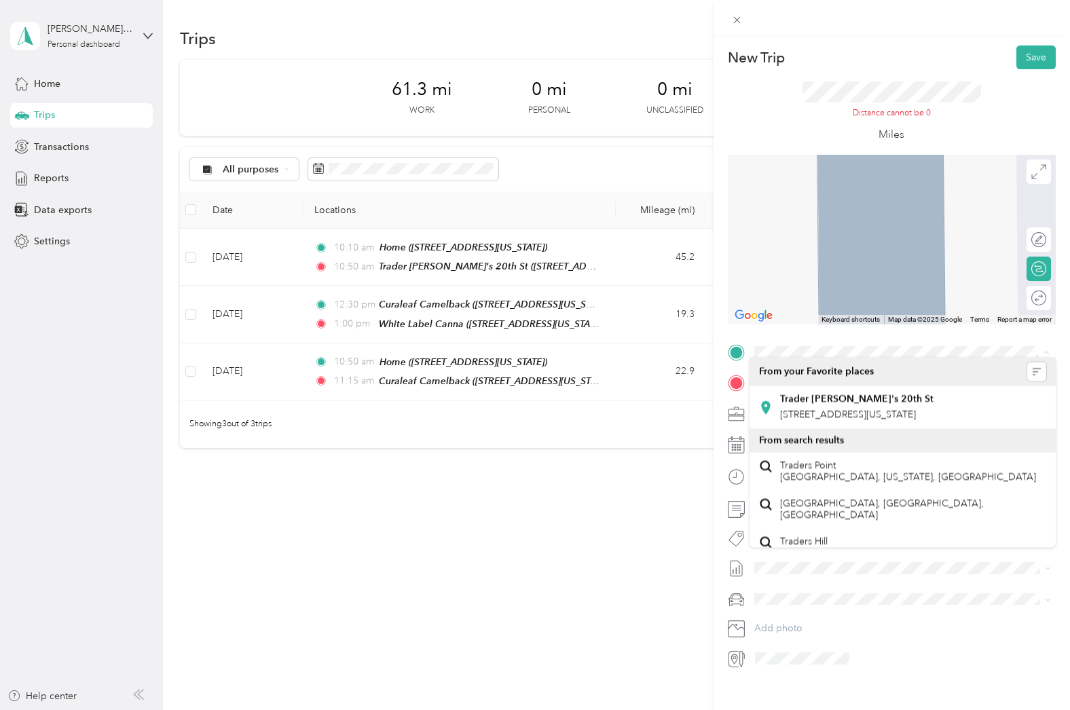
drag, startPoint x: 1045, startPoint y: 352, endPoint x: 1044, endPoint y: 364, distance: 12.2
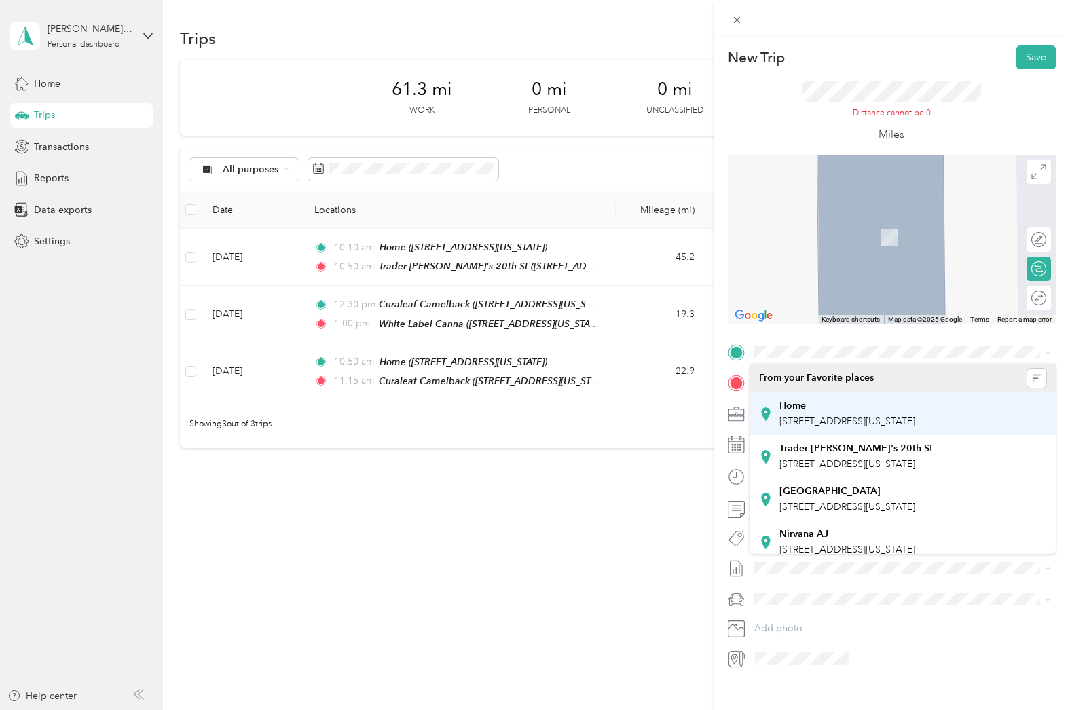
click at [837, 407] on div "Home" at bounding box center [847, 406] width 136 height 12
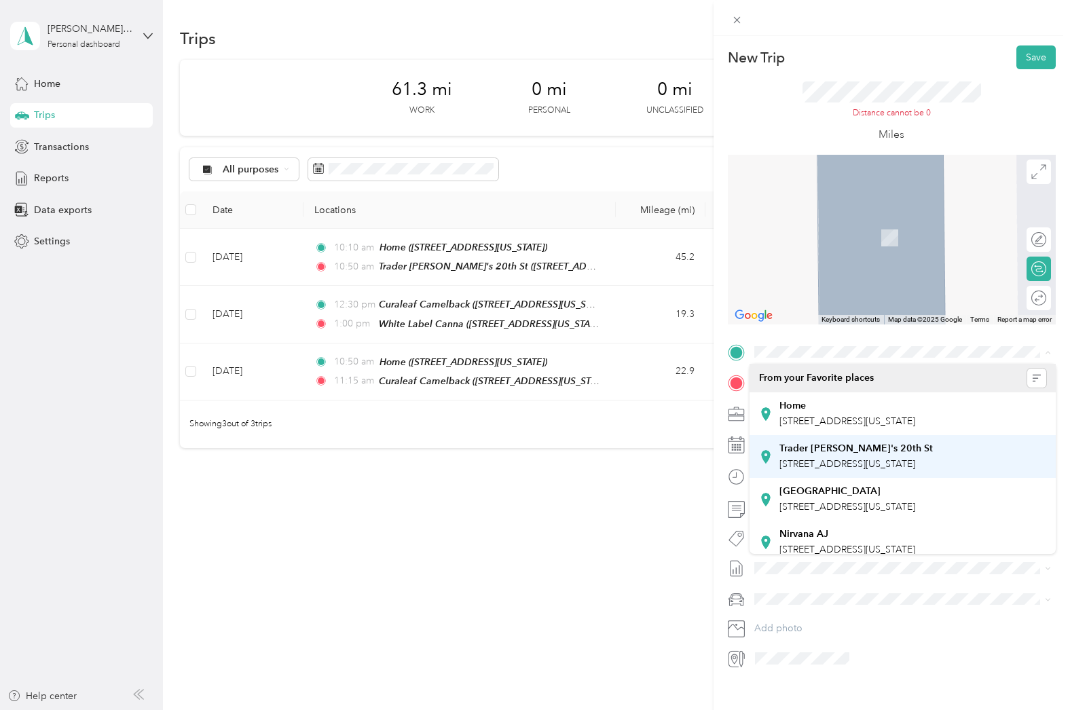
click at [839, 452] on li "Trader [PERSON_NAME]'s 20th St [STREET_ADDRESS][US_STATE]" at bounding box center [902, 456] width 306 height 43
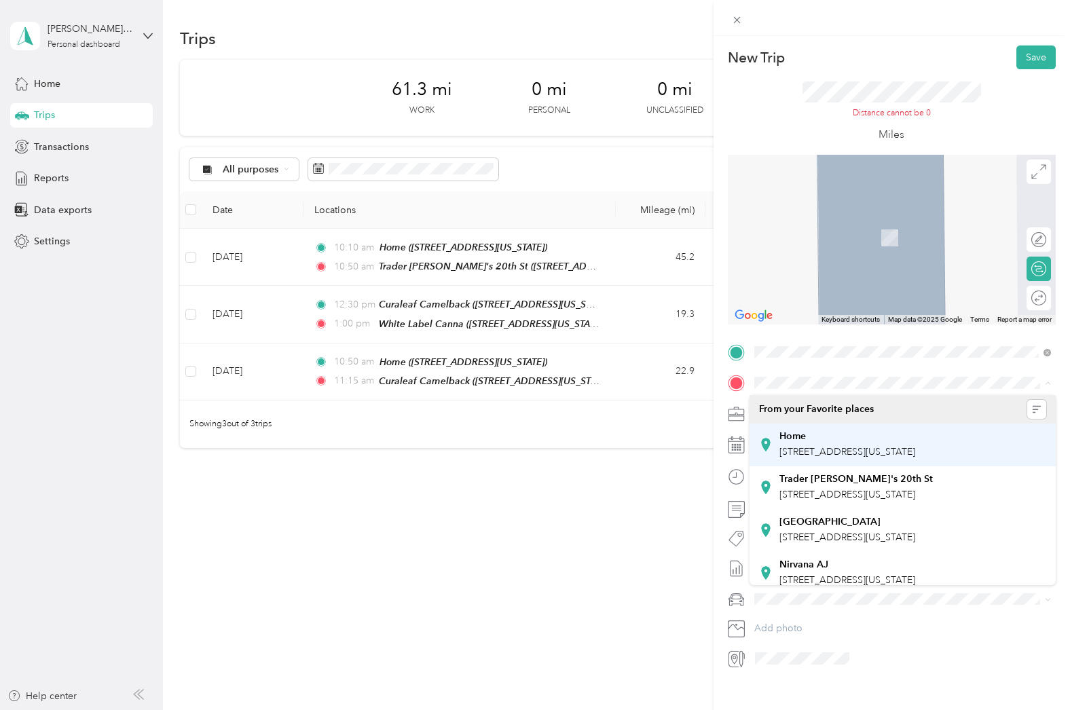
click at [839, 441] on div "Home" at bounding box center [847, 436] width 136 height 12
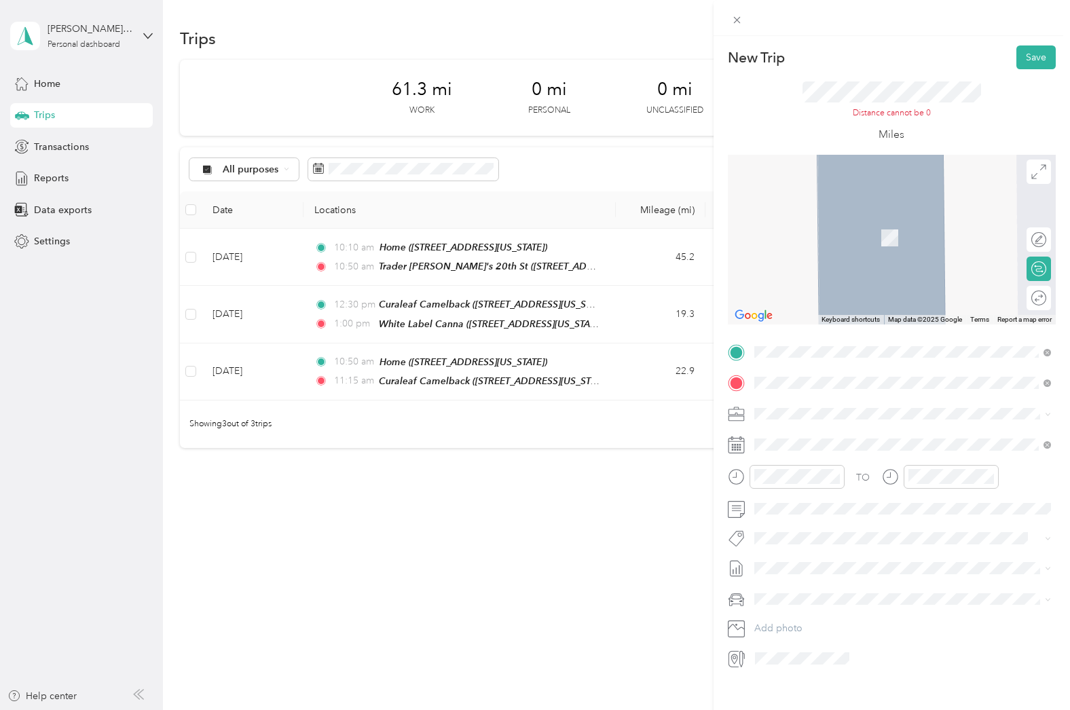
click at [891, 253] on div at bounding box center [892, 240] width 328 height 170
click at [866, 652] on div "29" at bounding box center [870, 653] width 18 height 17
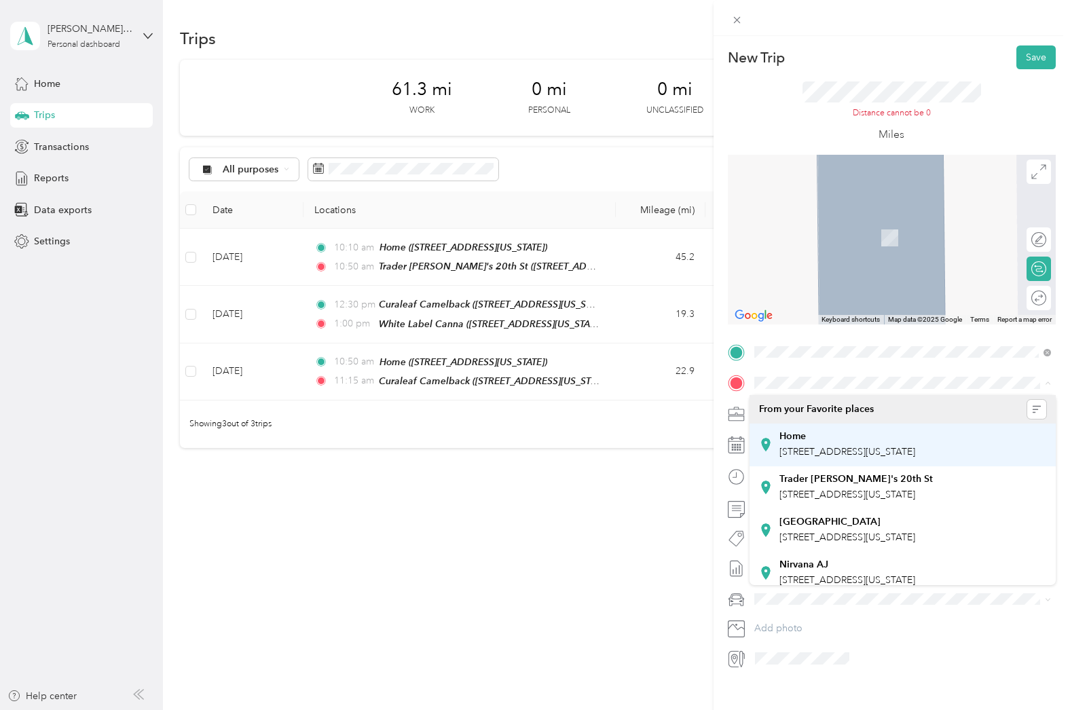
click at [915, 459] on div "Home [STREET_ADDRESS][US_STATE]" at bounding box center [847, 444] width 136 height 29
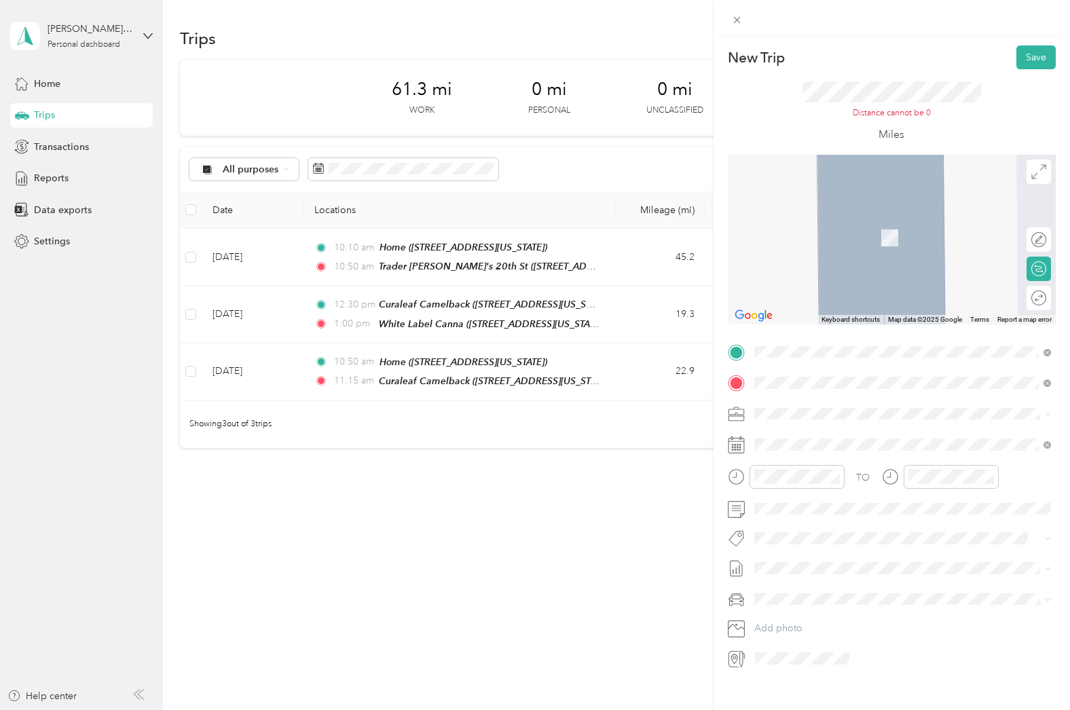
click at [851, 339] on div "New Trip Save This trip cannot be edited because it is either under review, app…" at bounding box center [892, 357] width 328 height 624
click at [1037, 242] on div at bounding box center [1031, 240] width 29 height 14
click at [897, 468] on span "[STREET_ADDRESS][US_STATE]" at bounding box center [847, 462] width 136 height 12
click at [856, 457] on span "[STREET_ADDRESS][US_STATE]" at bounding box center [847, 452] width 136 height 12
click at [1040, 271] on div at bounding box center [1039, 269] width 12 height 12
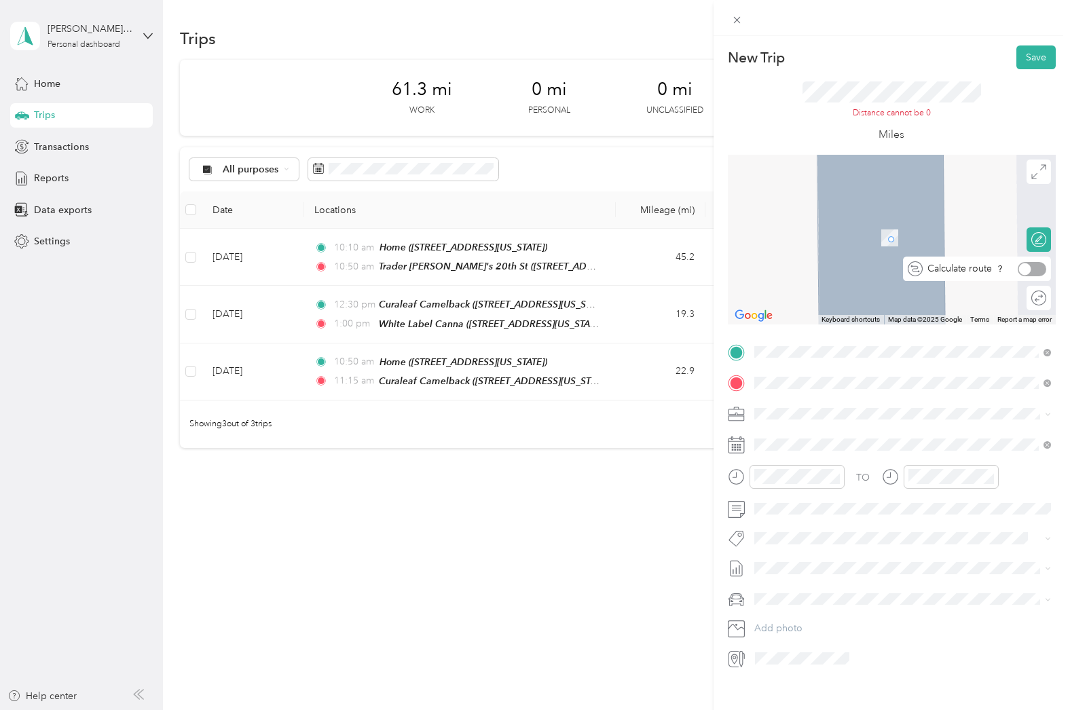
click at [1032, 271] on div at bounding box center [1031, 269] width 29 height 14
click at [1038, 305] on div "Round trip" at bounding box center [1038, 298] width 24 height 24
click at [1032, 297] on div at bounding box center [1031, 298] width 29 height 14
click at [1040, 263] on div "Calculate route" at bounding box center [1022, 269] width 57 height 24
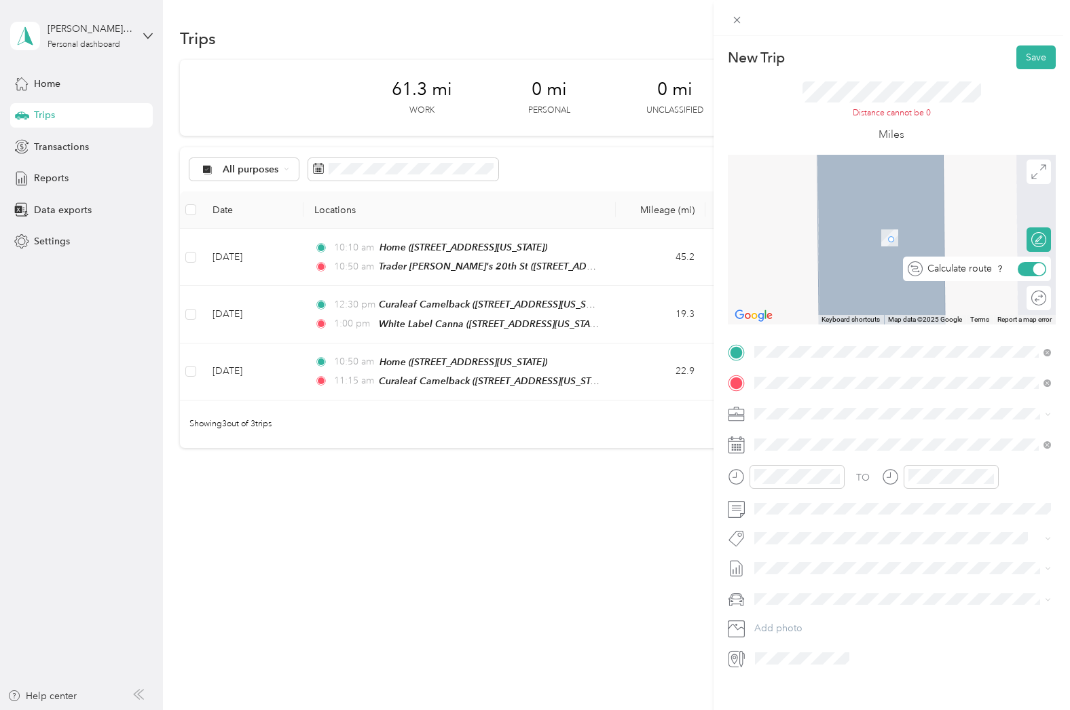
click at [1040, 263] on div at bounding box center [1039, 269] width 12 height 12
click at [1022, 62] on button "Save" at bounding box center [1035, 57] width 39 height 24
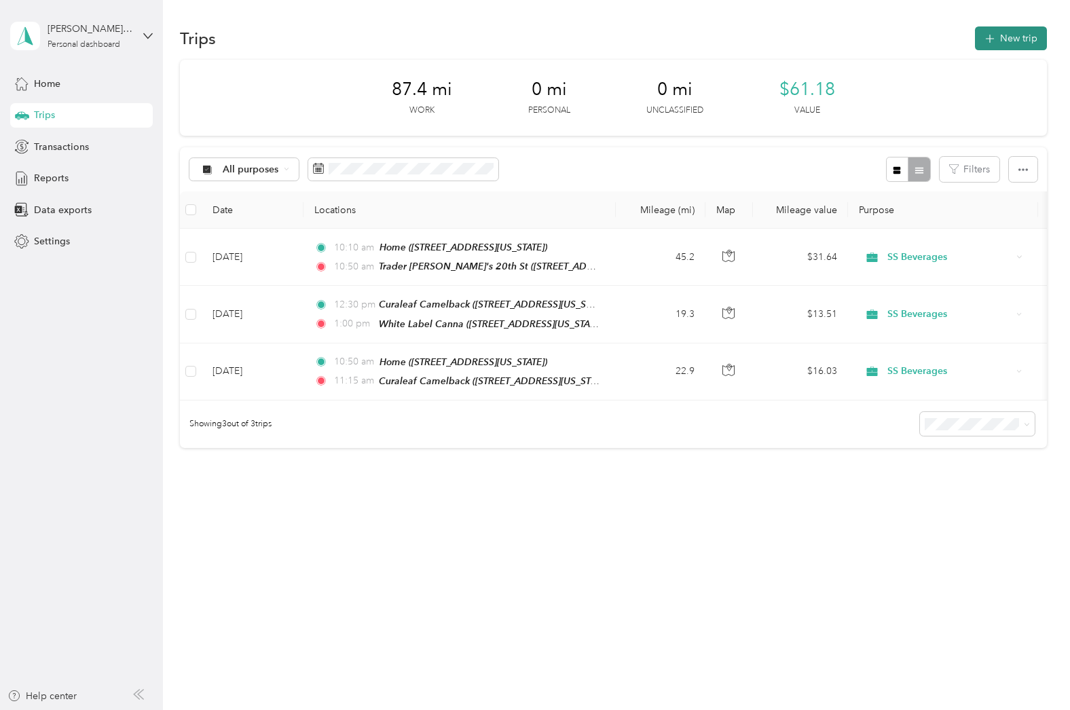
click at [1008, 41] on button "New trip" at bounding box center [1011, 38] width 72 height 24
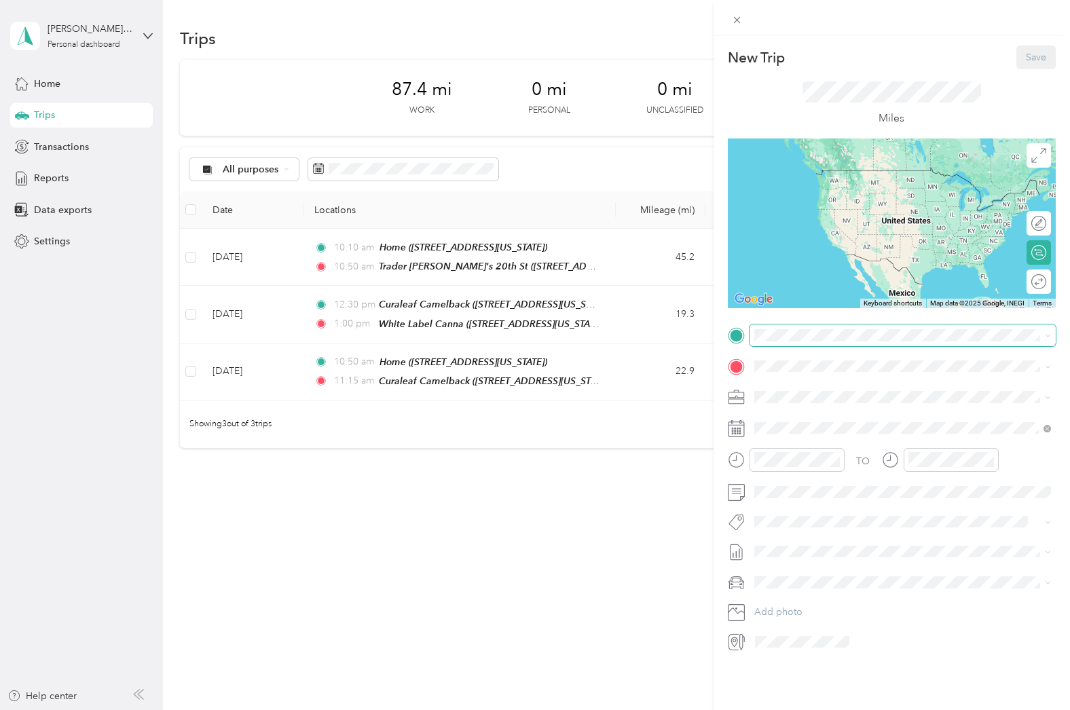
click at [858, 345] on span at bounding box center [902, 335] width 306 height 22
click at [789, 500] on icon at bounding box center [787, 505] width 7 height 12
click at [855, 637] on div "28" at bounding box center [853, 637] width 18 height 17
click at [823, 453] on span "[STREET_ADDRESS][US_STATE]" at bounding box center [847, 447] width 136 height 12
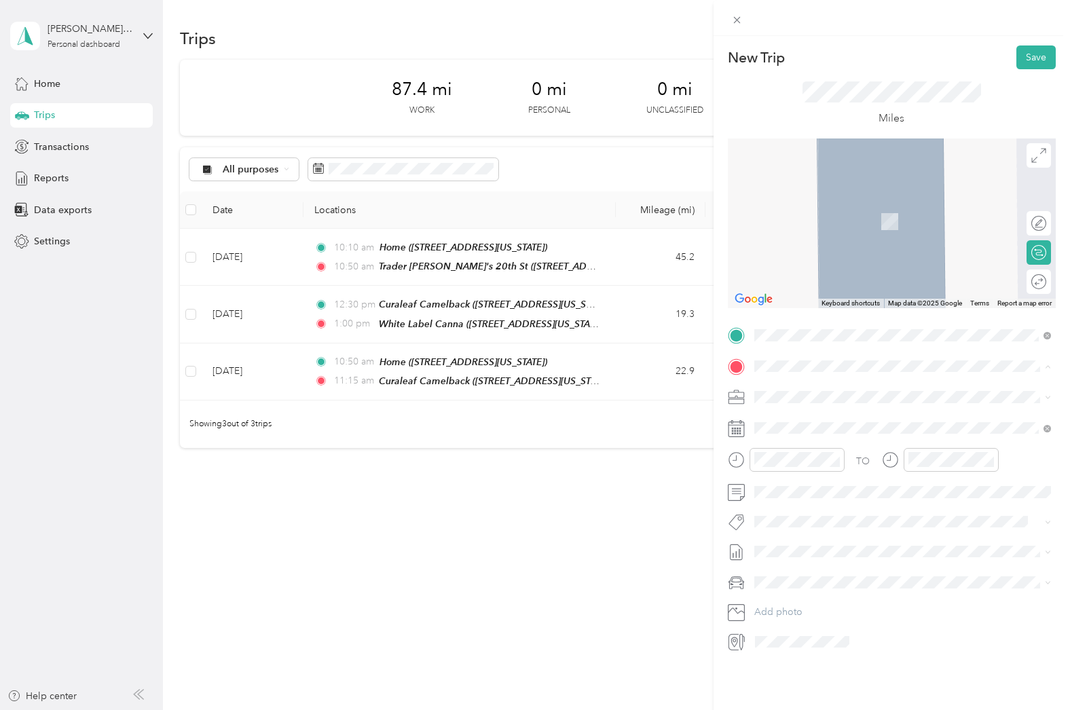
click at [815, 428] on div "Home [STREET_ADDRESS][US_STATE]" at bounding box center [847, 428] width 136 height 29
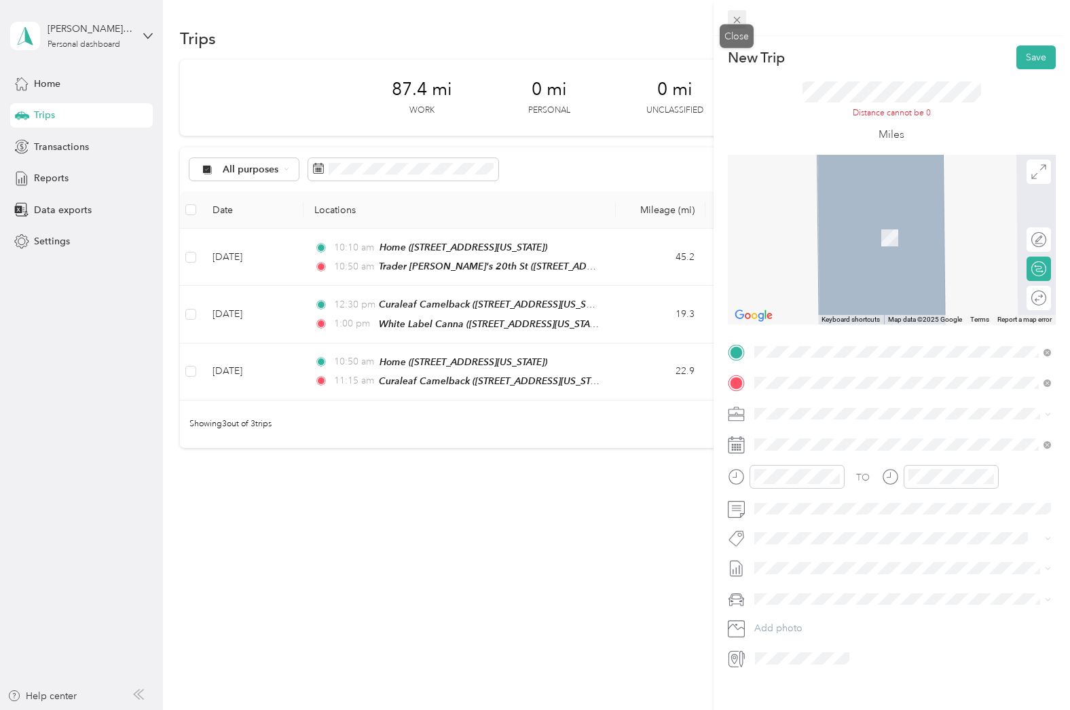
click at [734, 22] on icon at bounding box center [737, 20] width 12 height 12
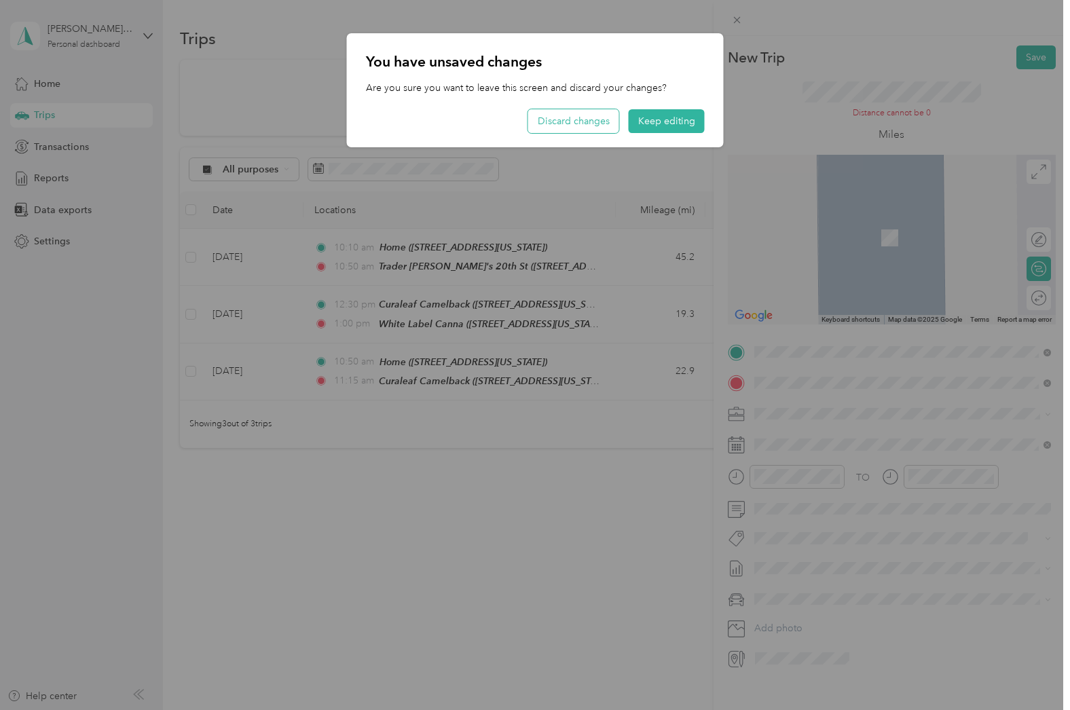
click at [561, 119] on button "Discard changes" at bounding box center [573, 121] width 91 height 24
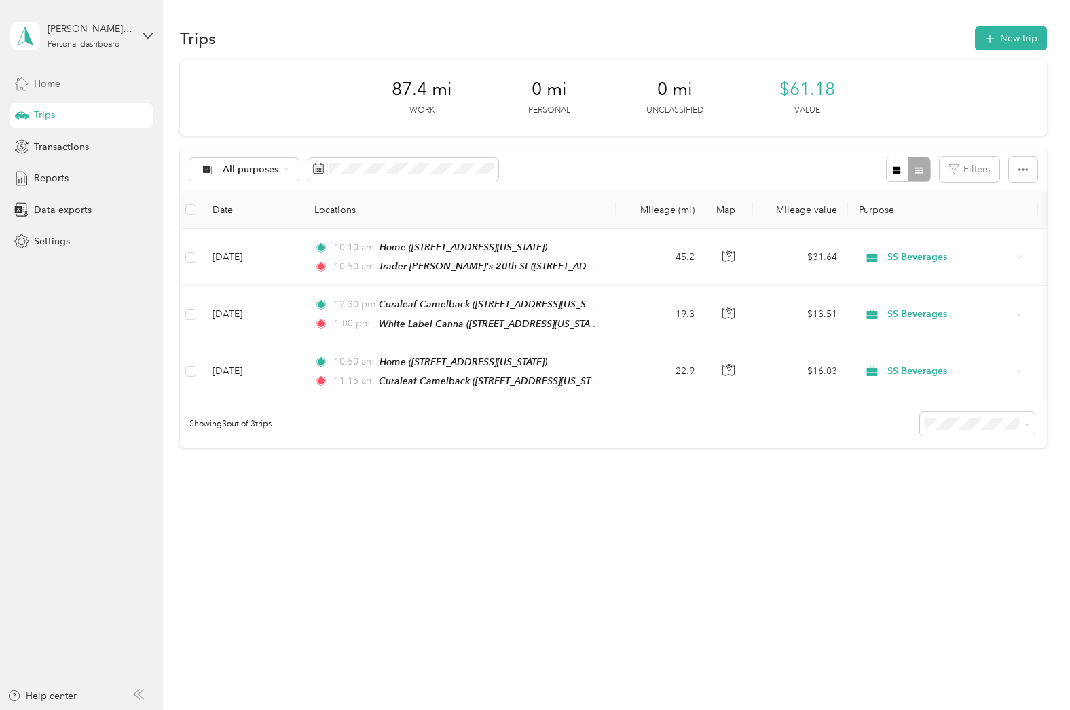
click at [54, 81] on span "Home" at bounding box center [47, 84] width 26 height 14
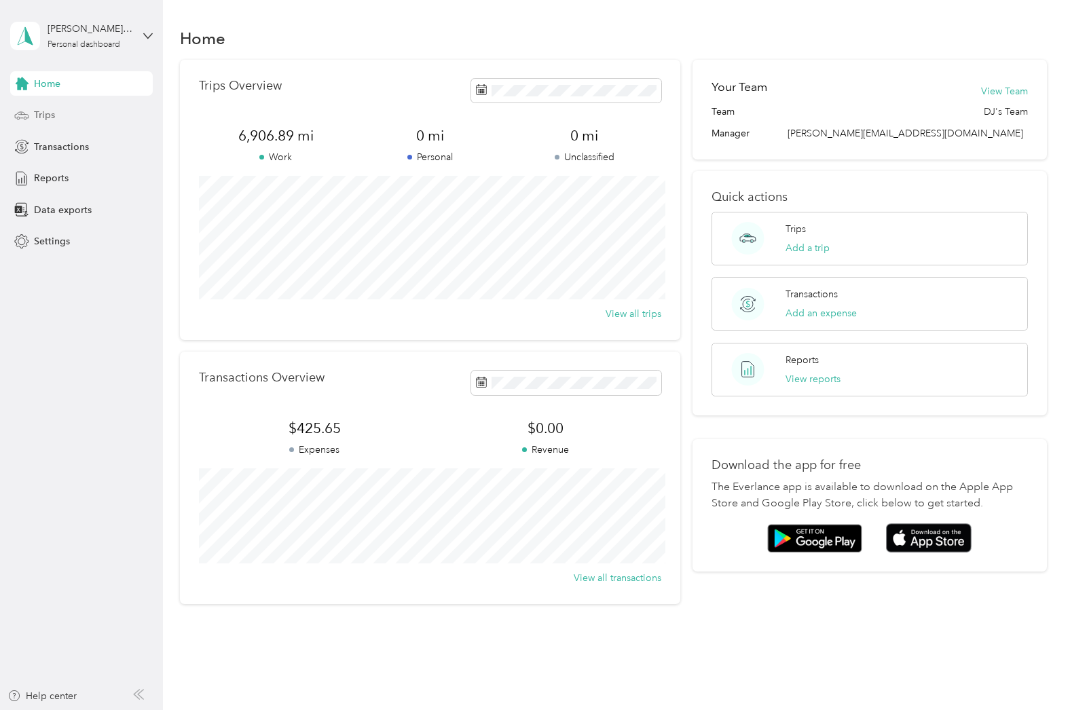
click at [53, 115] on span "Trips" at bounding box center [44, 115] width 21 height 14
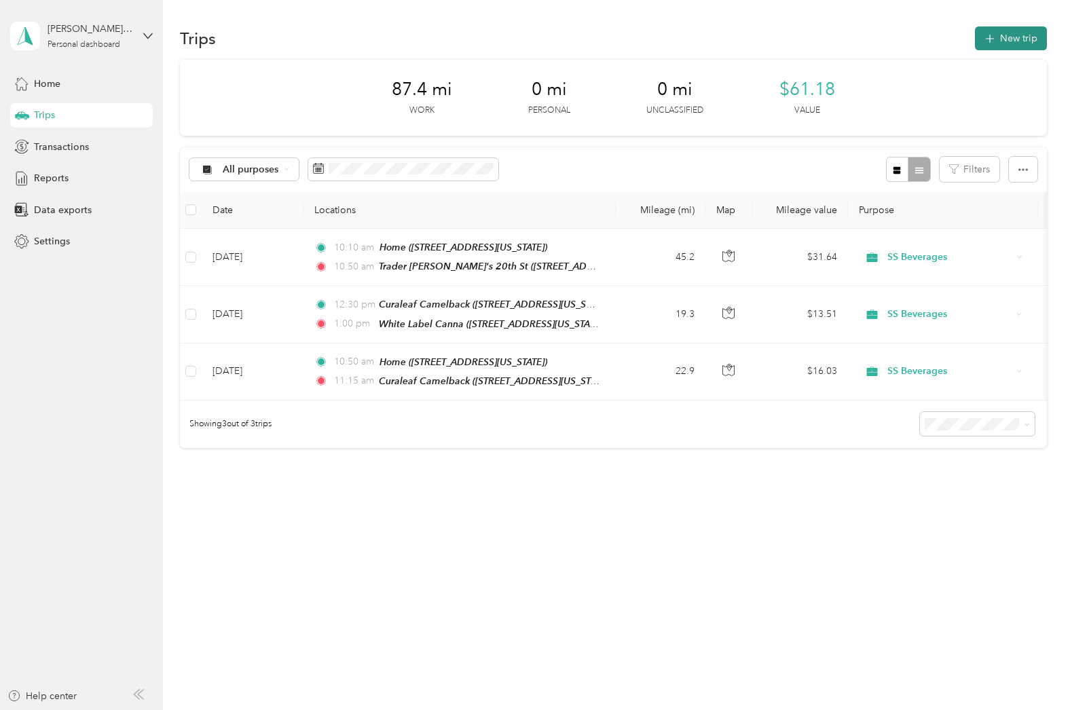
click at [1006, 43] on button "New trip" at bounding box center [1011, 38] width 72 height 24
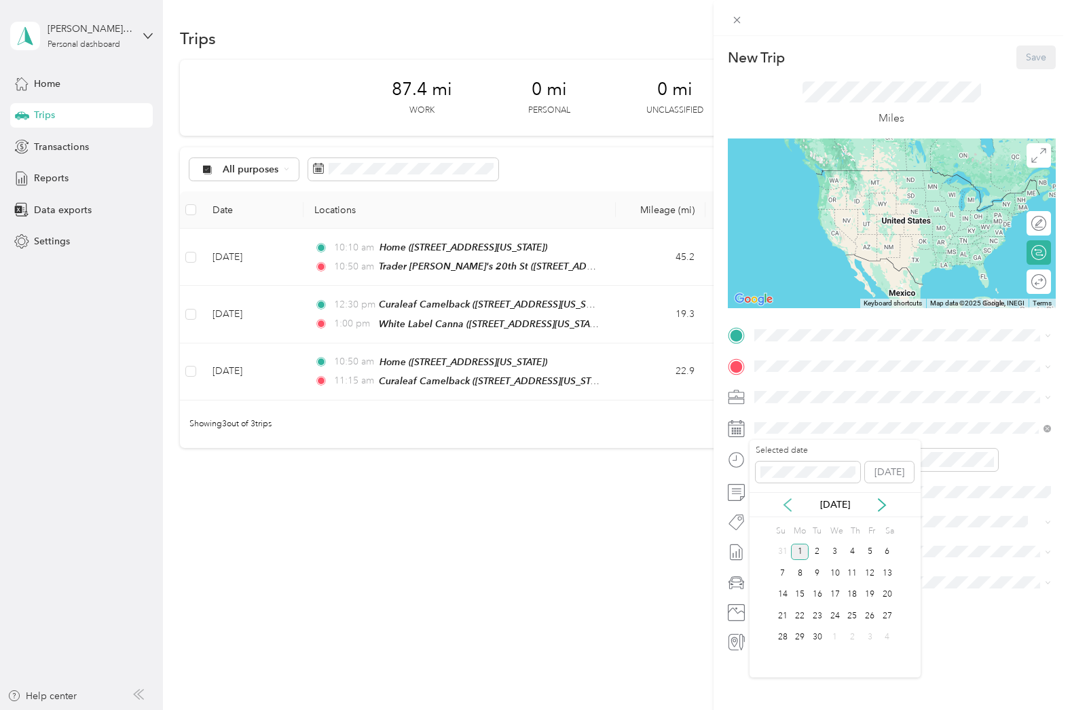
click at [792, 508] on icon at bounding box center [788, 505] width 14 height 14
click at [866, 637] on div "29" at bounding box center [870, 637] width 18 height 17
click at [792, 341] on span at bounding box center [902, 335] width 306 height 22
click at [845, 454] on div "Trader [PERSON_NAME]'s 20th St [STREET_ADDRESS][US_STATE]" at bounding box center [855, 440] width 153 height 29
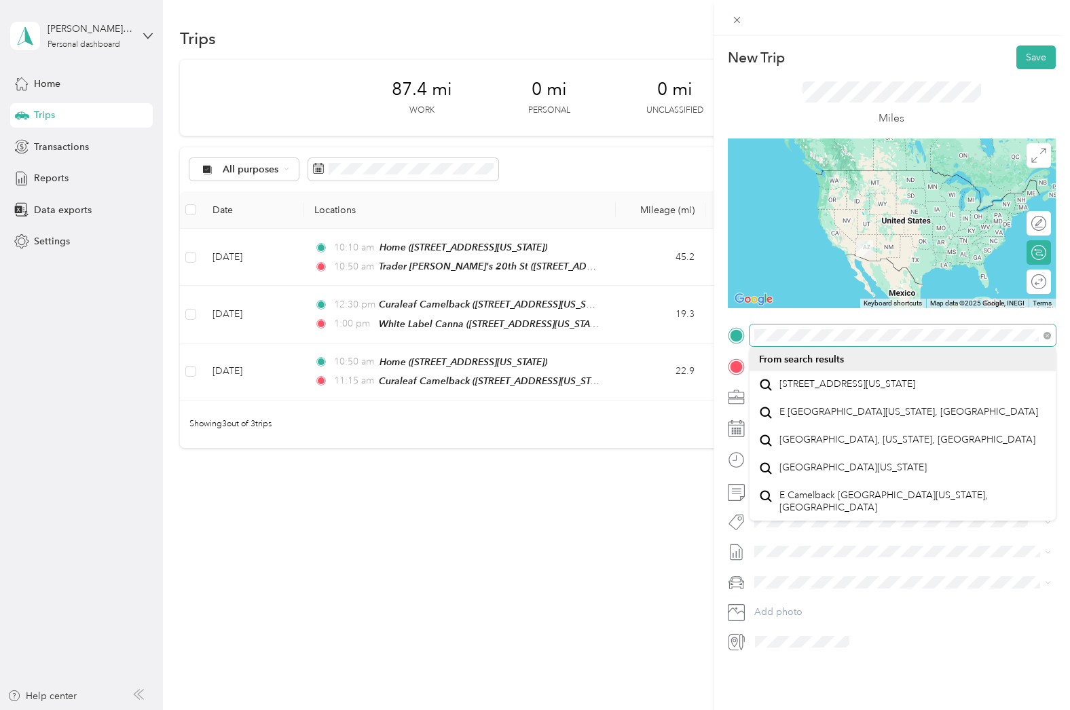
drag, startPoint x: 1047, startPoint y: 335, endPoint x: 730, endPoint y: 334, distance: 317.7
click at [730, 334] on div at bounding box center [892, 335] width 328 height 22
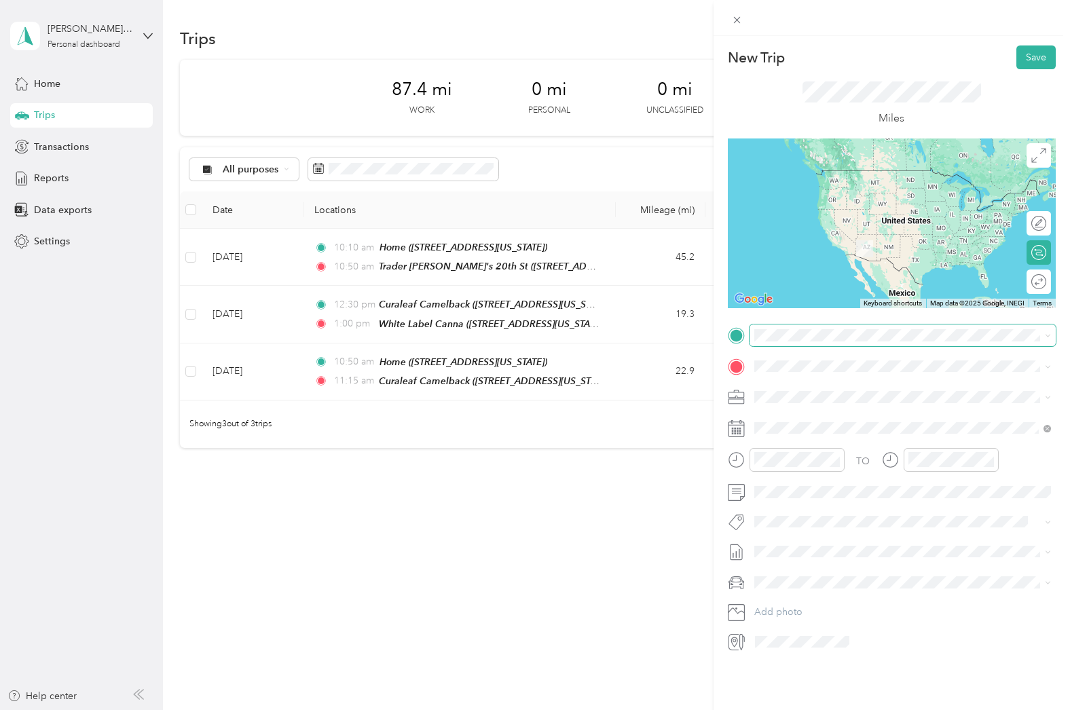
click at [879, 328] on span at bounding box center [902, 335] width 306 height 22
click at [892, 462] on span "[STREET_ADDRESS][US_STATE]" at bounding box center [847, 455] width 136 height 12
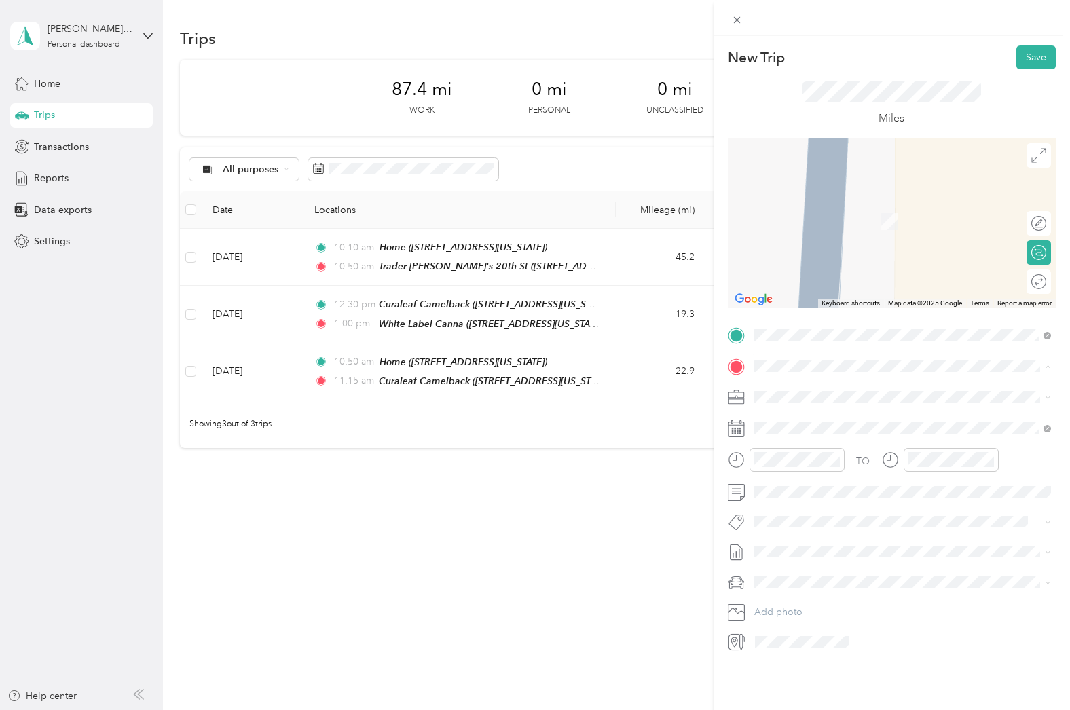
click at [818, 418] on div "Home" at bounding box center [847, 420] width 136 height 12
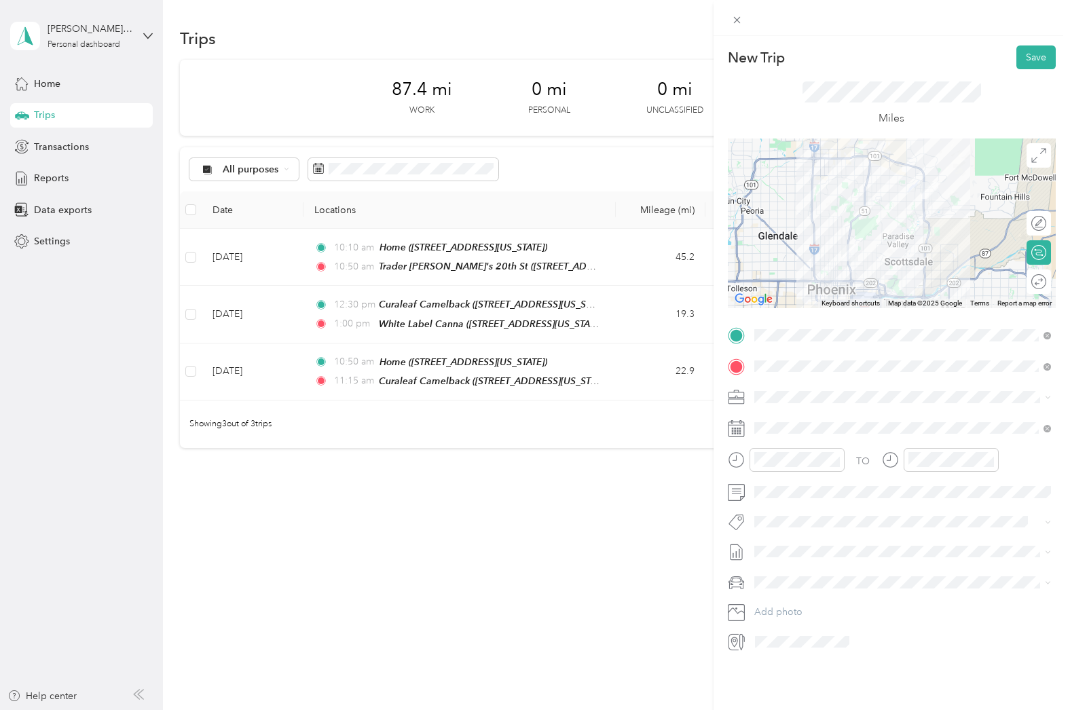
click at [926, 277] on div at bounding box center [892, 223] width 328 height 170
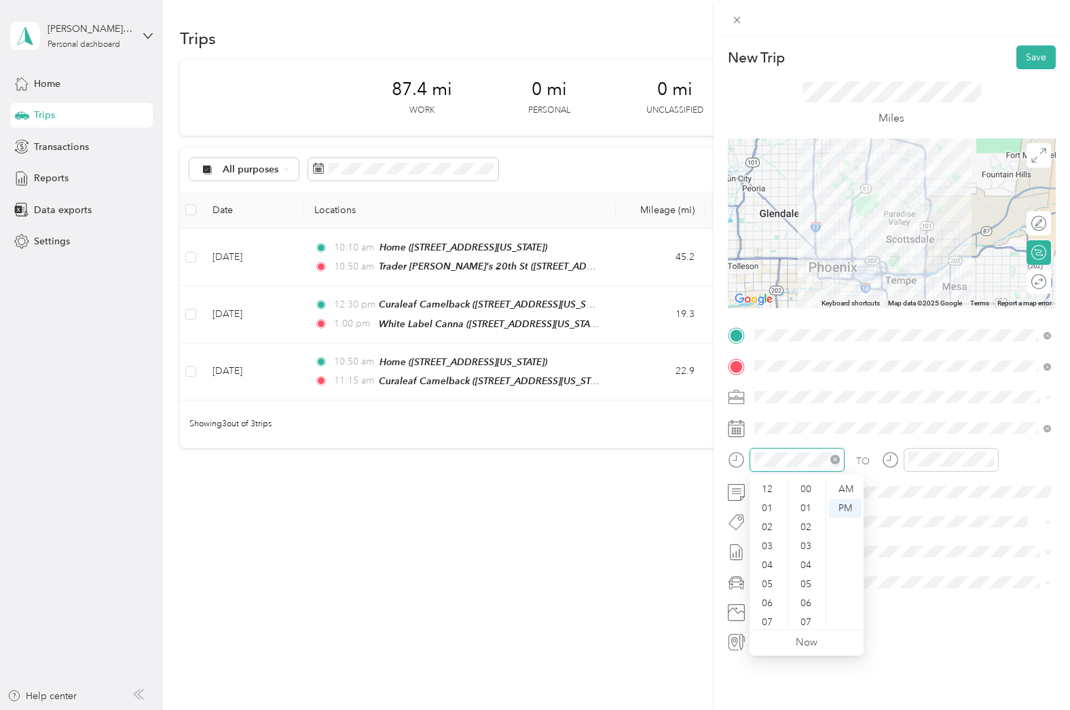
scroll to position [81, 0]
drag, startPoint x: 766, startPoint y: 615, endPoint x: 803, endPoint y: 527, distance: 95.2
click at [766, 615] on div "11" at bounding box center [768, 616] width 33 height 19
click at [806, 488] on div "00" at bounding box center [807, 489] width 33 height 19
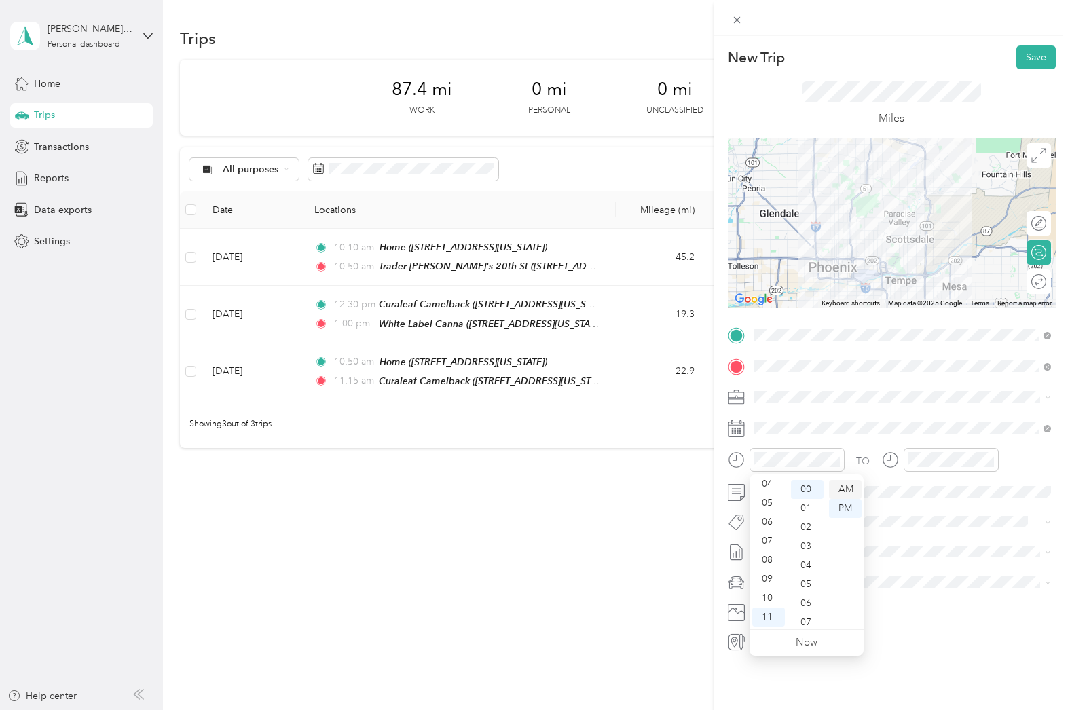
click at [841, 485] on div "AM" at bounding box center [845, 489] width 33 height 19
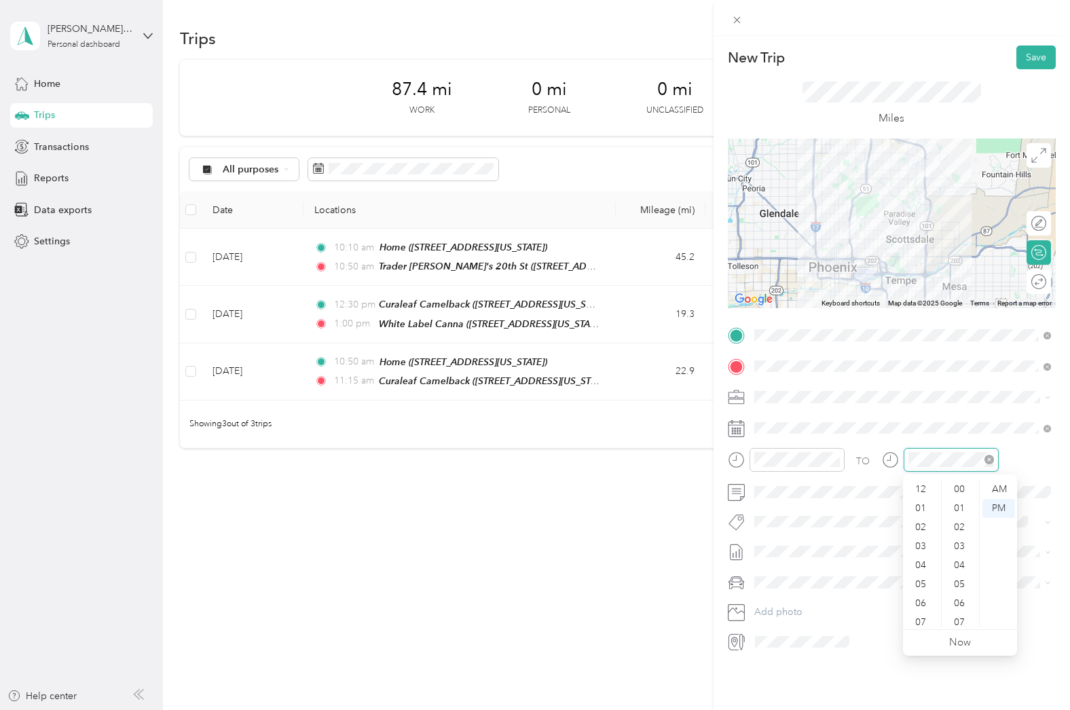
scroll to position [81, 0]
click at [924, 612] on div "11" at bounding box center [921, 616] width 33 height 19
click at [959, 502] on div "30" at bounding box center [960, 502] width 33 height 19
click at [994, 489] on div "AM" at bounding box center [998, 489] width 33 height 19
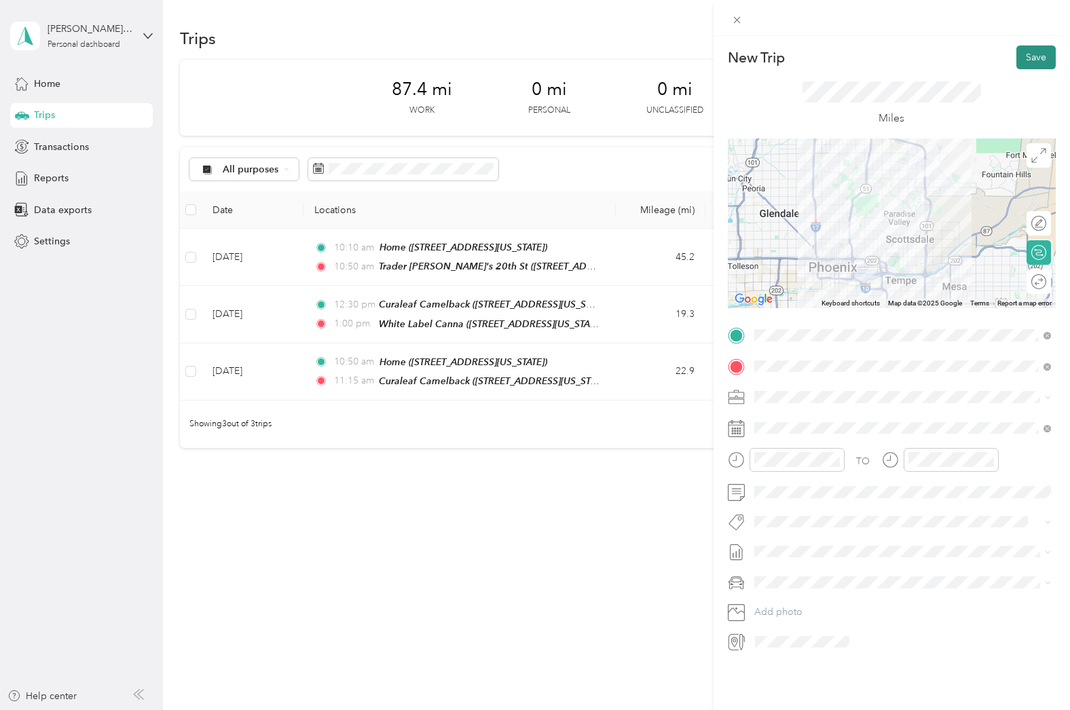
click at [1042, 60] on button "Save" at bounding box center [1035, 57] width 39 height 24
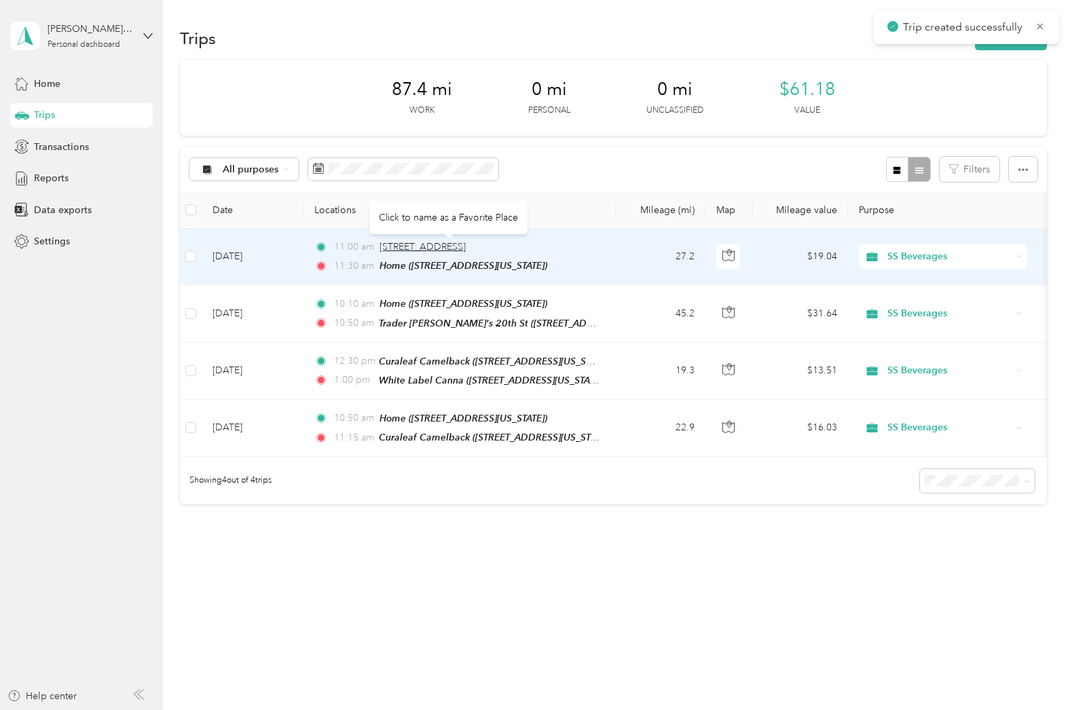
click at [466, 245] on span "[STREET_ADDRESS]" at bounding box center [422, 247] width 86 height 12
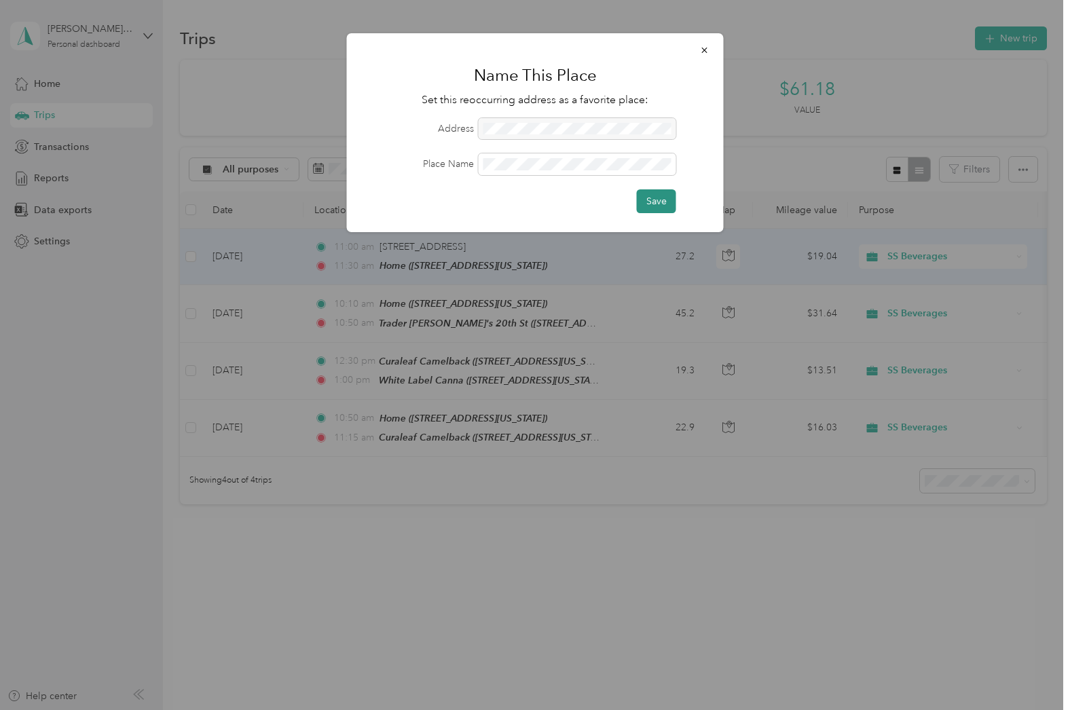
click at [652, 211] on button "Save" at bounding box center [656, 201] width 39 height 24
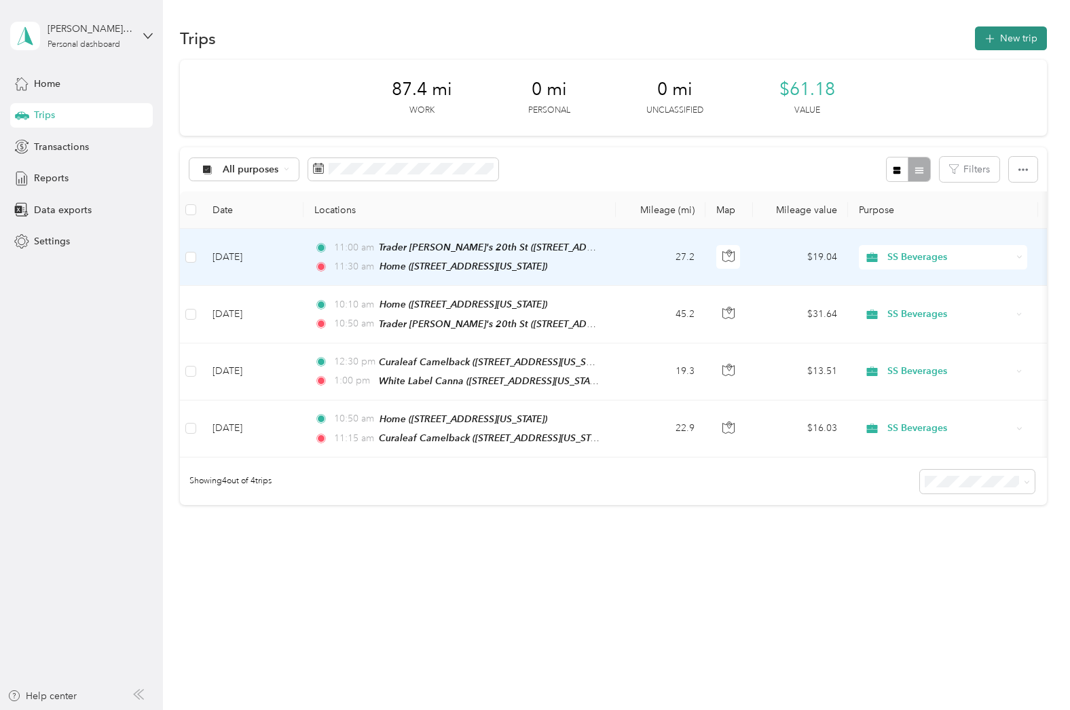
click at [1016, 47] on button "New trip" at bounding box center [1011, 38] width 72 height 24
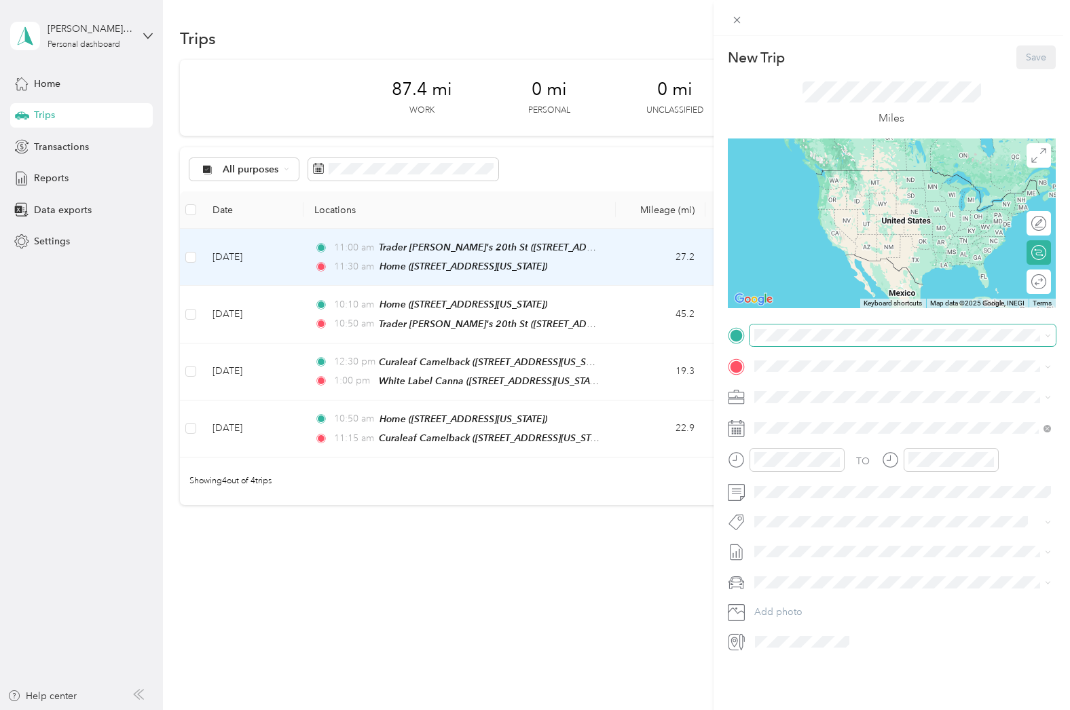
click at [805, 328] on span at bounding box center [902, 335] width 306 height 22
click at [826, 393] on div "Home [STREET_ADDRESS][US_STATE]" at bounding box center [847, 397] width 136 height 29
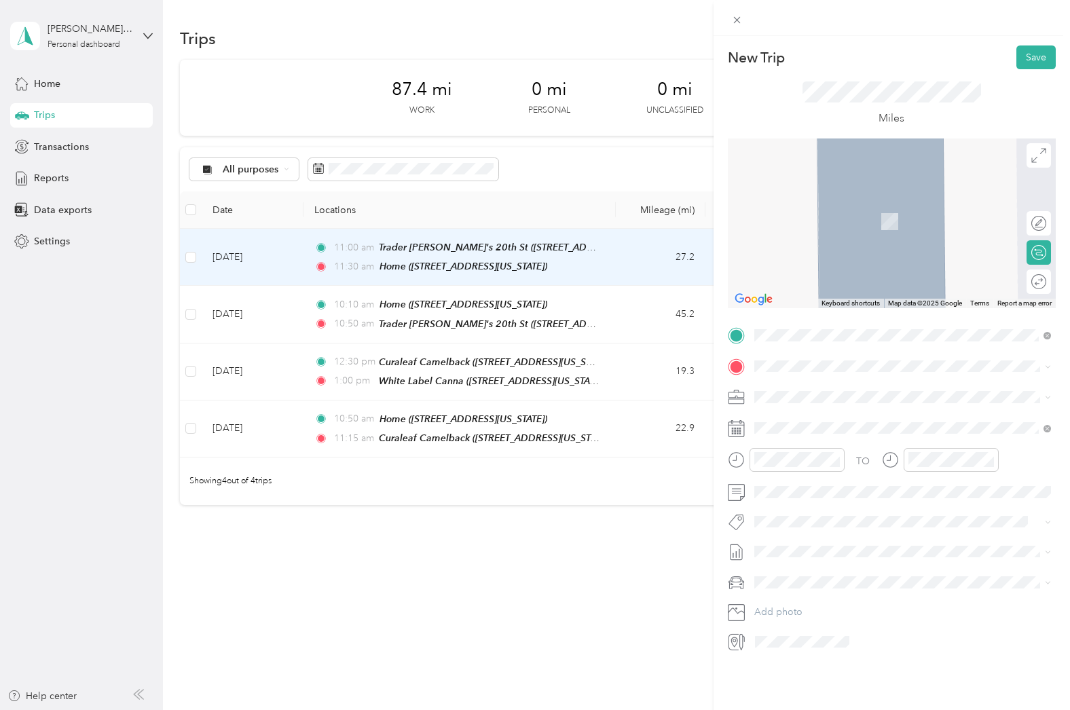
click at [867, 479] on div "Buds n Bikinis - Mesa 425 South Power Road, Mesa, 85206, Mesa, Arizona, United …" at bounding box center [864, 464] width 171 height 29
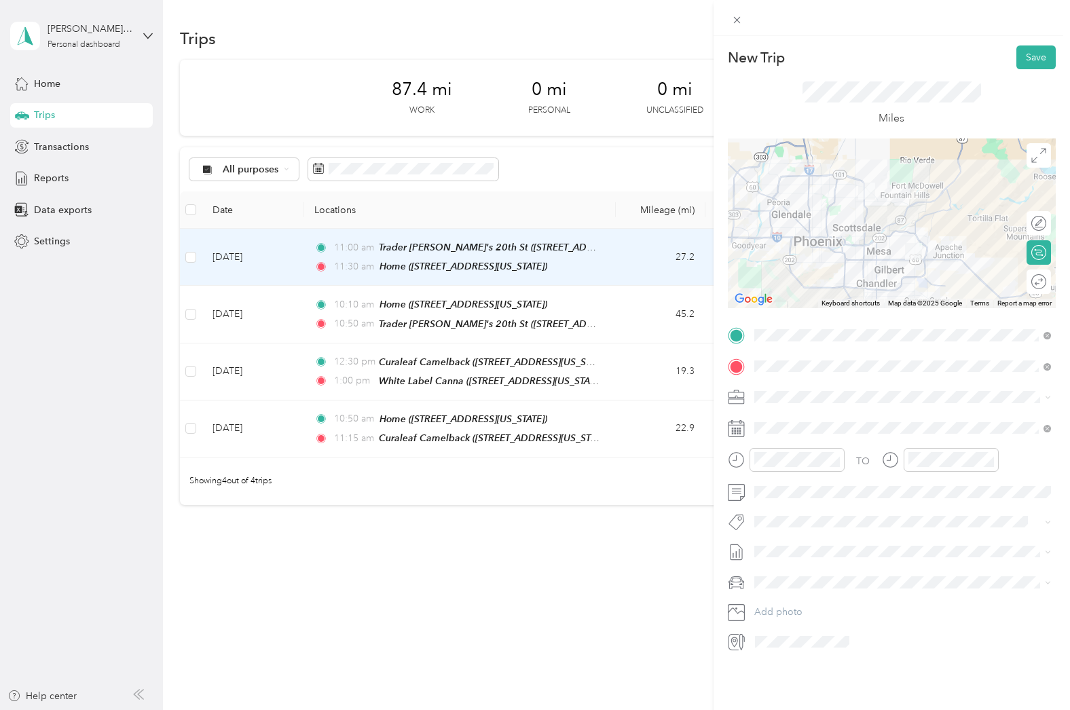
click at [911, 232] on div at bounding box center [892, 223] width 328 height 170
click at [864, 419] on span at bounding box center [902, 428] width 306 height 22
click at [787, 506] on icon at bounding box center [788, 505] width 14 height 14
click at [885, 635] on div "30" at bounding box center [887, 637] width 18 height 17
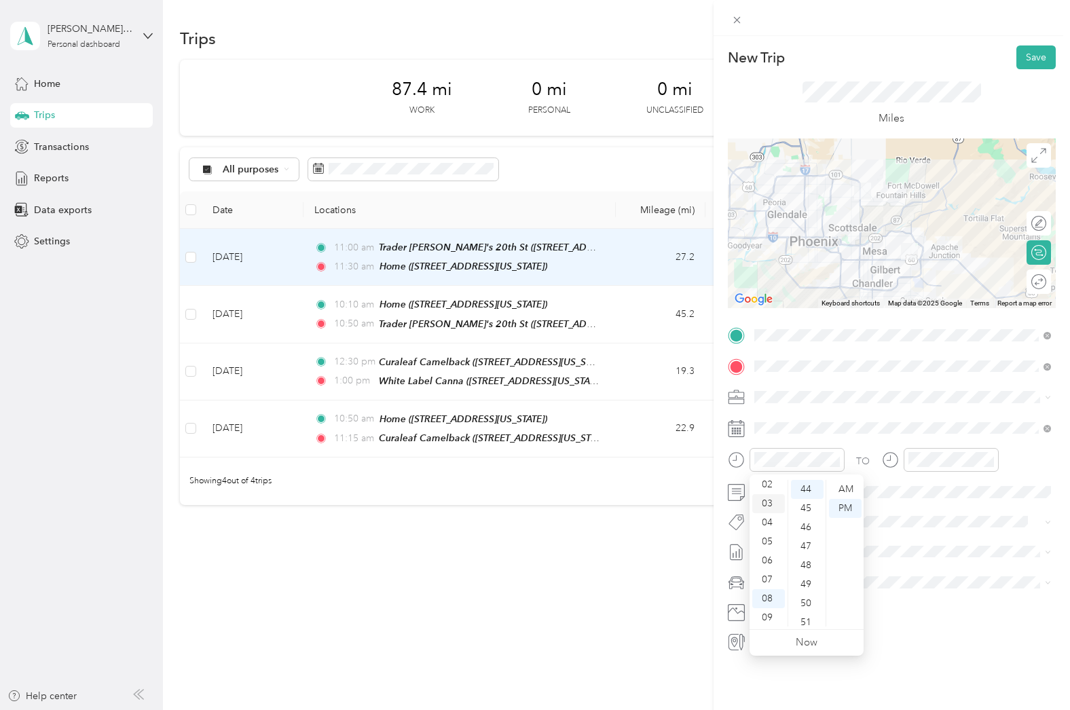
click at [766, 506] on div "03" at bounding box center [768, 503] width 33 height 19
click at [808, 493] on div "25" at bounding box center [807, 494] width 33 height 19
click at [811, 491] on div "25" at bounding box center [807, 489] width 33 height 19
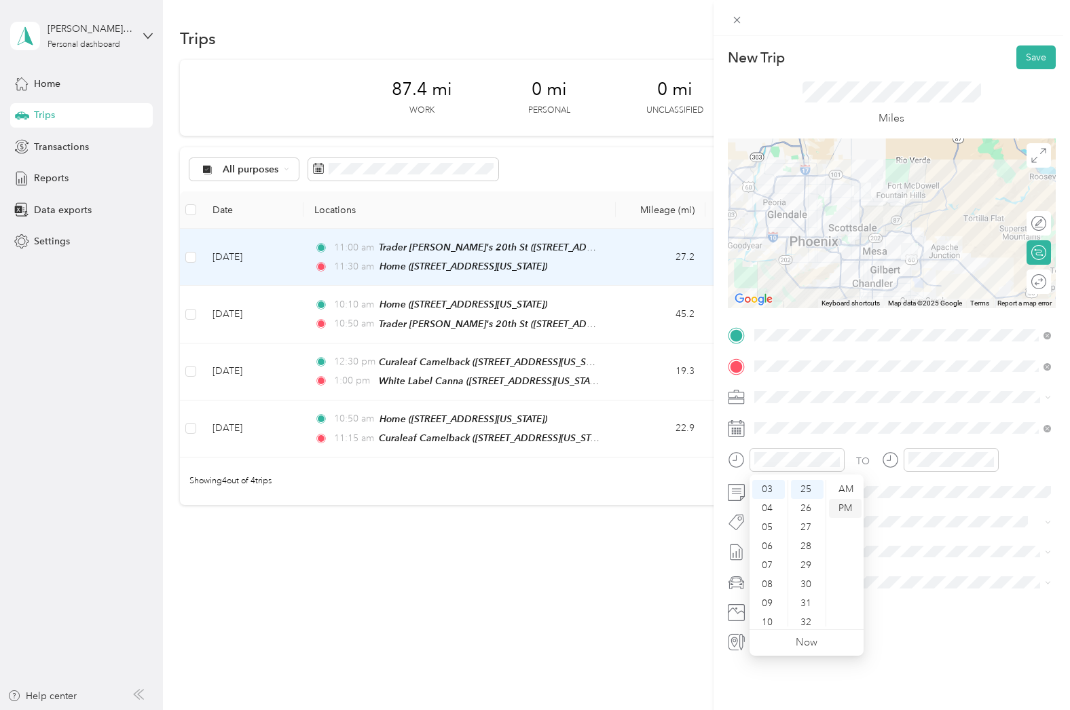
click at [838, 510] on div "PM" at bounding box center [845, 508] width 33 height 19
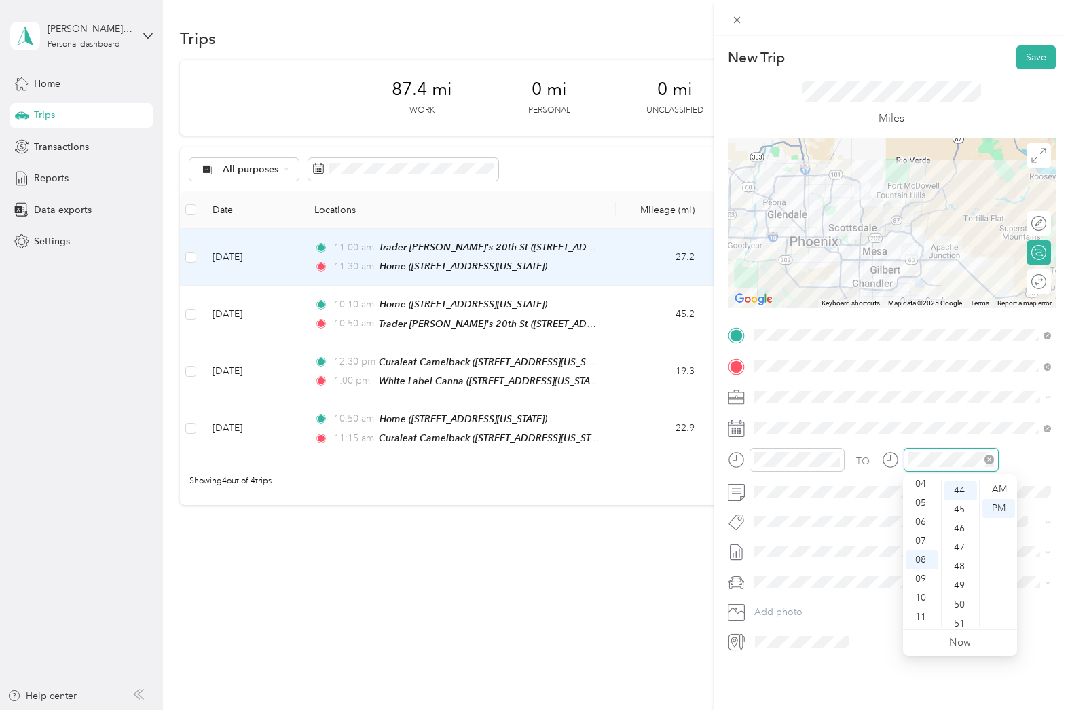
scroll to position [836, 0]
click at [924, 515] on div "03" at bounding box center [921, 519] width 33 height 19
click at [955, 502] on div "45" at bounding box center [960, 508] width 33 height 19
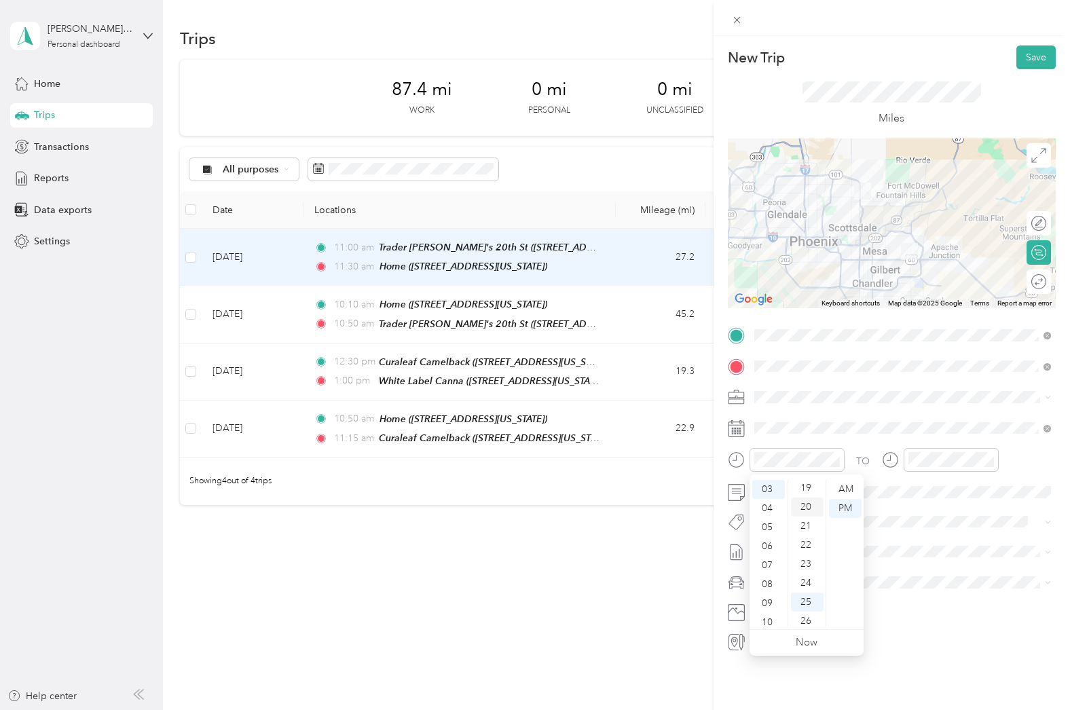
click at [808, 502] on div "20" at bounding box center [807, 507] width 33 height 19
click at [1024, 56] on button "Save" at bounding box center [1035, 57] width 39 height 24
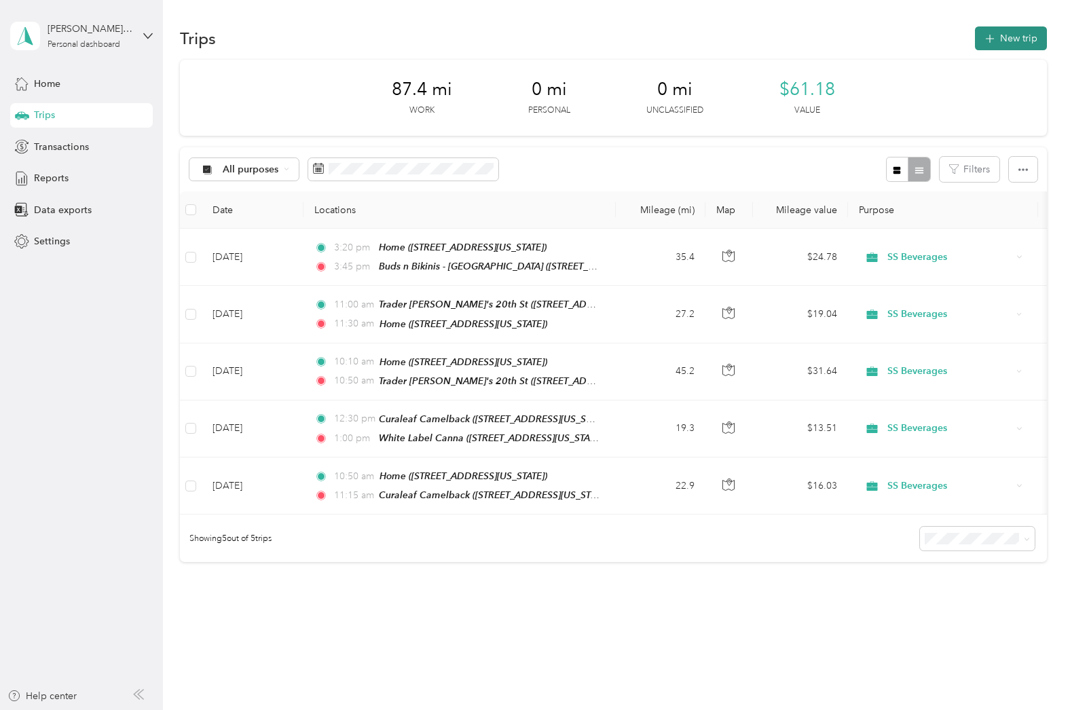
click at [1031, 38] on button "New trip" at bounding box center [1011, 38] width 72 height 24
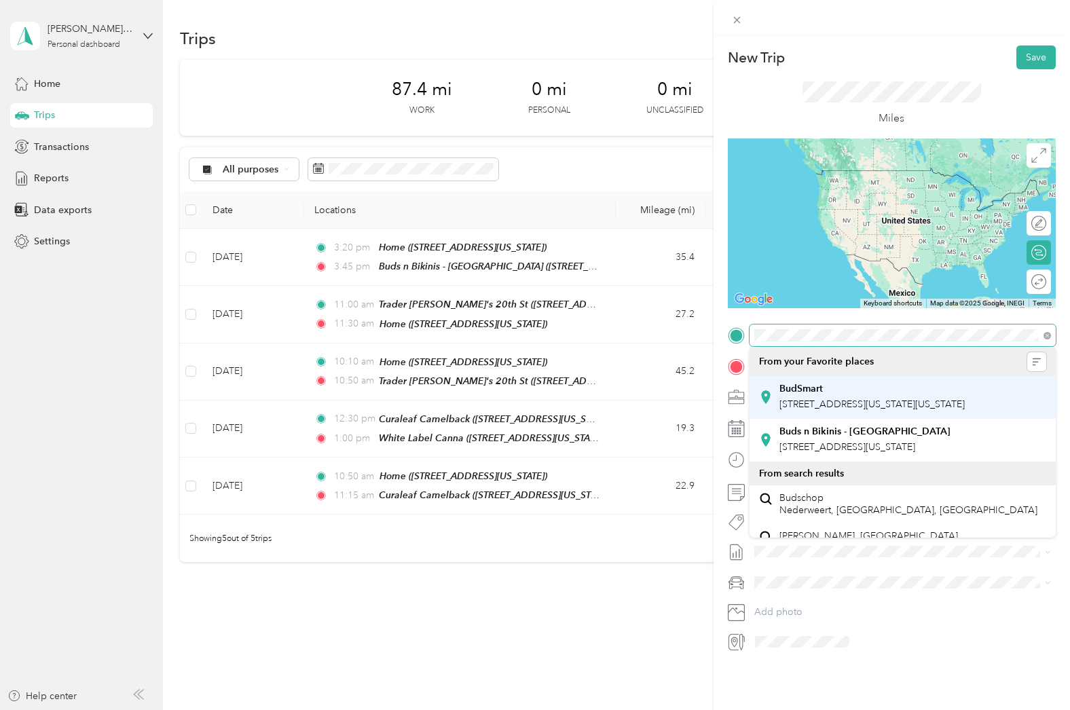
scroll to position [12, 0]
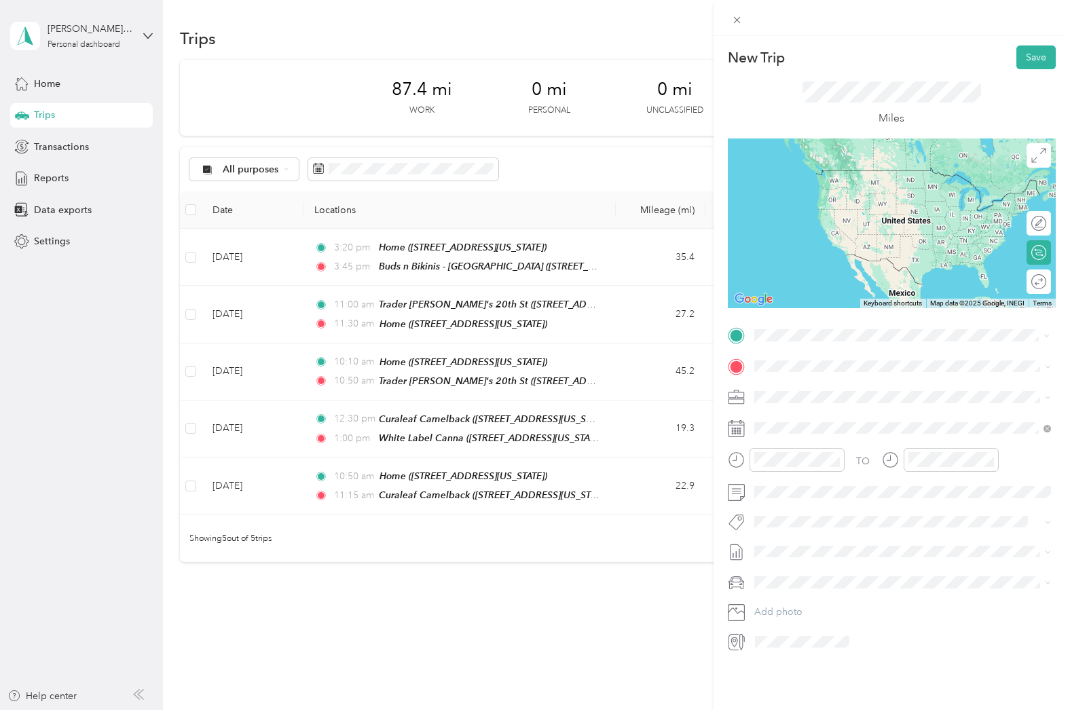
click at [814, 422] on li "Buds n Bikinis - Mesa 425 South Power Road, Mesa, 85206, Mesa, Arizona, United …" at bounding box center [902, 428] width 306 height 43
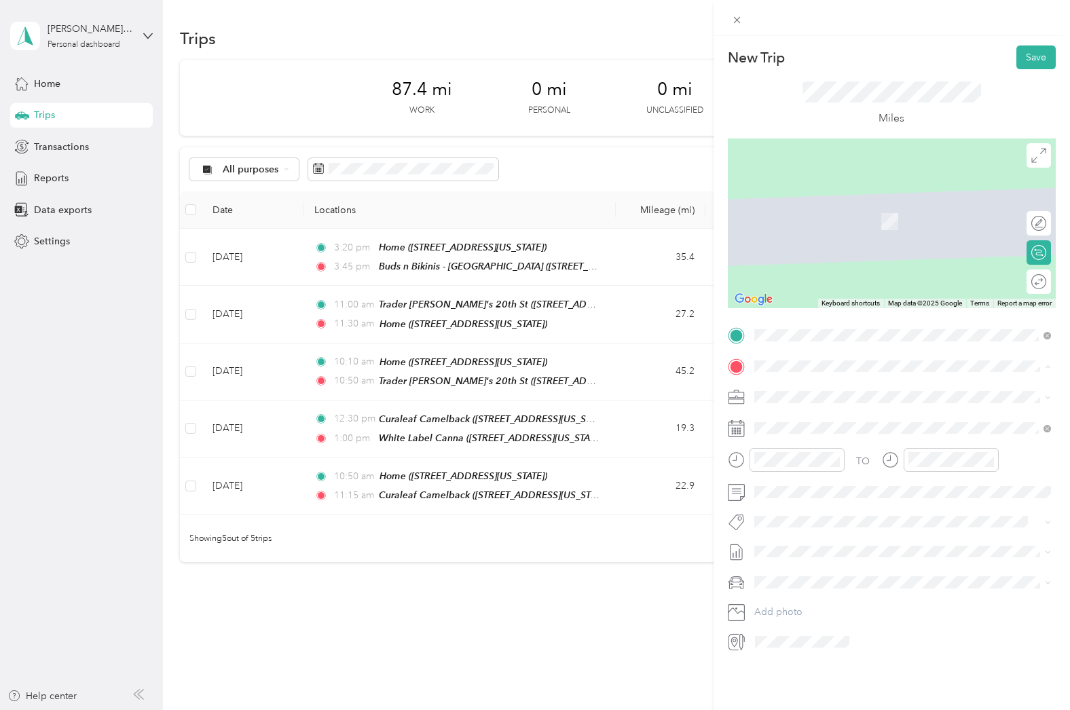
click at [804, 424] on div "Home [STREET_ADDRESS][US_STATE]" at bounding box center [847, 428] width 136 height 29
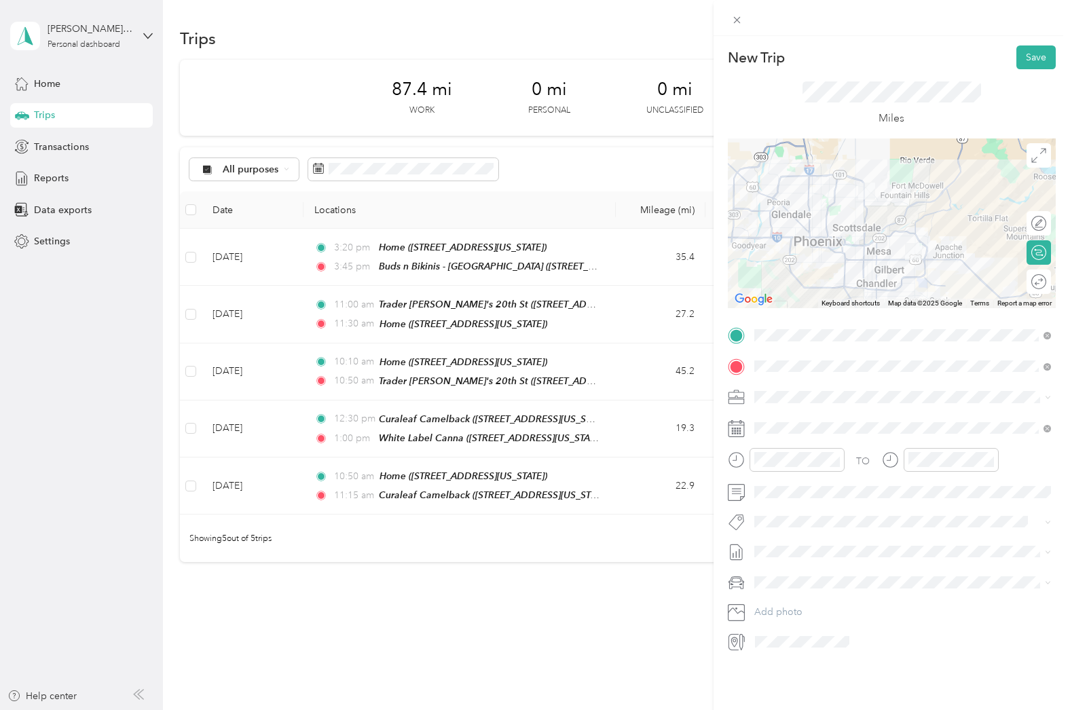
click at [927, 244] on div at bounding box center [892, 223] width 328 height 170
click at [920, 242] on div at bounding box center [892, 223] width 328 height 170
click at [785, 504] on icon at bounding box center [787, 505] width 7 height 12
click at [885, 639] on div "30" at bounding box center [887, 637] width 18 height 17
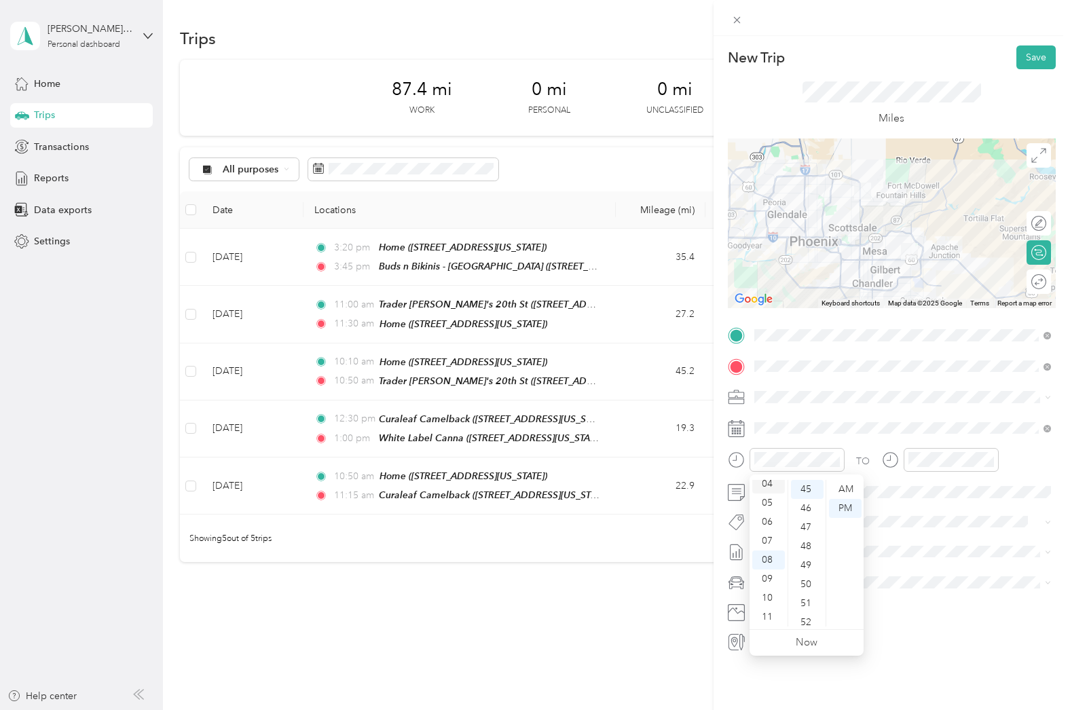
click at [767, 486] on div "04" at bounding box center [768, 483] width 33 height 19
click at [810, 508] on div "45" at bounding box center [807, 509] width 33 height 19
click at [847, 508] on div "PM" at bounding box center [845, 508] width 33 height 19
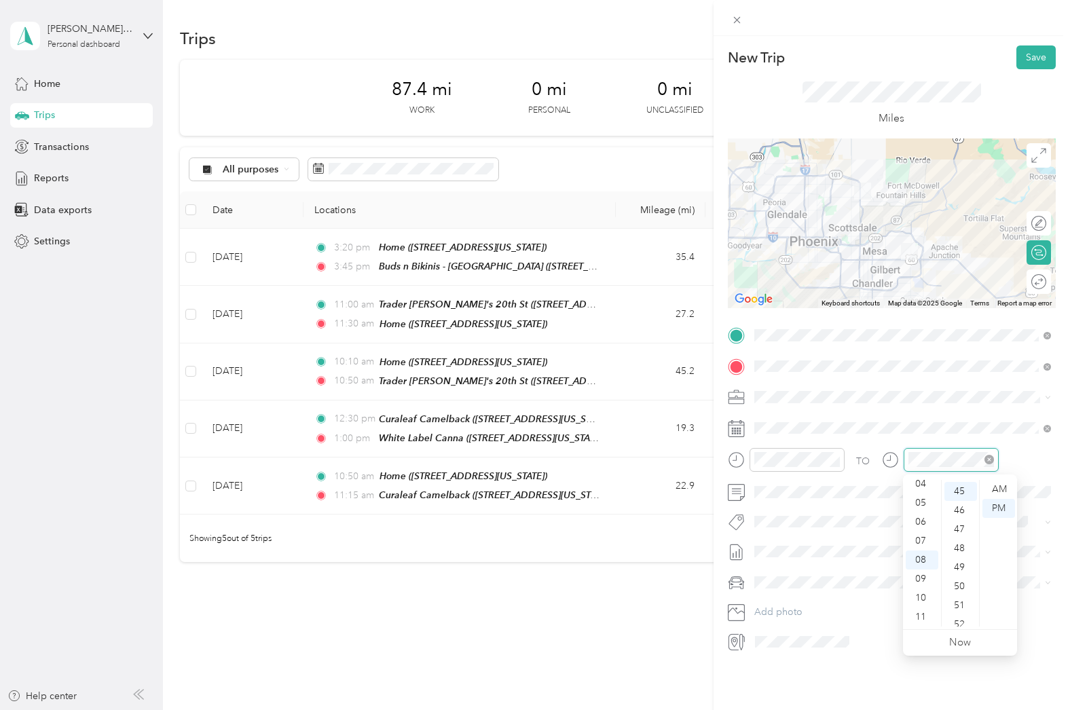
scroll to position [855, 0]
click at [924, 499] on div "05" at bounding box center [921, 502] width 33 height 19
click at [966, 593] on div "15" at bounding box center [960, 590] width 33 height 19
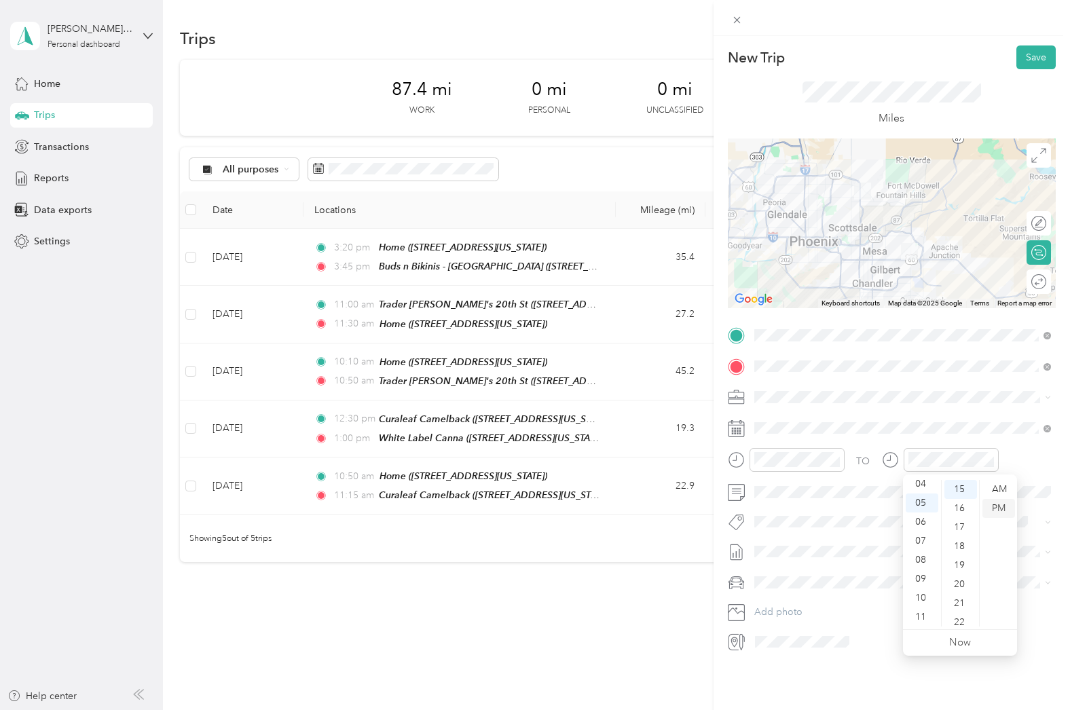
click at [999, 508] on div "PM" at bounding box center [998, 508] width 33 height 19
click at [1041, 49] on button "Save" at bounding box center [1035, 57] width 39 height 24
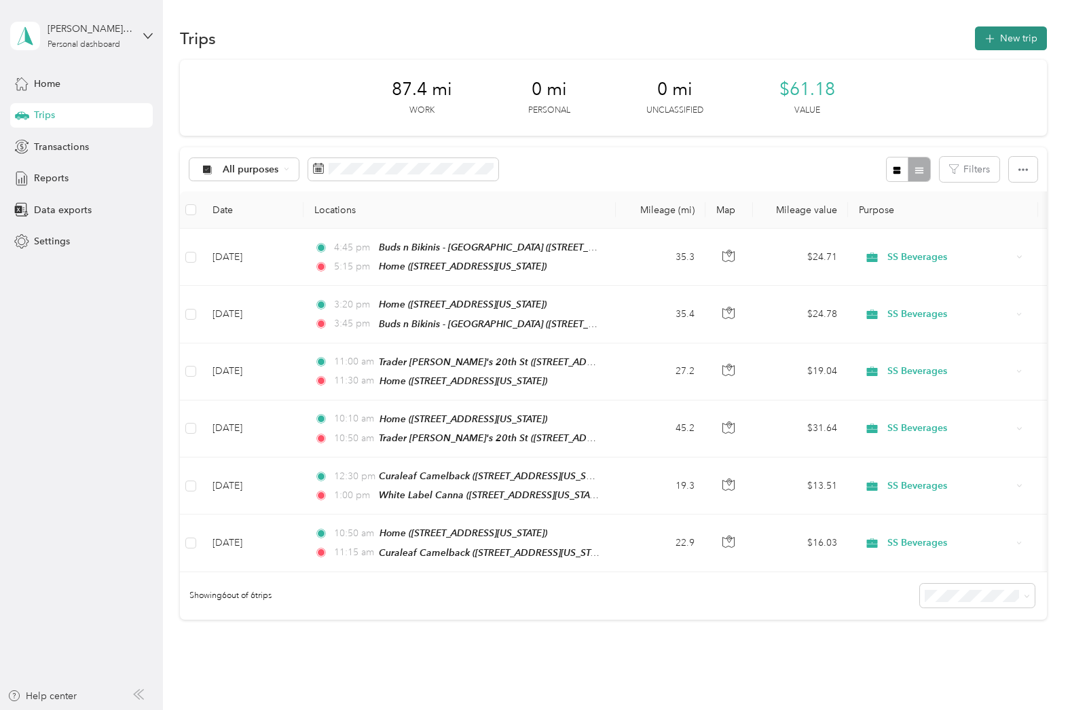
click at [1013, 41] on button "New trip" at bounding box center [1011, 38] width 72 height 24
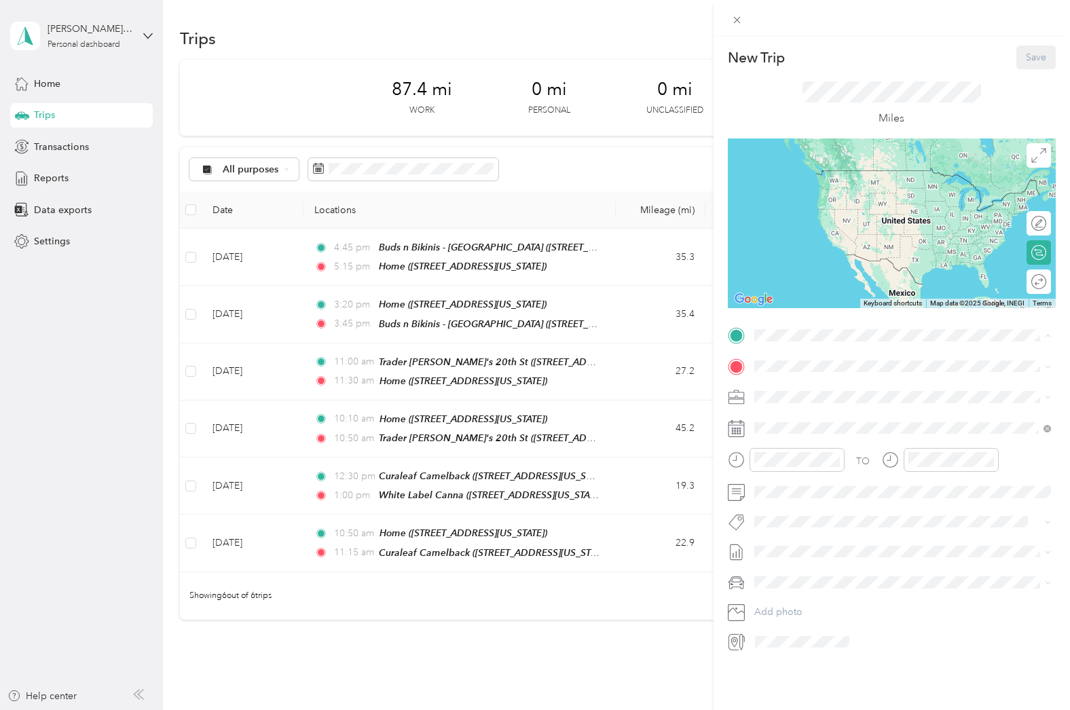
click at [817, 399] on span "[STREET_ADDRESS][US_STATE]" at bounding box center [847, 404] width 136 height 12
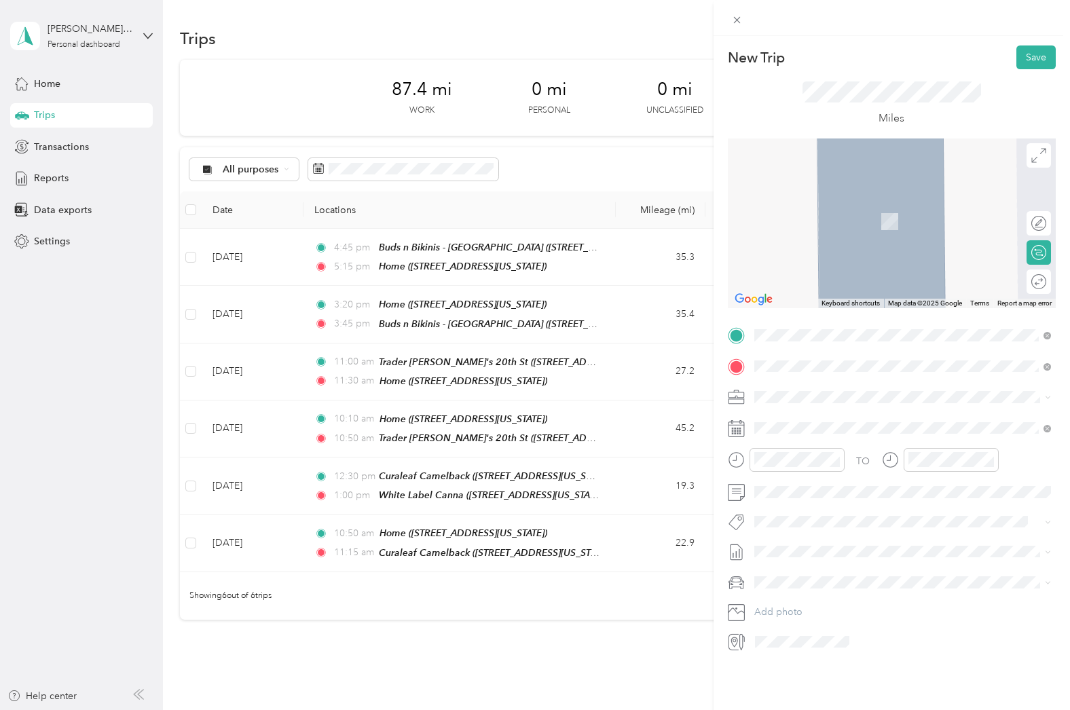
click at [836, 480] on div "Buds n Bikinis - Mesa 425 South Power Road, Mesa, 85206, Mesa, Arizona, United …" at bounding box center [864, 471] width 171 height 29
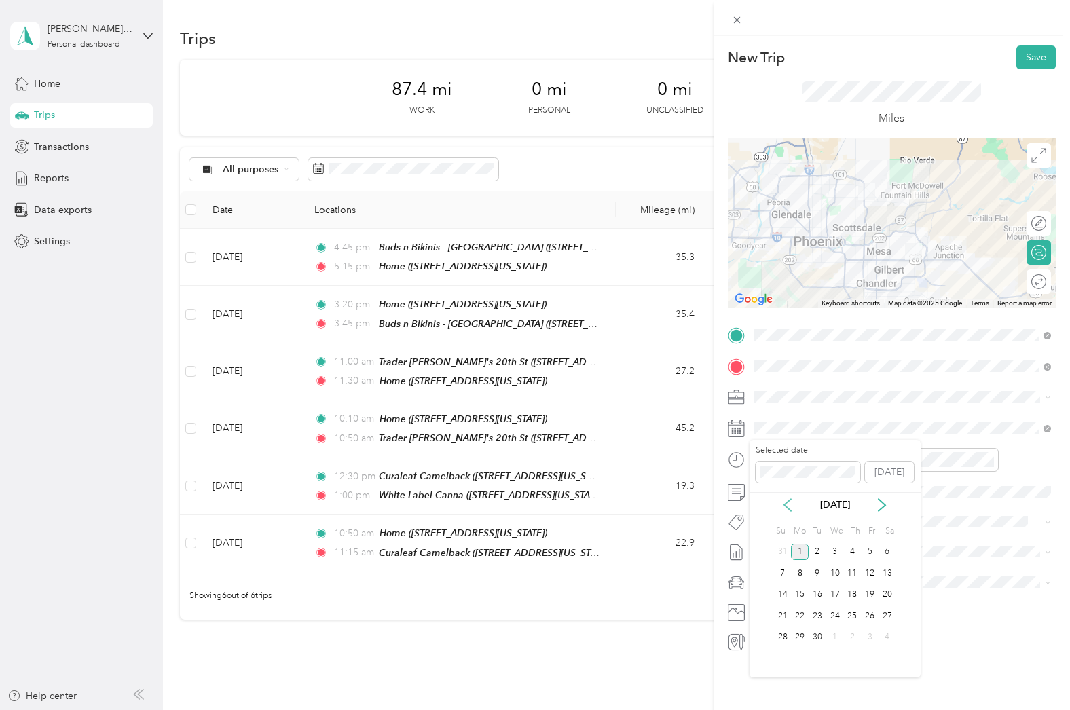
click at [789, 502] on icon at bounding box center [788, 505] width 14 height 14
click at [889, 641] on div "30" at bounding box center [887, 637] width 18 height 17
click at [774, 537] on div "07" at bounding box center [768, 540] width 33 height 19
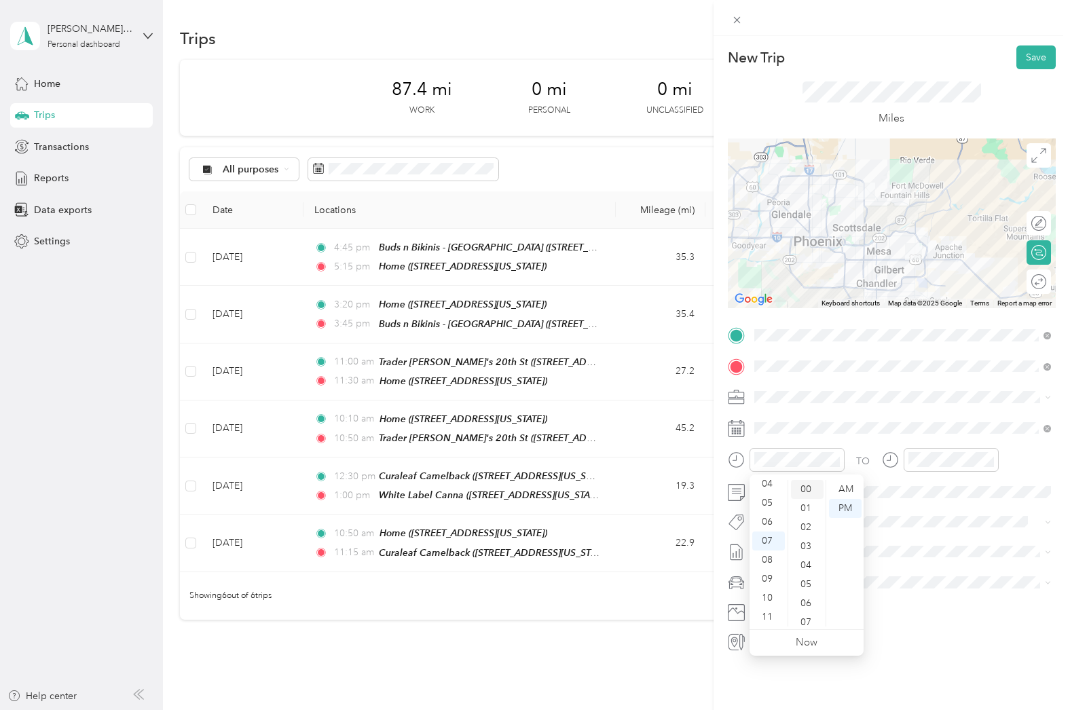
click at [811, 493] on div "00" at bounding box center [807, 489] width 33 height 19
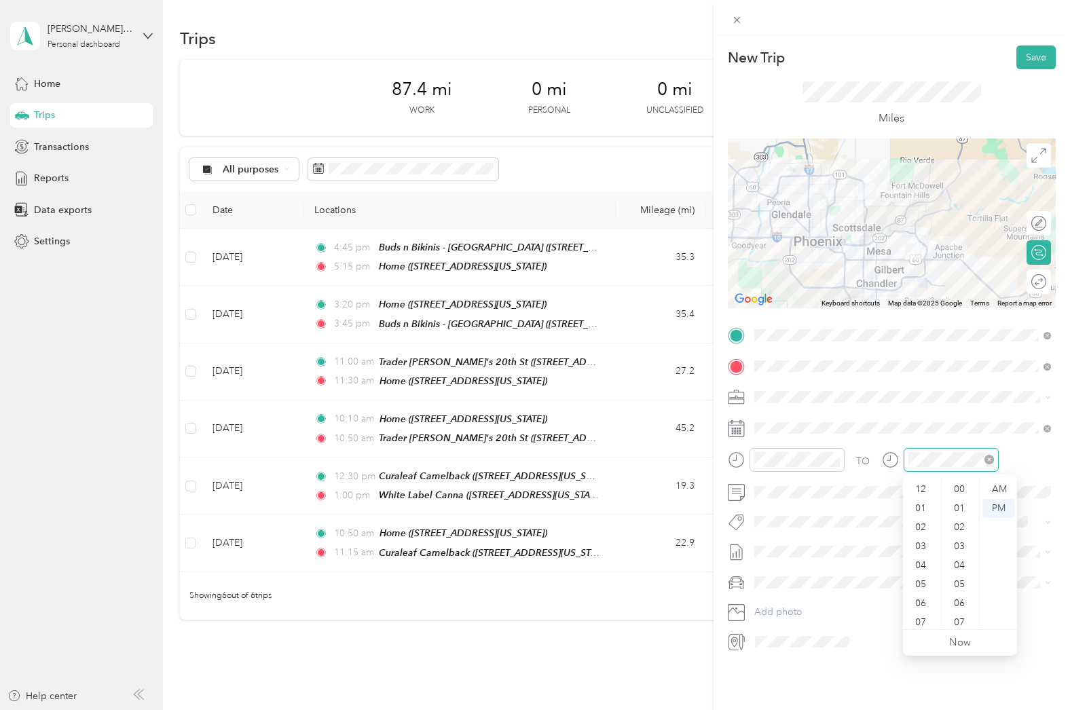
scroll to position [81, 0]
click at [918, 542] on div "07" at bounding box center [921, 540] width 33 height 19
click at [957, 500] on div "30" at bounding box center [960, 496] width 33 height 19
click at [928, 246] on div at bounding box center [892, 223] width 328 height 170
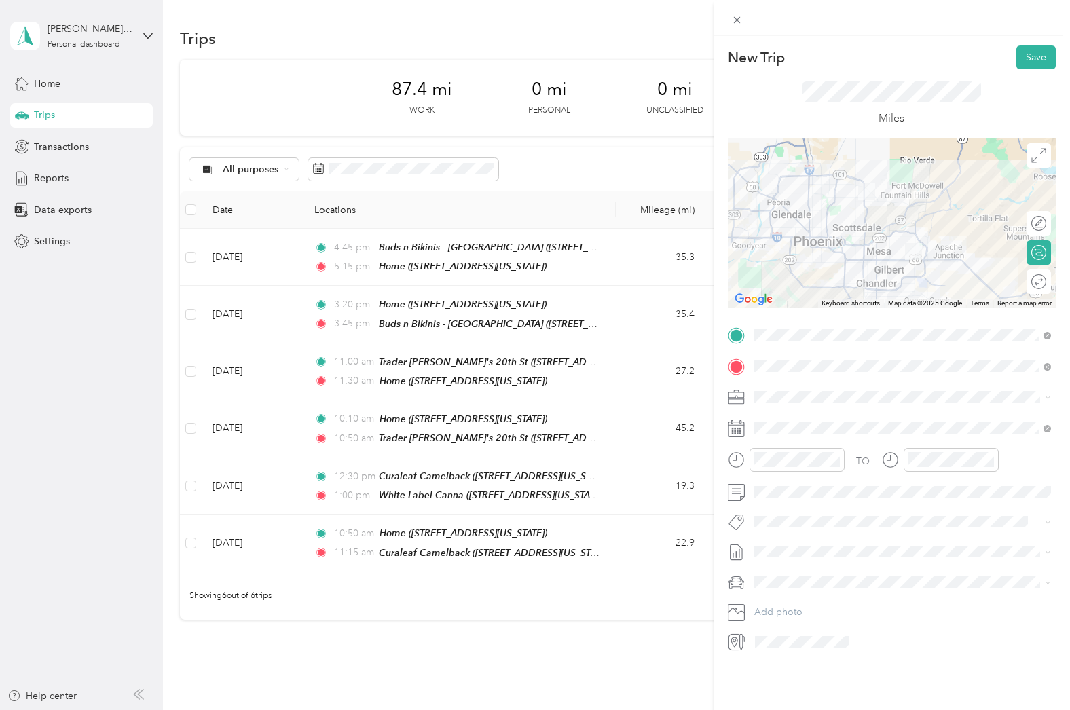
click at [924, 244] on div at bounding box center [892, 223] width 328 height 170
click at [1032, 62] on button "Save" at bounding box center [1035, 57] width 39 height 24
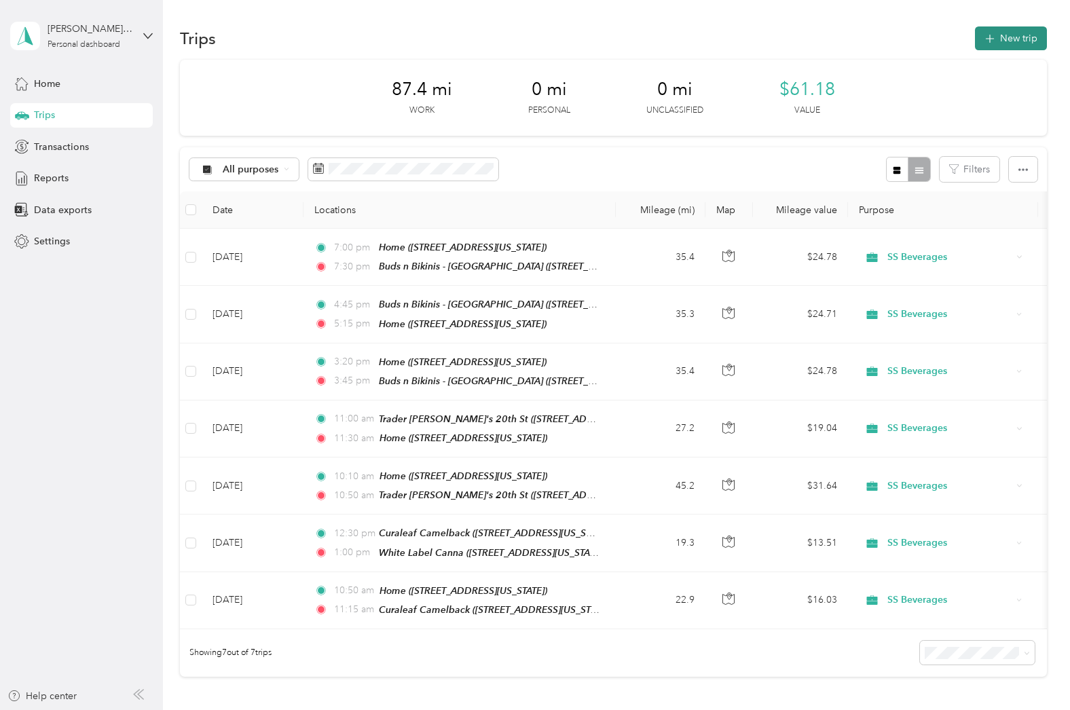
click at [1005, 31] on button "New trip" at bounding box center [1011, 38] width 72 height 24
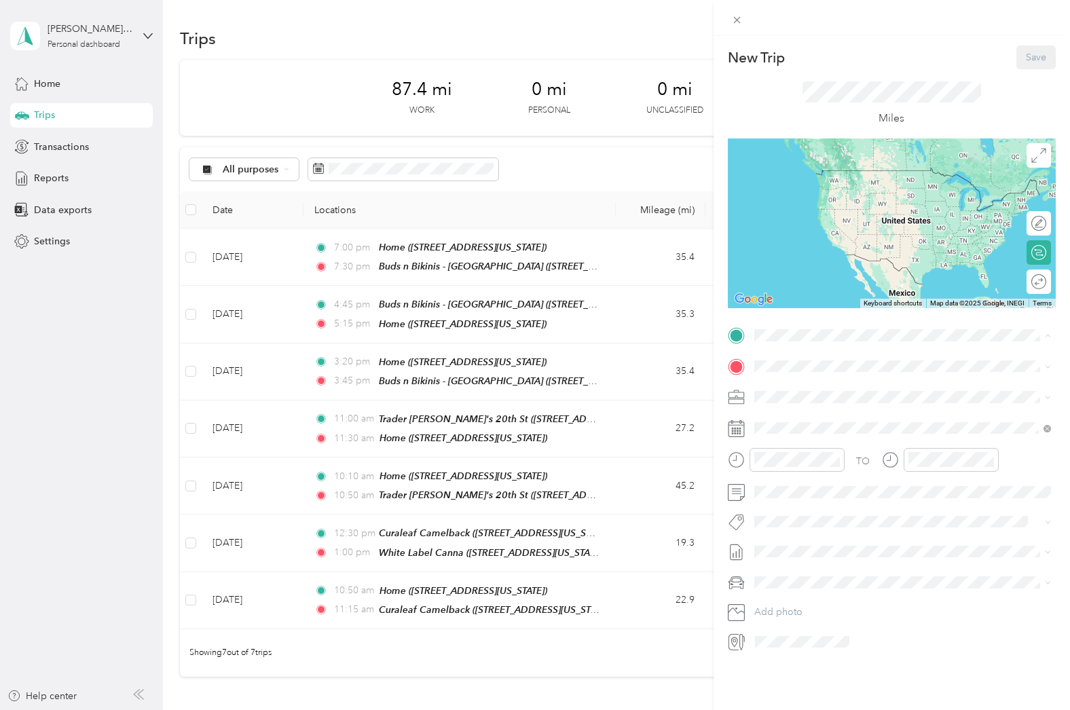
click at [816, 411] on div "Home [STREET_ADDRESS][US_STATE]" at bounding box center [847, 397] width 136 height 29
click at [815, 449] on div "Buds n Bikinis - Mesa 425 South Power Road, Mesa, 85206, Mesa, Arizona, United …" at bounding box center [864, 439] width 171 height 29
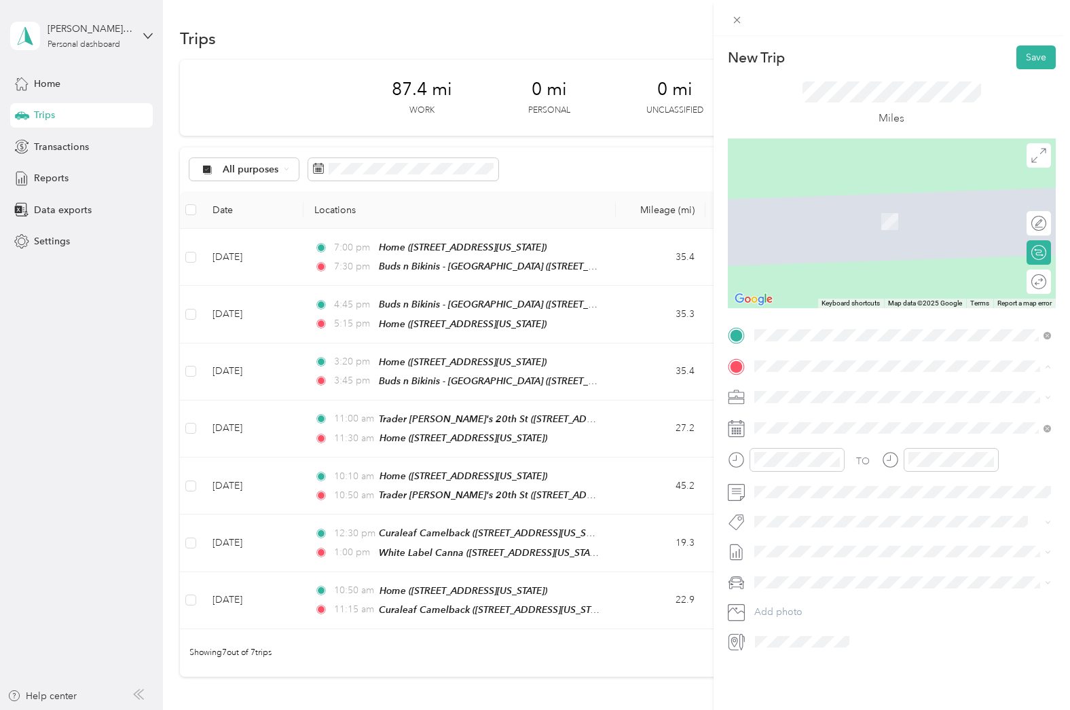
click at [795, 421] on strong "Home" at bounding box center [792, 420] width 26 height 12
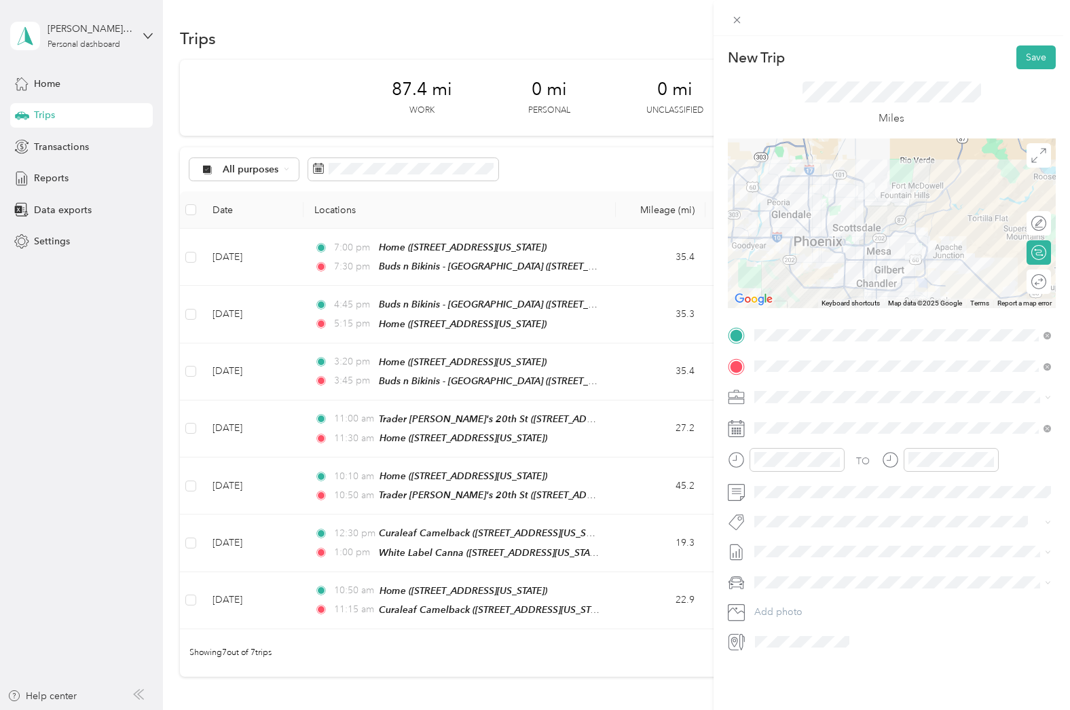
click at [923, 243] on div at bounding box center [892, 223] width 328 height 170
click at [770, 575] on div "09" at bounding box center [768, 578] width 33 height 19
click at [806, 532] on div "30" at bounding box center [807, 537] width 33 height 19
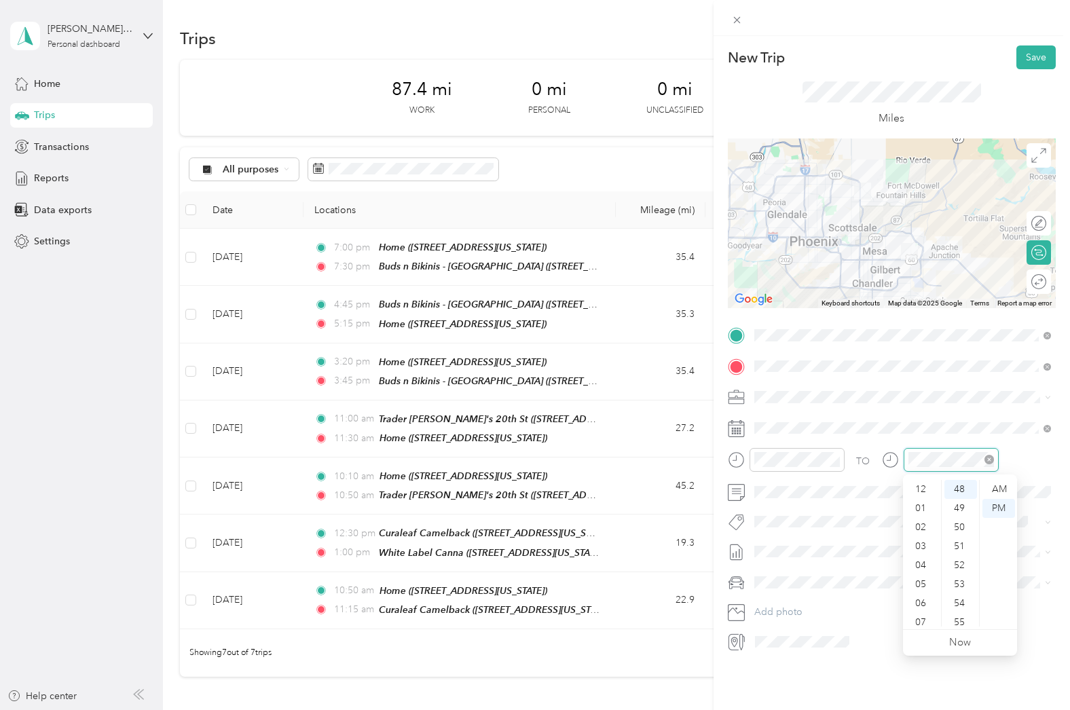
scroll to position [81, 0]
click at [925, 593] on div "10" at bounding box center [921, 597] width 33 height 19
click at [960, 487] on div "00" at bounding box center [960, 489] width 33 height 19
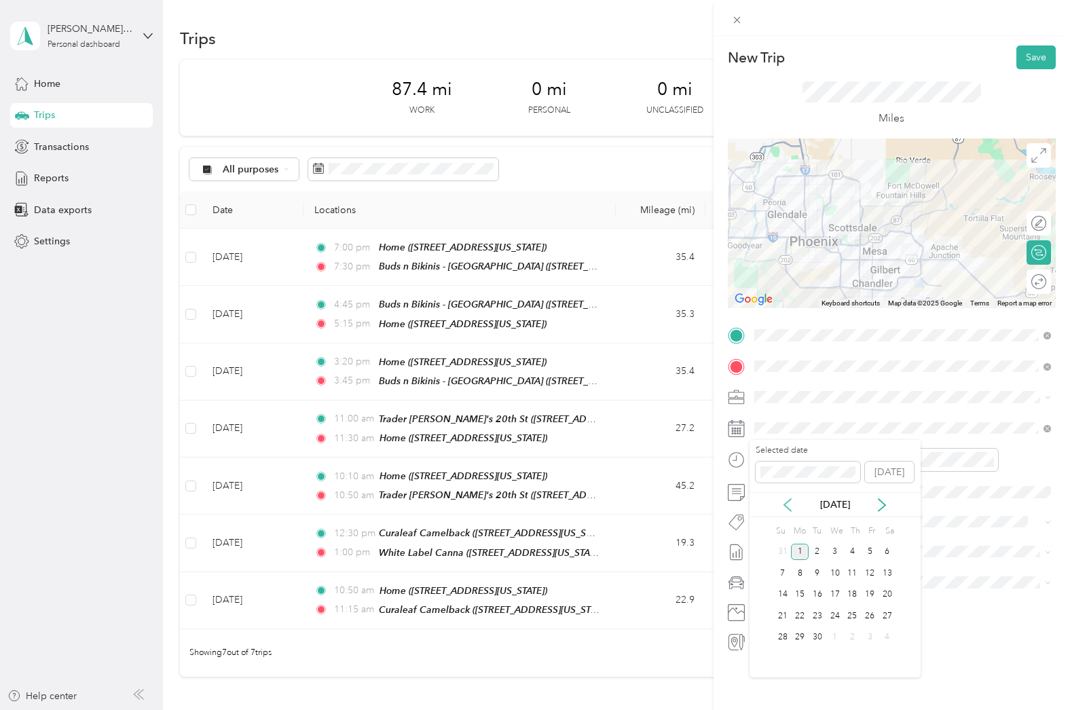
click at [783, 504] on icon at bounding box center [788, 505] width 14 height 14
click at [886, 629] on div "30" at bounding box center [887, 637] width 18 height 17
click at [1045, 53] on button "Save" at bounding box center [1035, 57] width 39 height 24
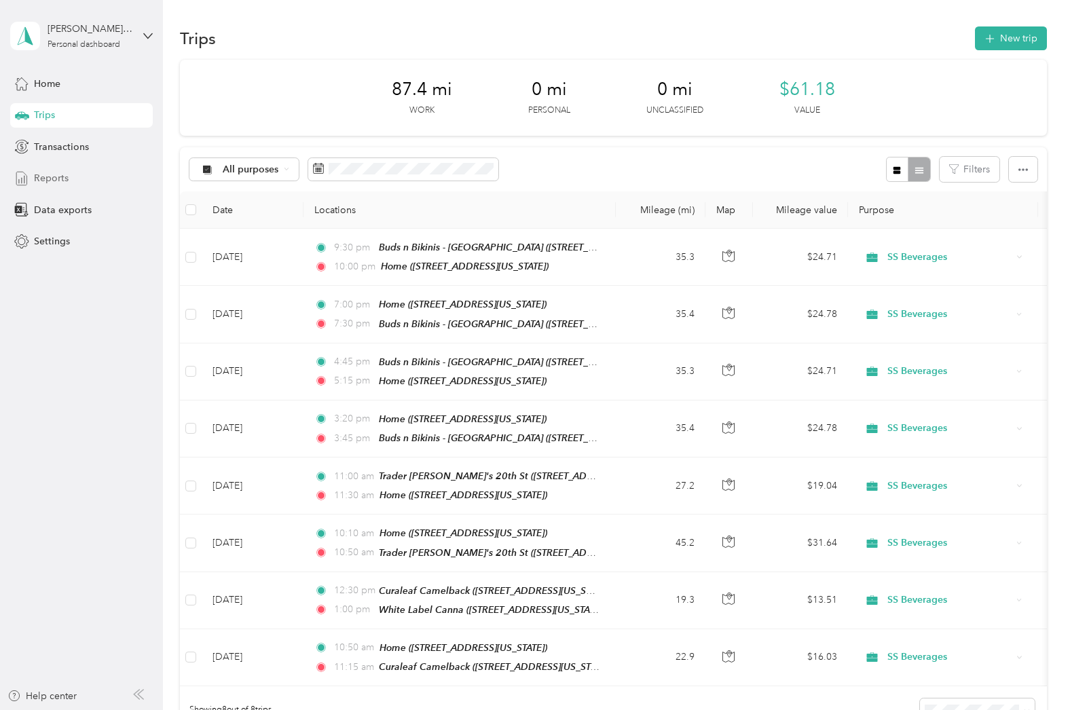
click at [63, 180] on span "Reports" at bounding box center [51, 178] width 35 height 14
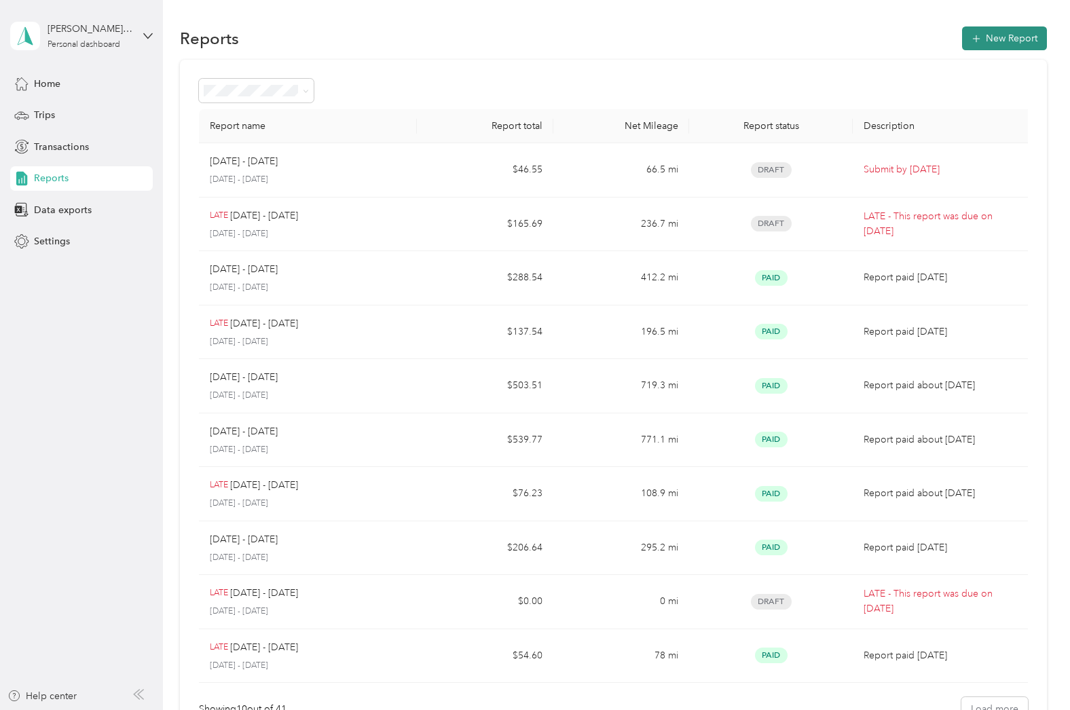
click at [1011, 33] on button "New Report" at bounding box center [1004, 38] width 85 height 24
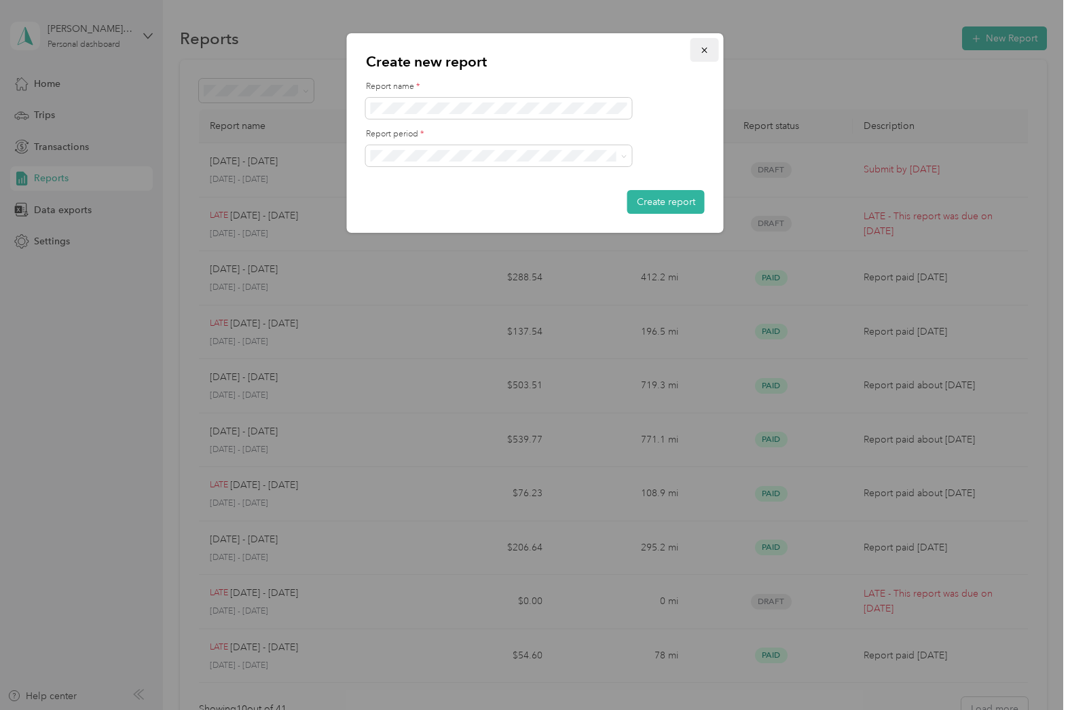
click at [702, 47] on icon "button" at bounding box center [705, 50] width 10 height 10
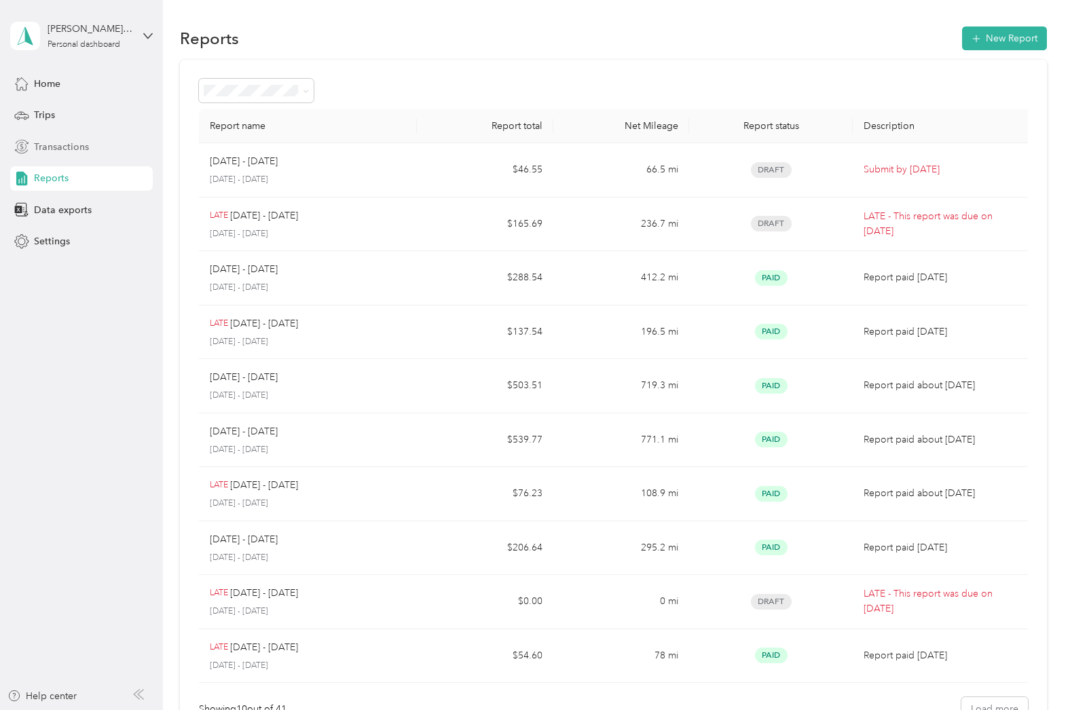
click at [51, 155] on div "Transactions" at bounding box center [81, 146] width 143 height 24
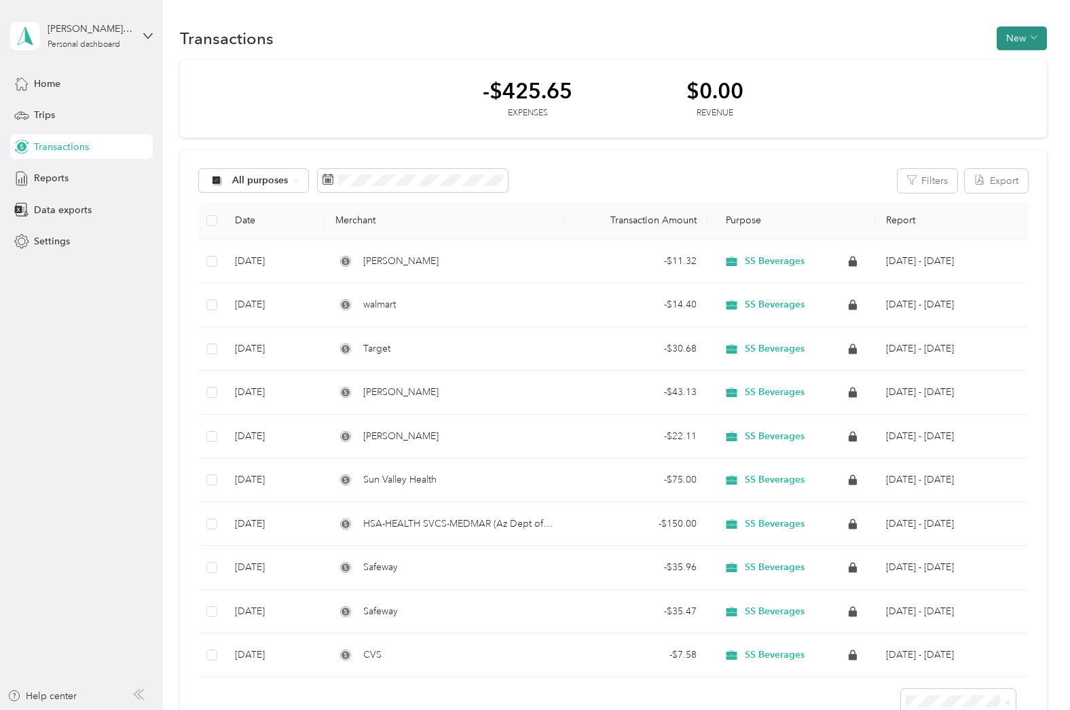
click at [1036, 37] on icon "button" at bounding box center [1033, 37] width 6 height 3
click at [1037, 61] on span "Expense" at bounding box center [1025, 64] width 37 height 14
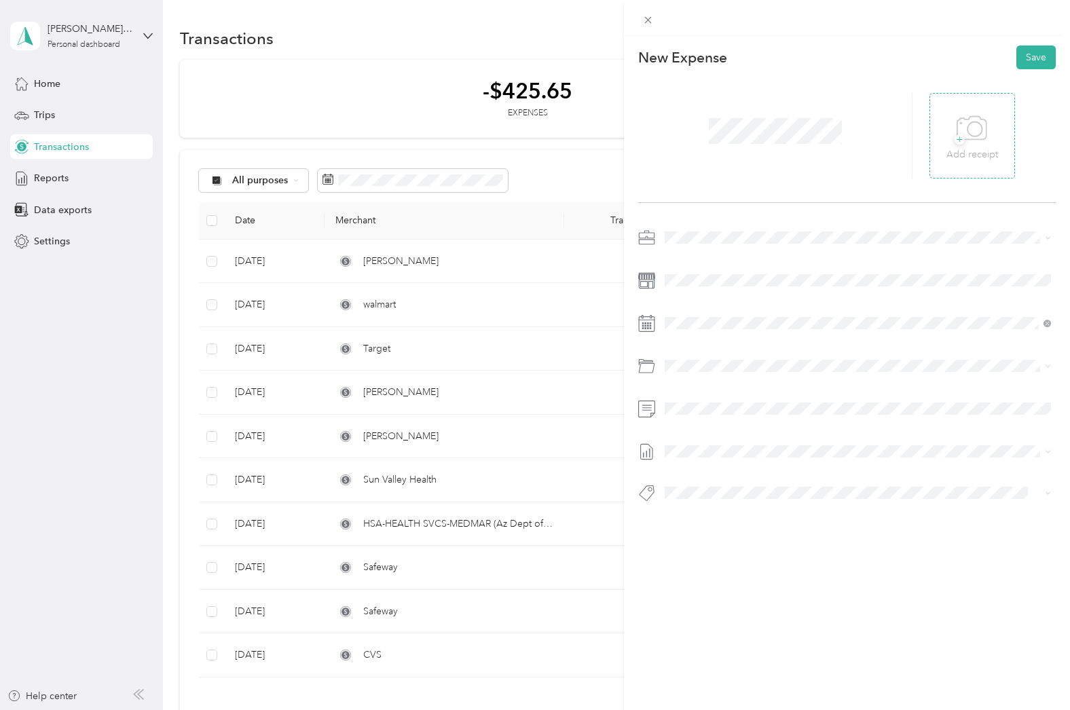
click at [972, 136] on icon at bounding box center [971, 128] width 31 height 37
click at [769, 443] on span "Marketing Reimbursement - Details Pls!" at bounding box center [784, 443] width 166 height 12
click at [734, 483] on ol "None Aug 31 - Sep 6, 2025 Draft" at bounding box center [858, 478] width 396 height 43
click at [1033, 50] on button "Save" at bounding box center [1035, 57] width 39 height 24
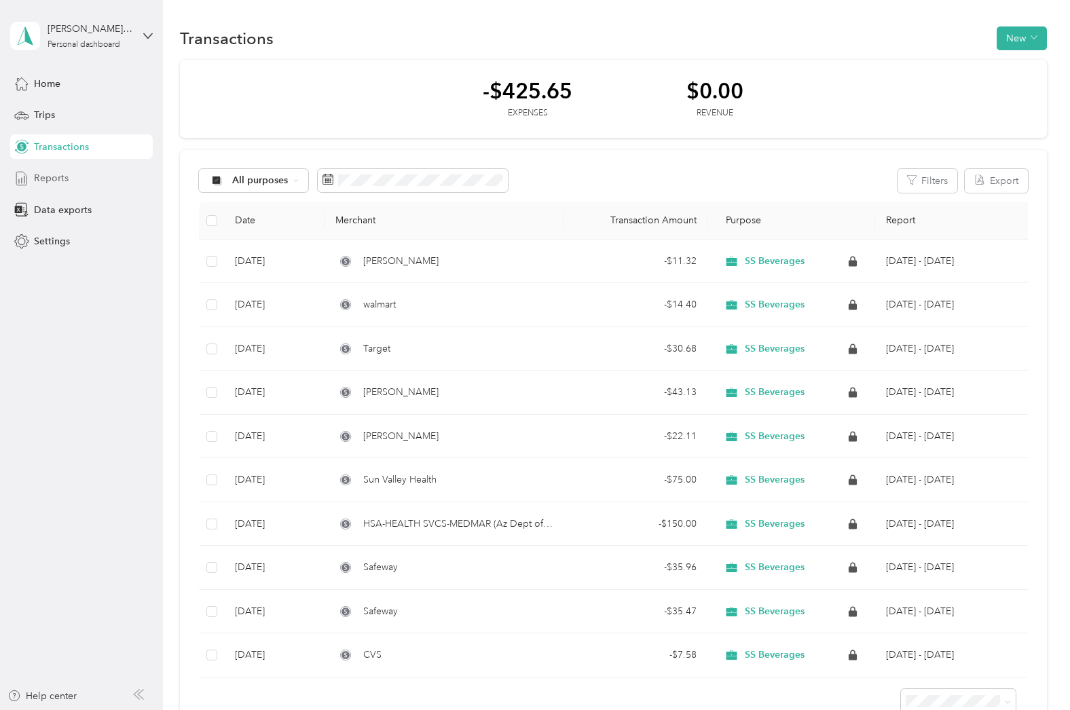
click at [56, 175] on span "Reports" at bounding box center [51, 178] width 35 height 14
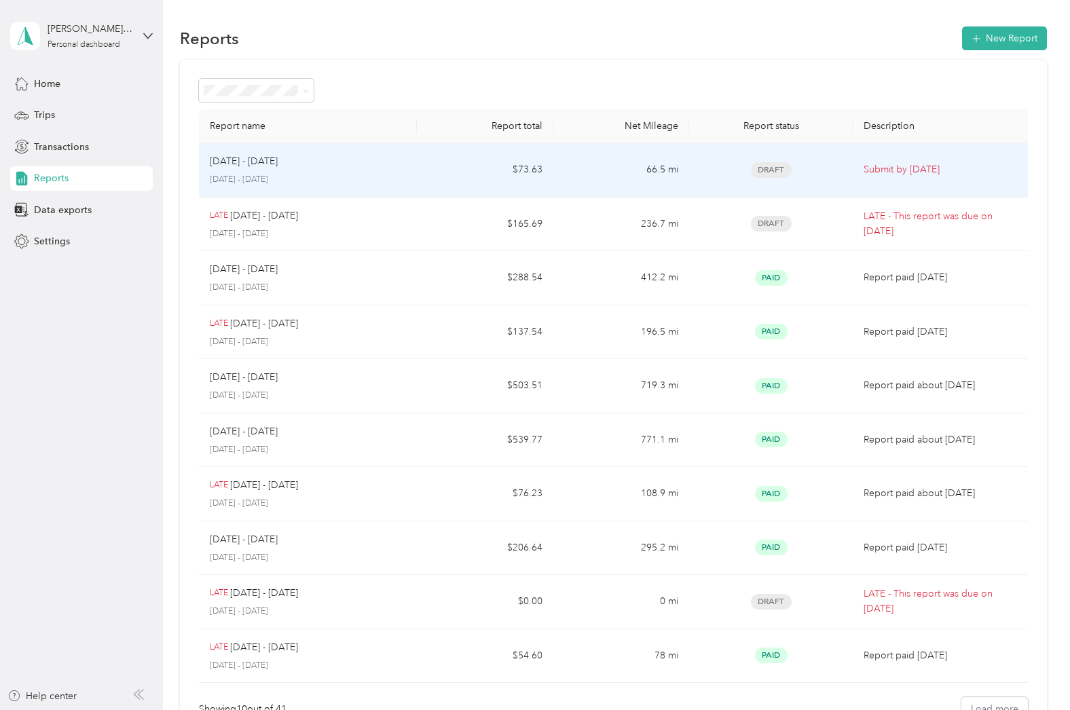
click at [479, 167] on td "$73.63" at bounding box center [485, 170] width 136 height 54
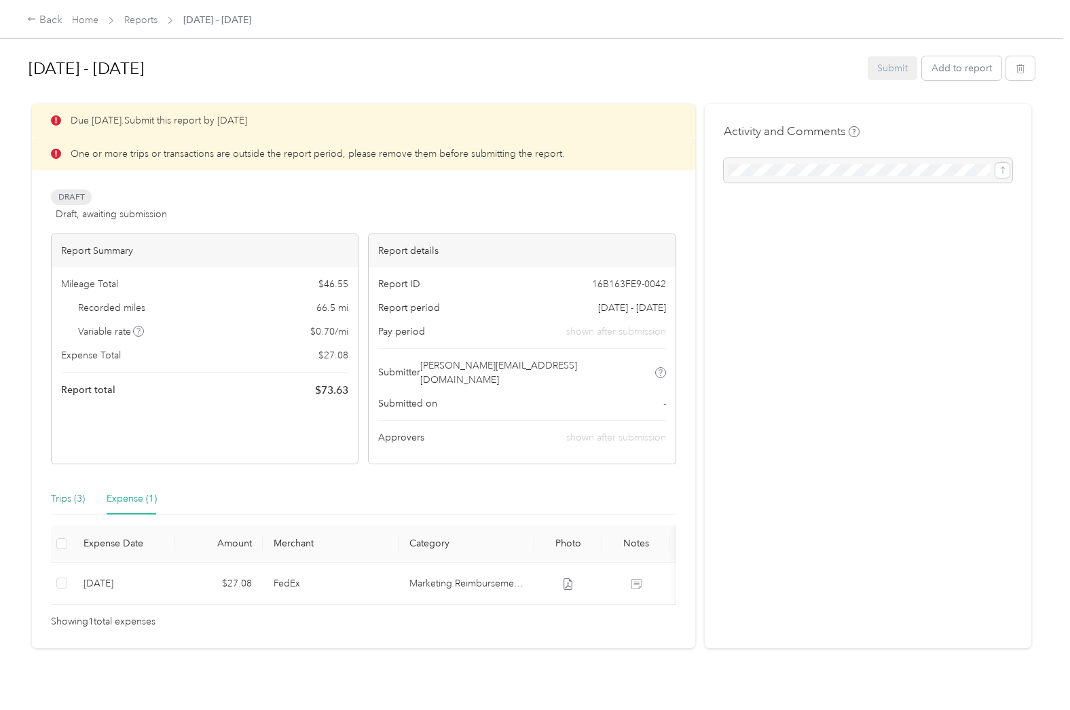
click at [67, 491] on div "Trips (3)" at bounding box center [68, 498] width 34 height 15
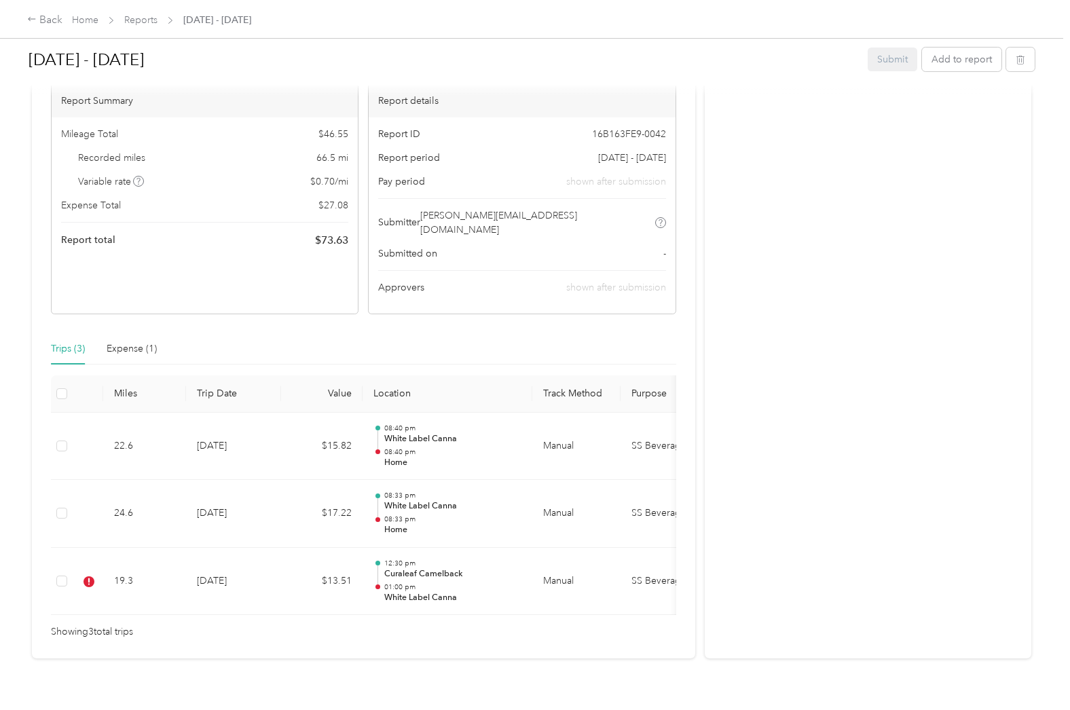
scroll to position [155, 0]
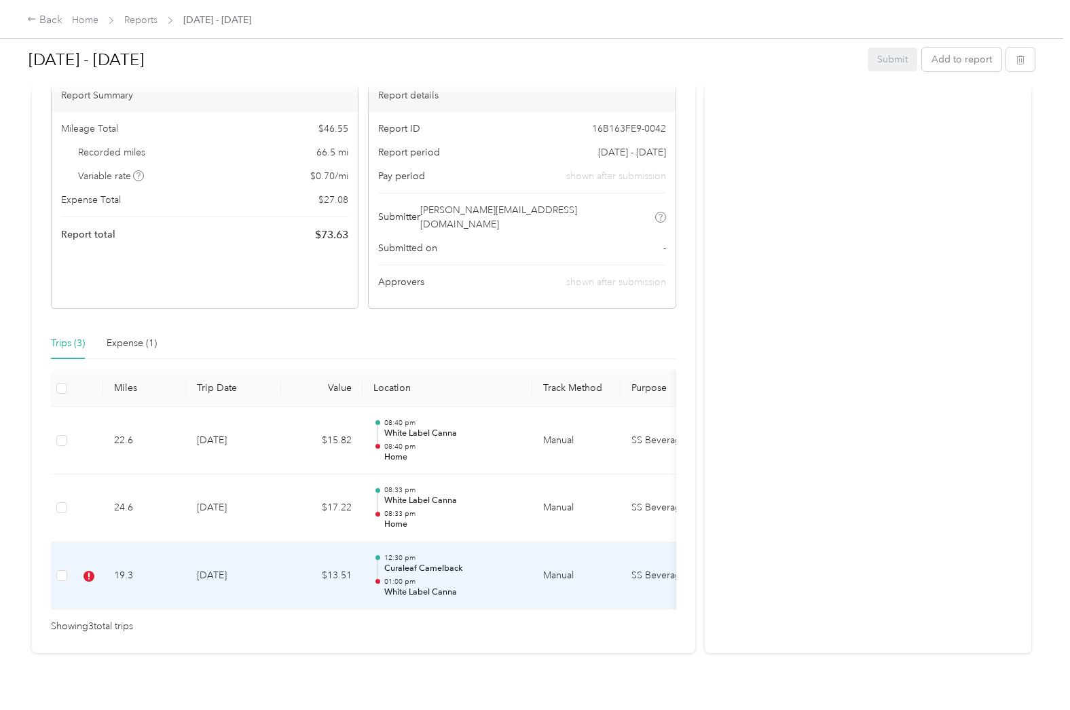
click at [168, 553] on td "19.3" at bounding box center [144, 576] width 83 height 68
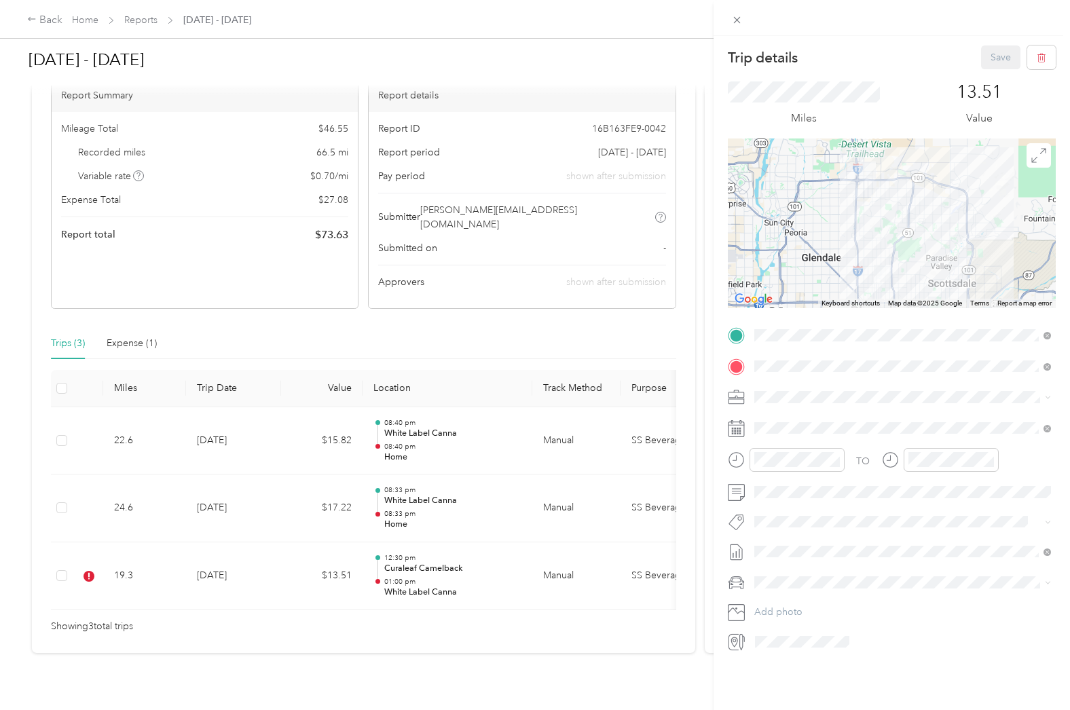
click at [834, 616] on span "Aug 24 - 30, 2025 Draft" at bounding box center [902, 618] width 287 height 12
click at [990, 56] on button "Save" at bounding box center [1000, 57] width 39 height 24
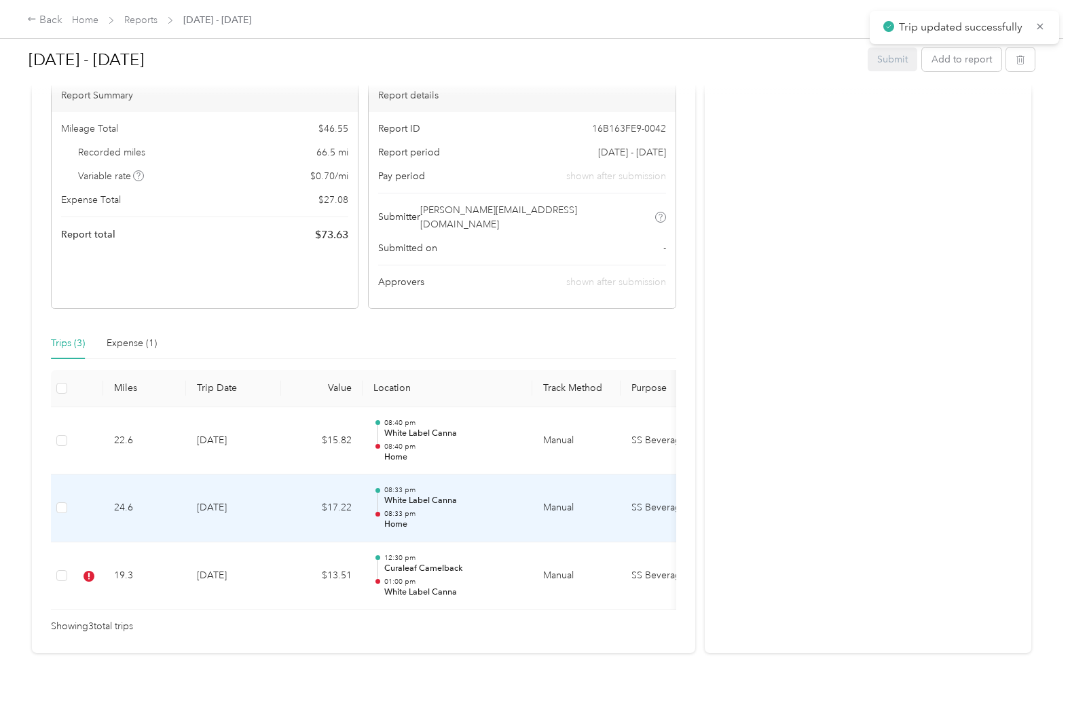
click at [166, 502] on td "24.6" at bounding box center [144, 508] width 83 height 68
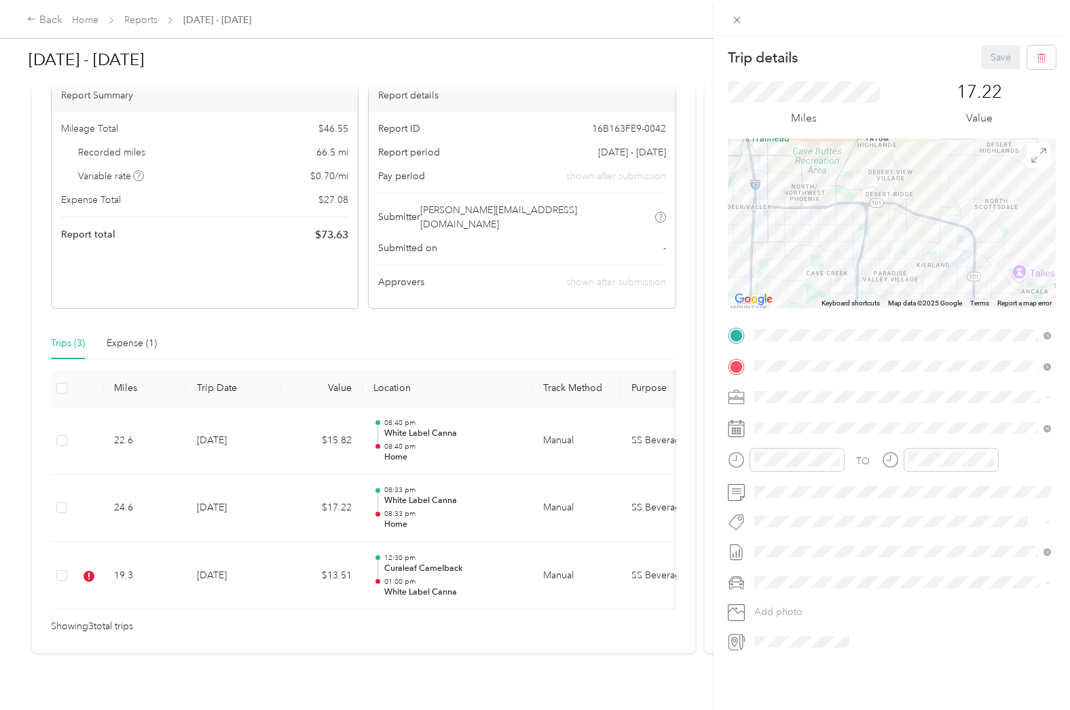
click at [831, 581] on ol "None Aug 31 - Sep 6, 2025 Draft" at bounding box center [902, 584] width 306 height 43
click at [316, 356] on div "Trip details Save This trip cannot be edited because it is either under review,…" at bounding box center [535, 355] width 1070 height 710
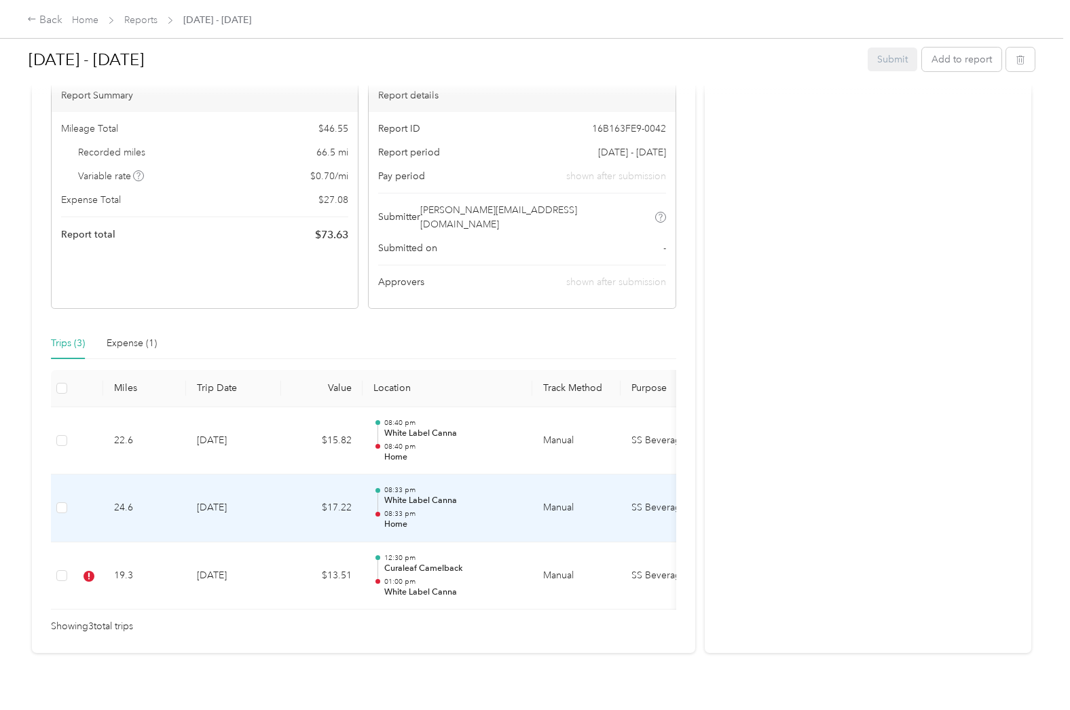
click at [162, 492] on td "24.6" at bounding box center [144, 508] width 83 height 68
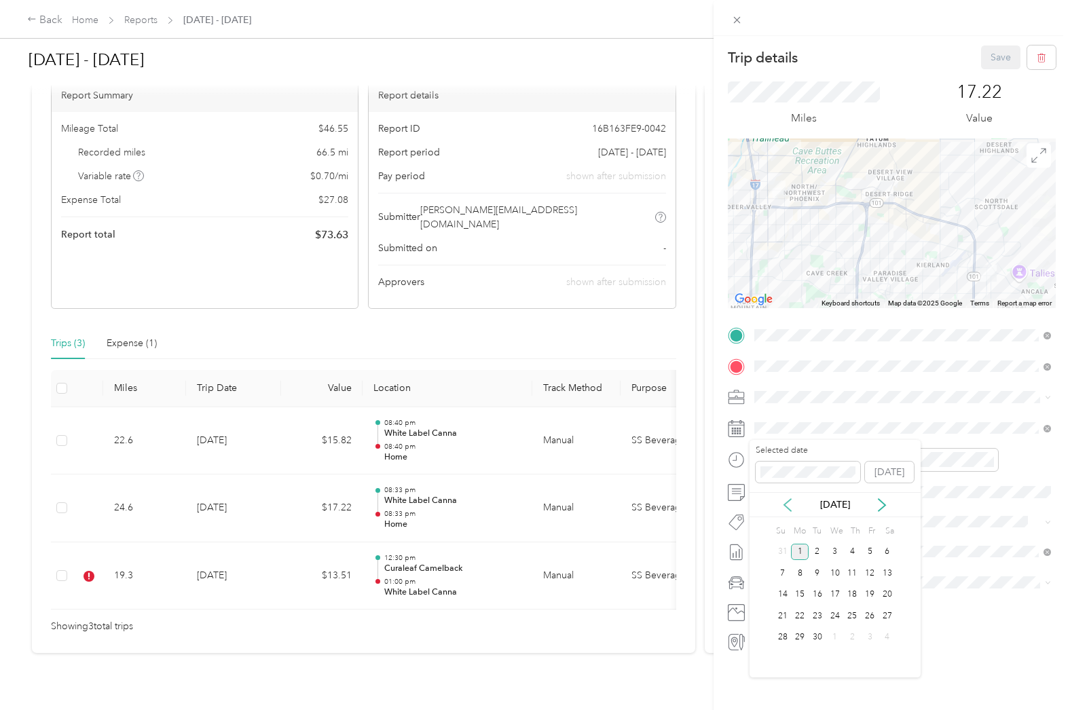
click at [789, 505] on icon at bounding box center [788, 505] width 14 height 14
click at [855, 639] on div "28" at bounding box center [853, 637] width 18 height 17
drag, startPoint x: 1003, startPoint y: 58, endPoint x: 932, endPoint y: 89, distance: 77.2
click at [1003, 58] on button "Save" at bounding box center [1000, 57] width 39 height 24
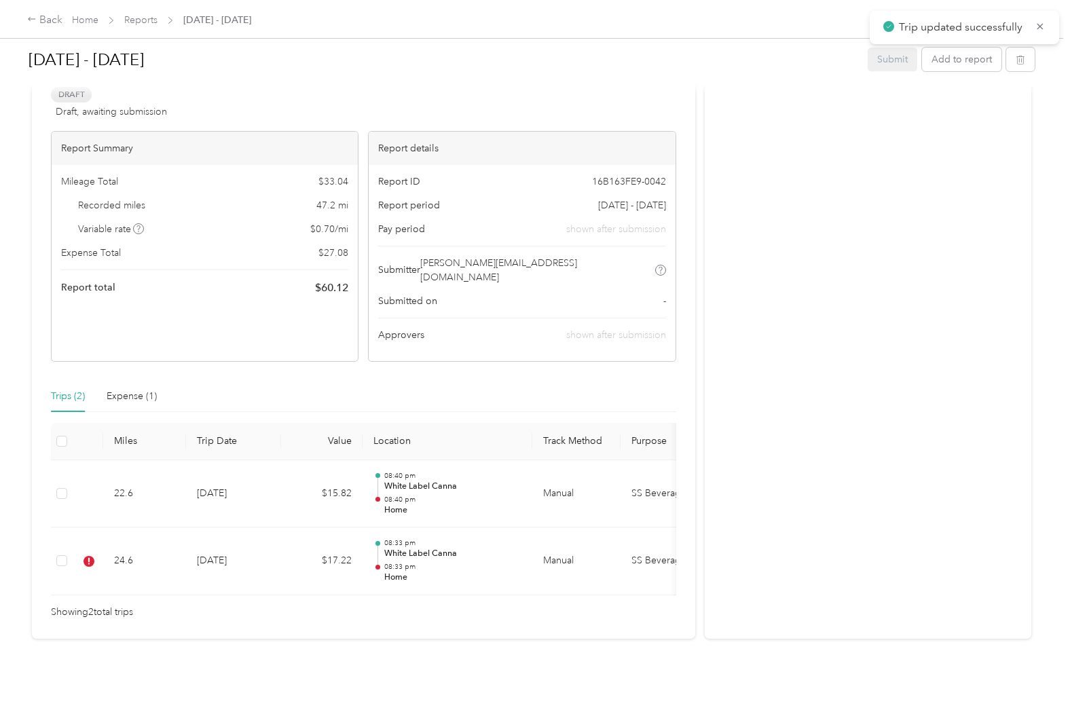
scroll to position [88, 0]
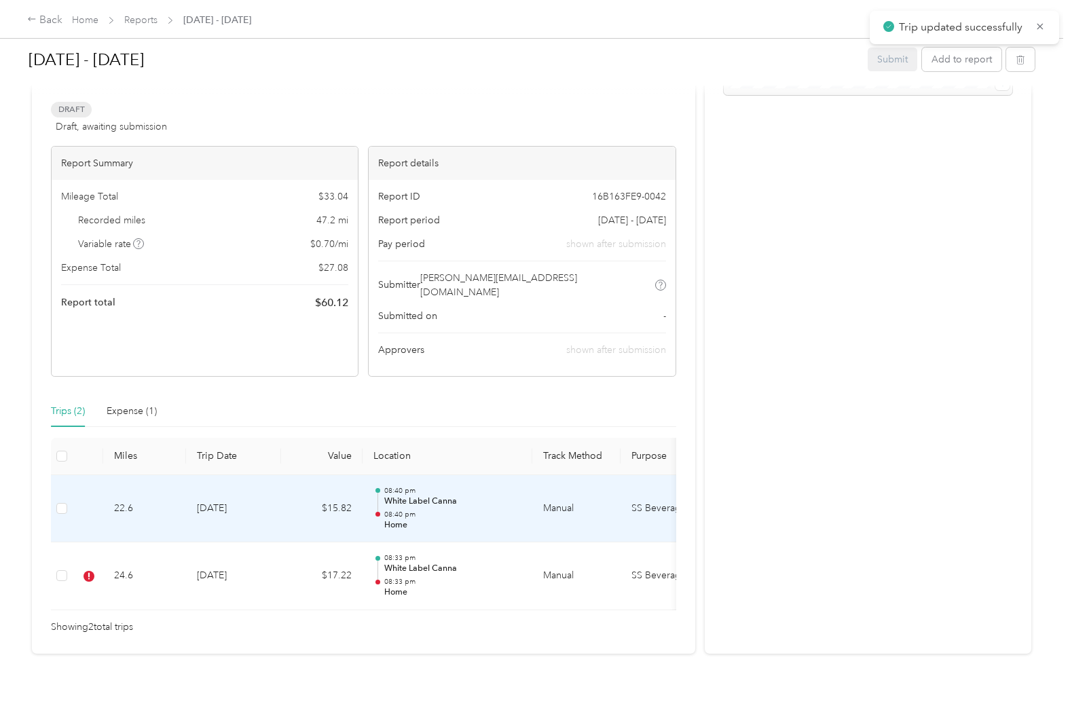
click at [162, 508] on td "22.6" at bounding box center [144, 509] width 83 height 68
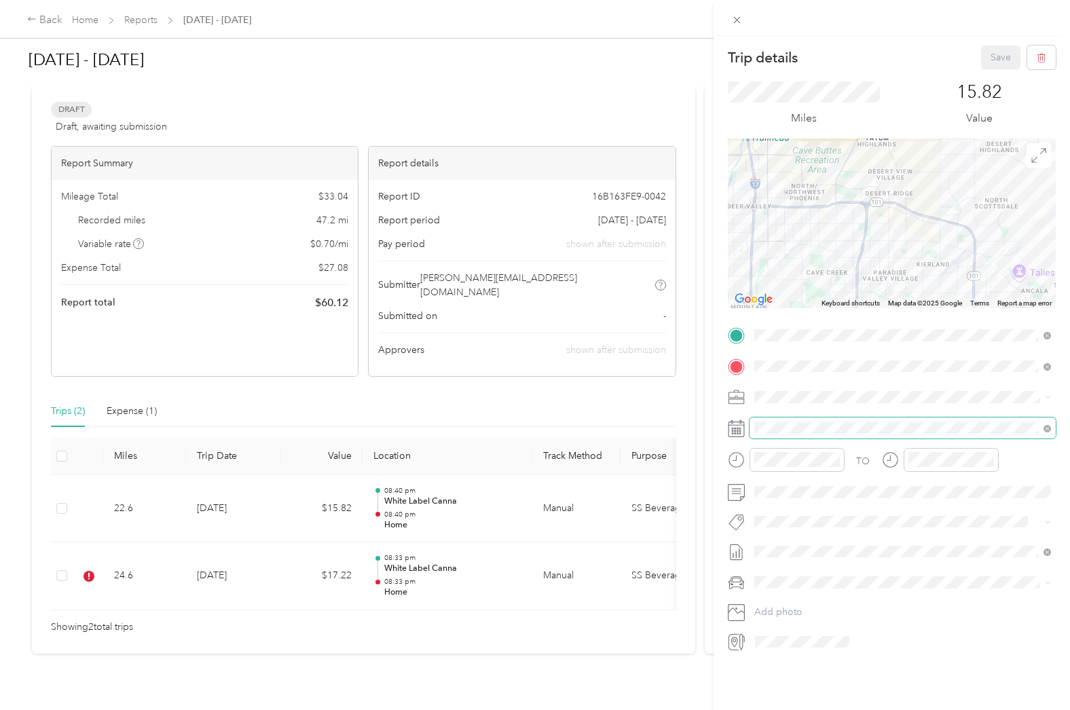
click at [834, 420] on span at bounding box center [902, 428] width 306 height 22
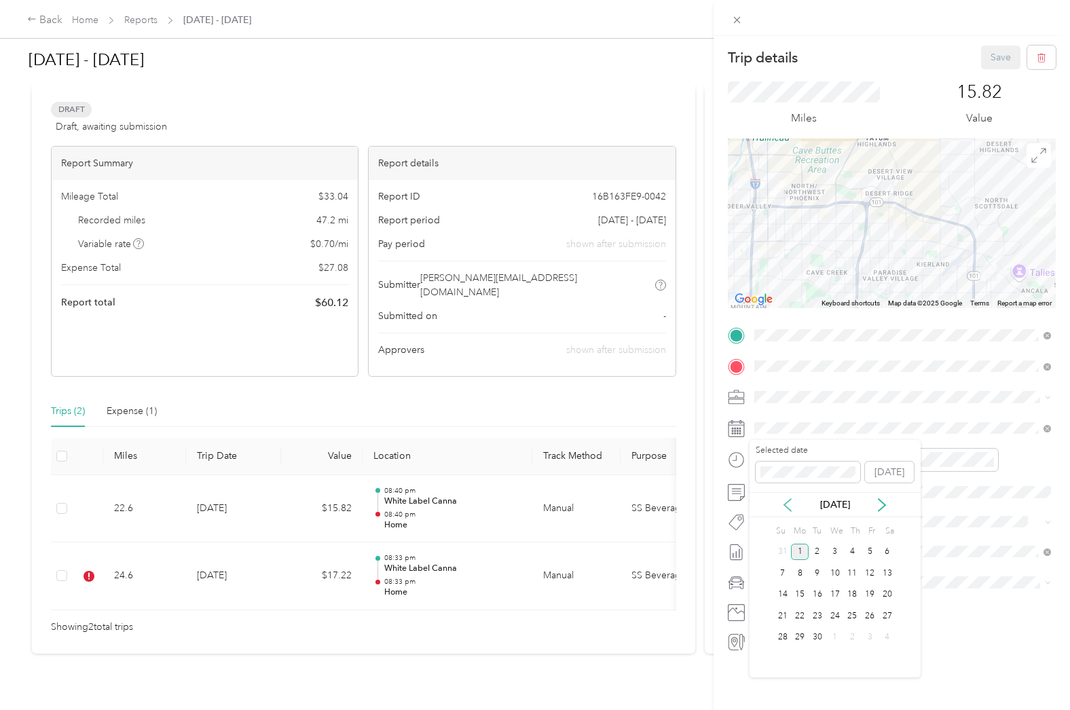
click at [789, 506] on icon at bounding box center [788, 505] width 14 height 14
click at [850, 635] on div "28" at bounding box center [853, 637] width 18 height 17
click at [991, 61] on button "Save" at bounding box center [1000, 57] width 39 height 24
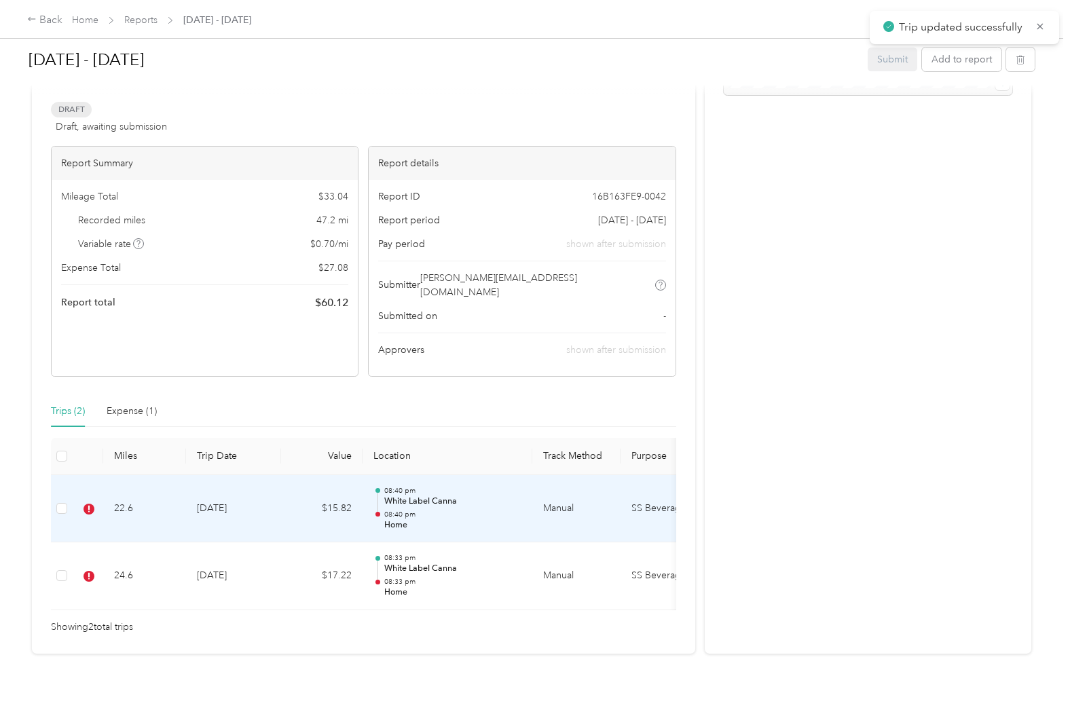
click at [170, 508] on td "22.6" at bounding box center [144, 509] width 83 height 68
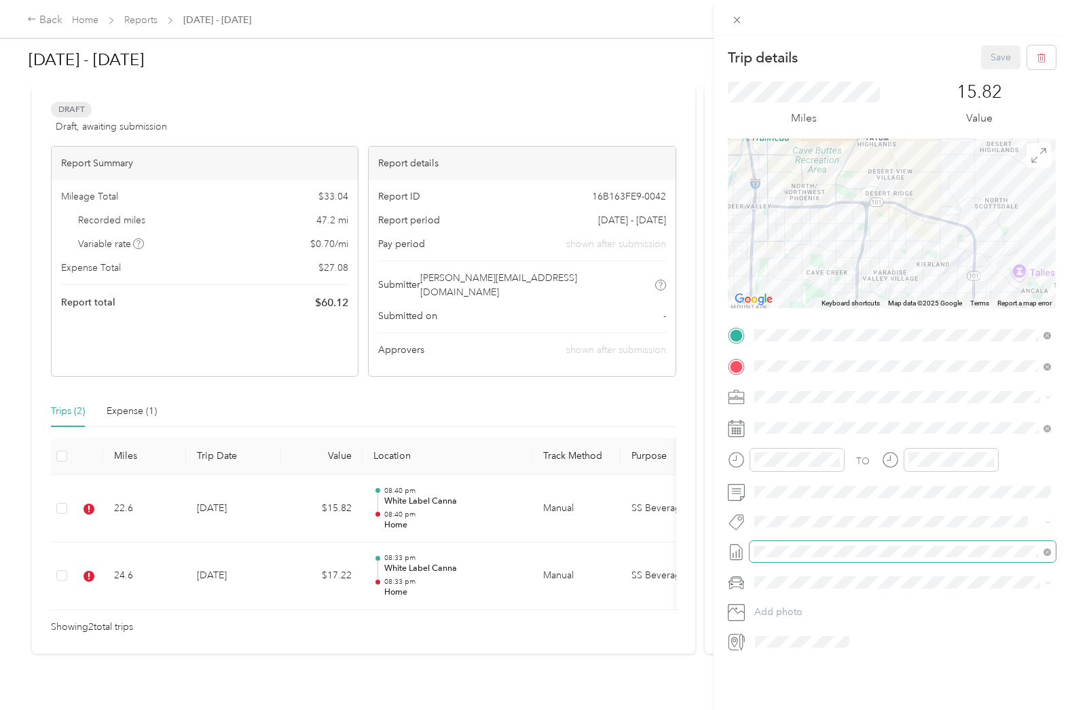
click at [796, 541] on span at bounding box center [902, 552] width 306 height 22
click at [788, 557] on span at bounding box center [902, 552] width 306 height 22
click at [800, 612] on span "[DATE] - [DATE]" at bounding box center [788, 618] width 68 height 14
click at [996, 56] on button "Save" at bounding box center [1000, 57] width 39 height 24
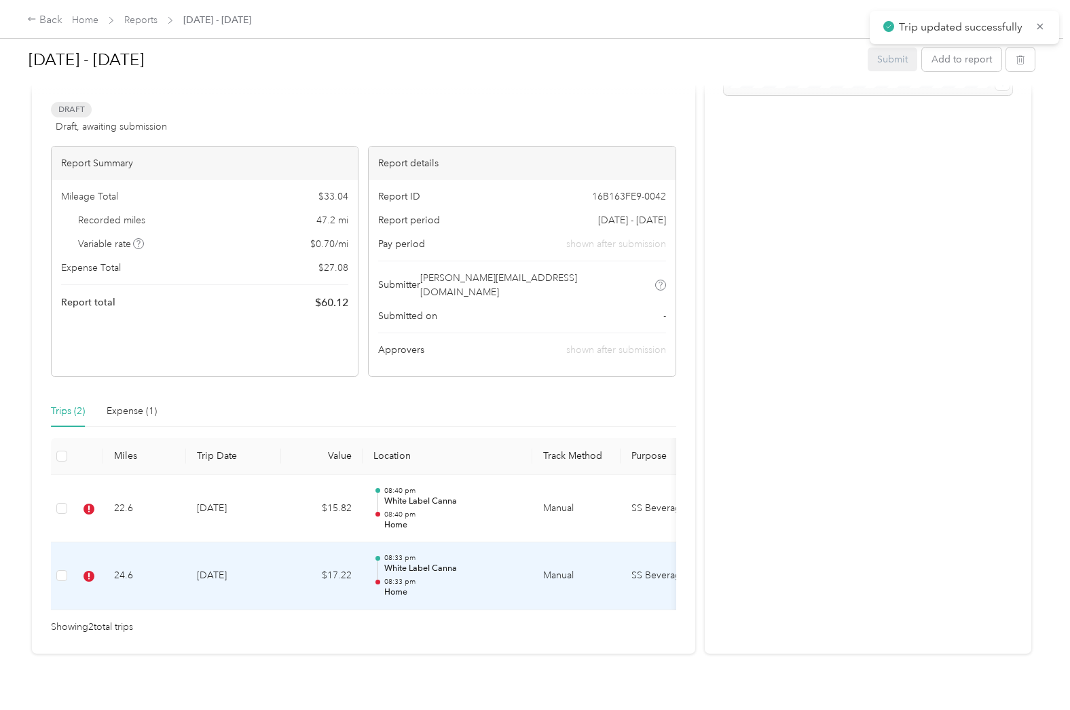
click at [170, 547] on td "24.6" at bounding box center [144, 576] width 83 height 68
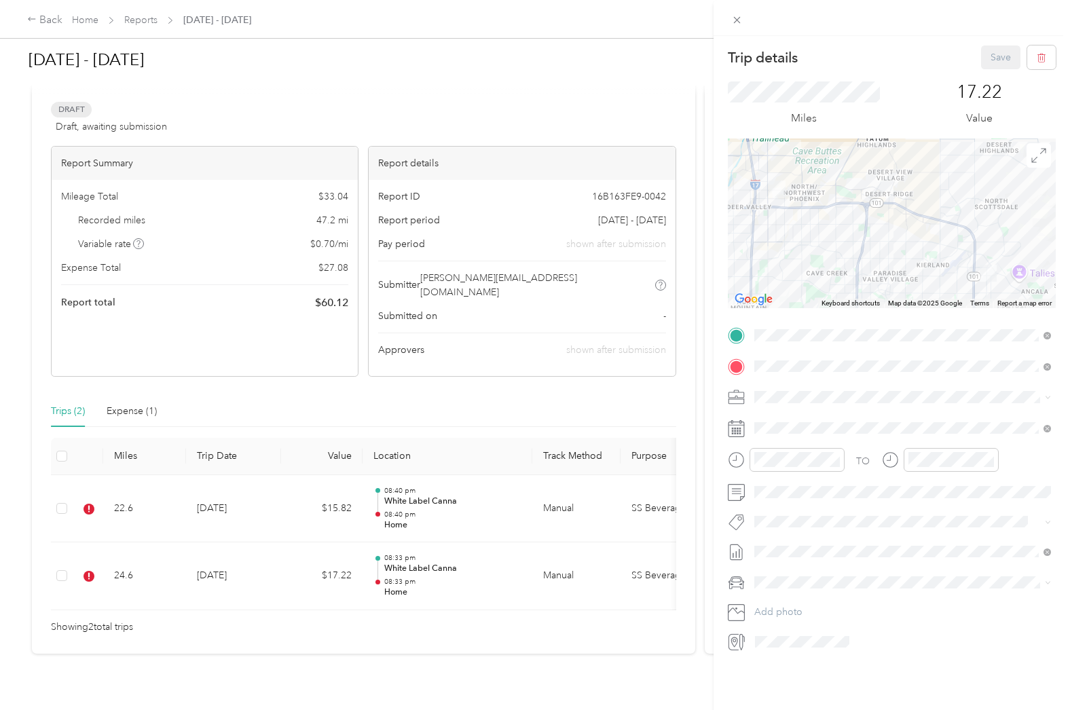
click at [792, 613] on span "[DATE] - [DATE]" at bounding box center [788, 618] width 68 height 14
click at [994, 54] on button "Save" at bounding box center [1000, 57] width 39 height 24
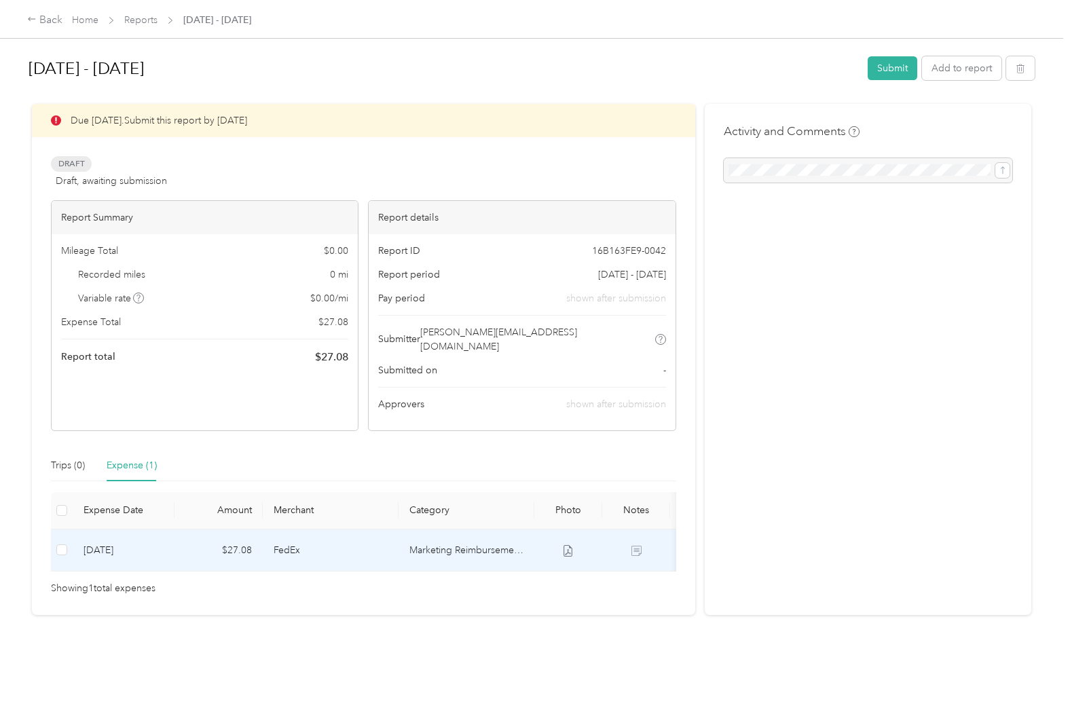
click at [162, 532] on td "[DATE]" at bounding box center [124, 550] width 102 height 42
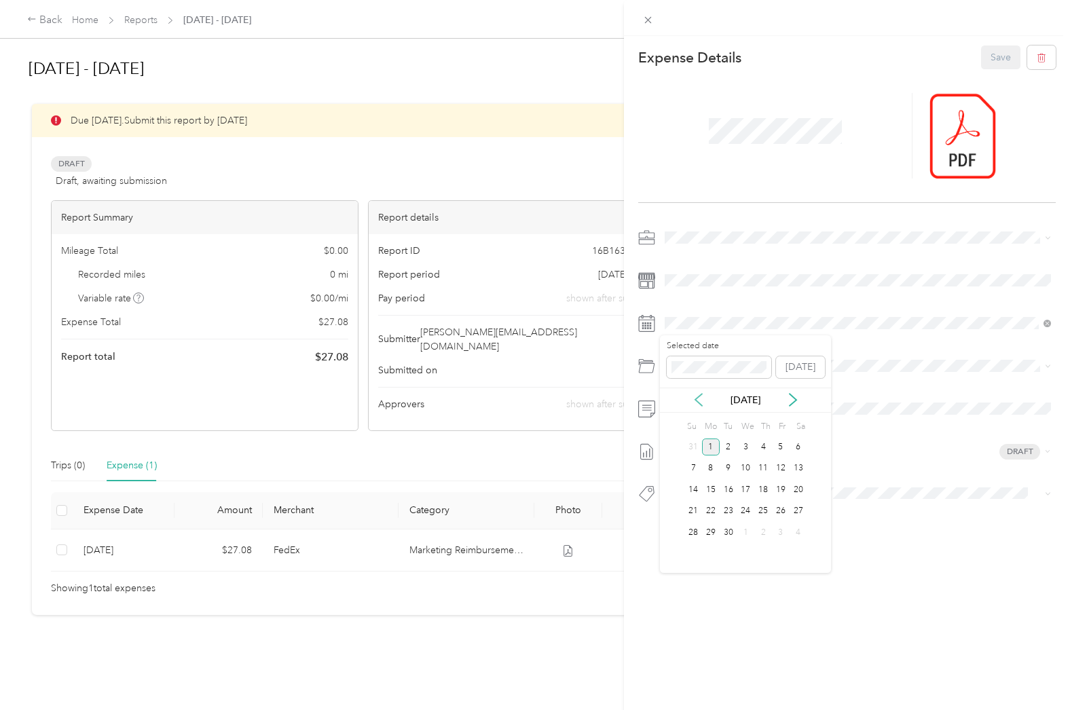
click at [698, 403] on icon at bounding box center [699, 400] width 14 height 14
click at [784, 529] on div "29" at bounding box center [781, 532] width 18 height 17
click at [1003, 59] on button "Save" at bounding box center [1000, 57] width 39 height 24
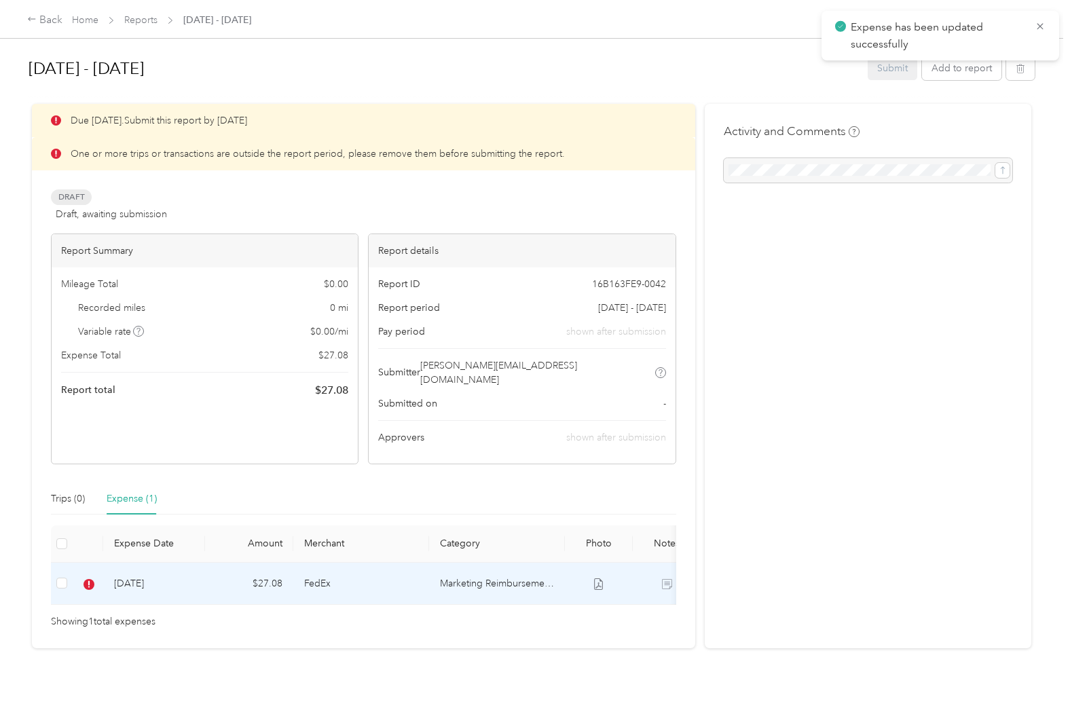
click at [235, 572] on td "$27.08" at bounding box center [249, 584] width 88 height 42
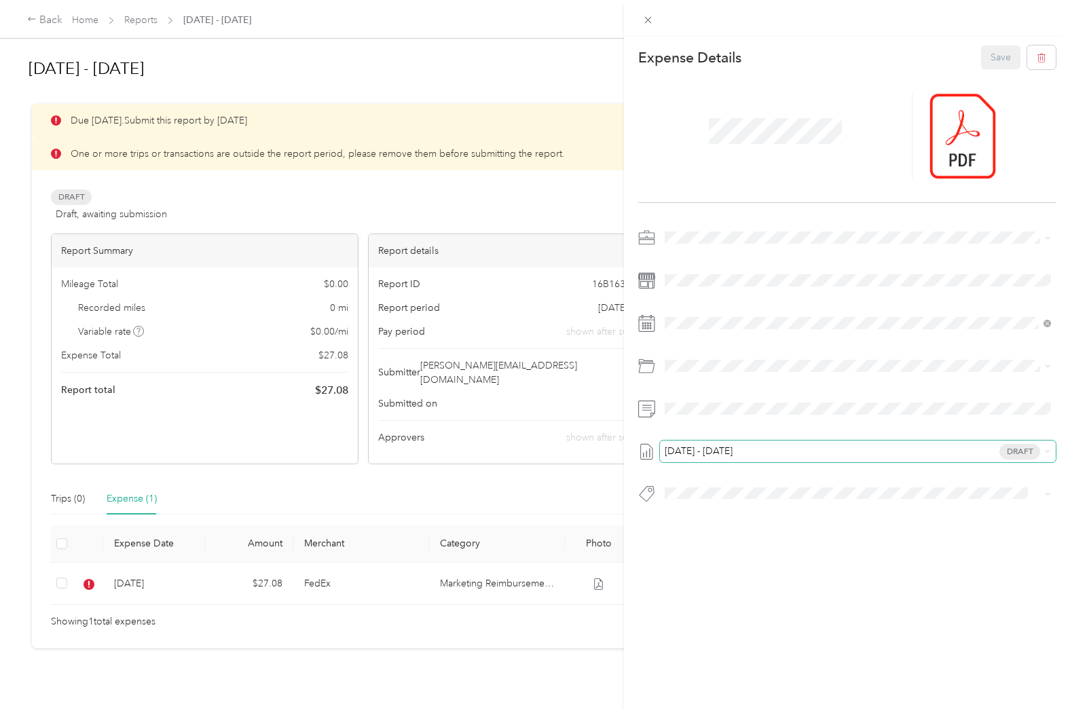
drag, startPoint x: 787, startPoint y: 464, endPoint x: 785, endPoint y: 455, distance: 9.6
click at [786, 464] on div "Aug 31 - Sep 6, 2025 Draft" at bounding box center [846, 370] width 417 height 286
click at [785, 452] on span "Aug 31 - Sep 6, 2025 Draft" at bounding box center [854, 451] width 371 height 12
click at [770, 508] on li "Aug 24 - 30, 2025 Draft" at bounding box center [858, 519] width 396 height 22
click at [1000, 60] on button "Save" at bounding box center [1000, 57] width 39 height 24
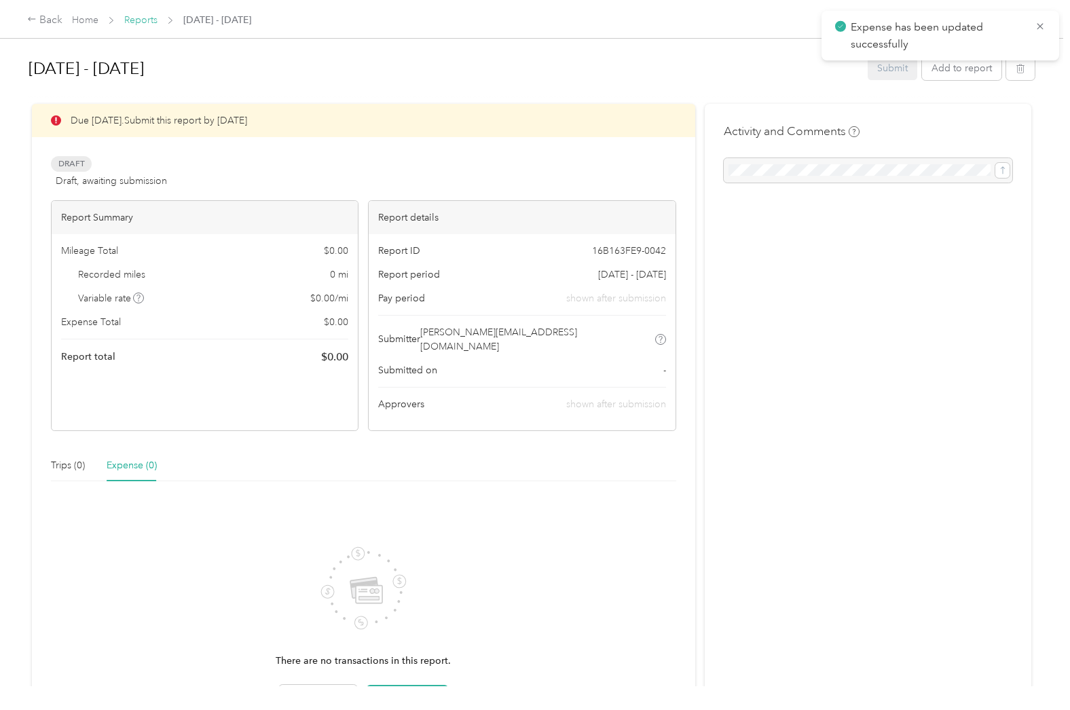
click at [140, 20] on link "Reports" at bounding box center [140, 20] width 33 height 12
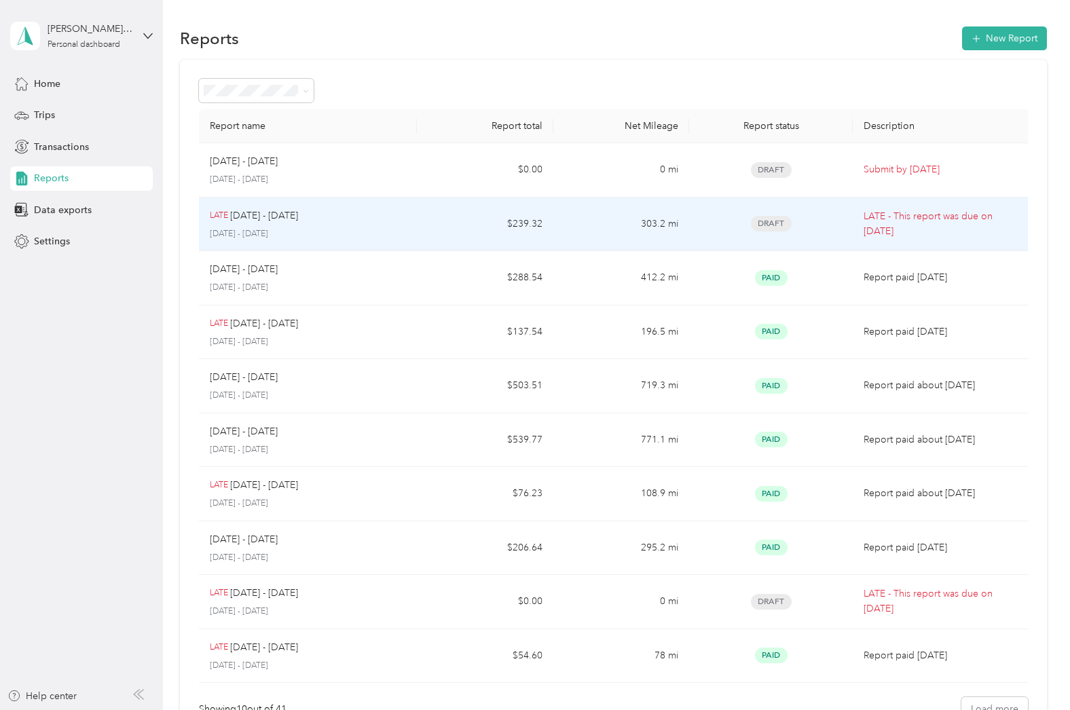
click at [807, 222] on div "Draft" at bounding box center [771, 224] width 142 height 16
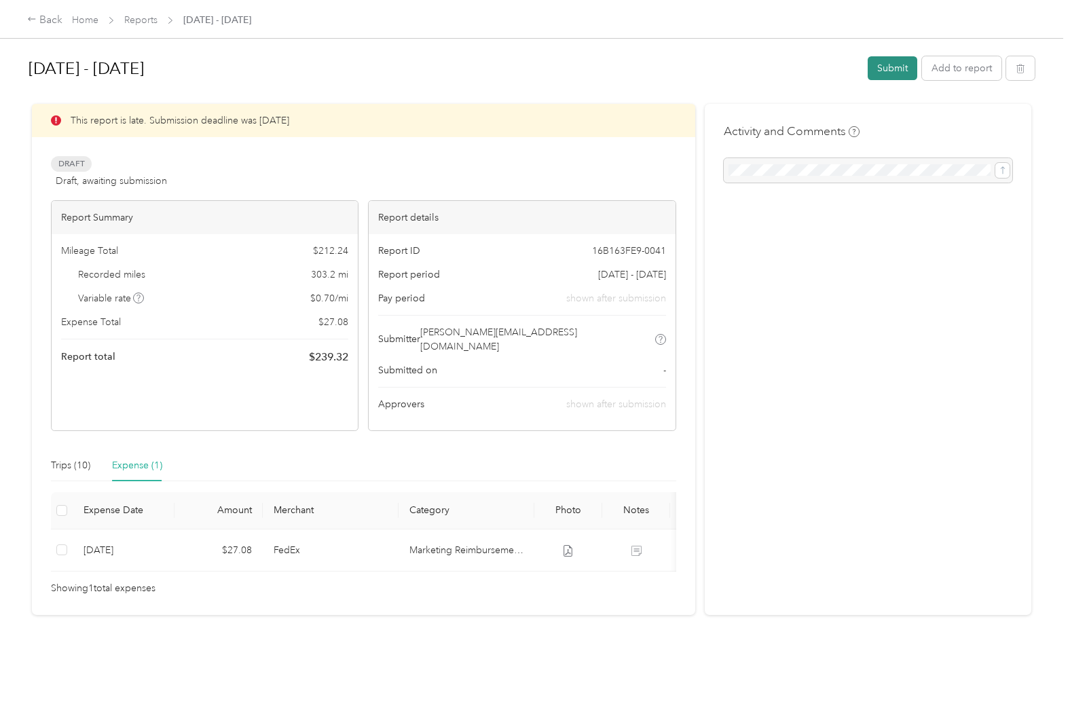
click at [899, 70] on button "Submit" at bounding box center [892, 68] width 50 height 24
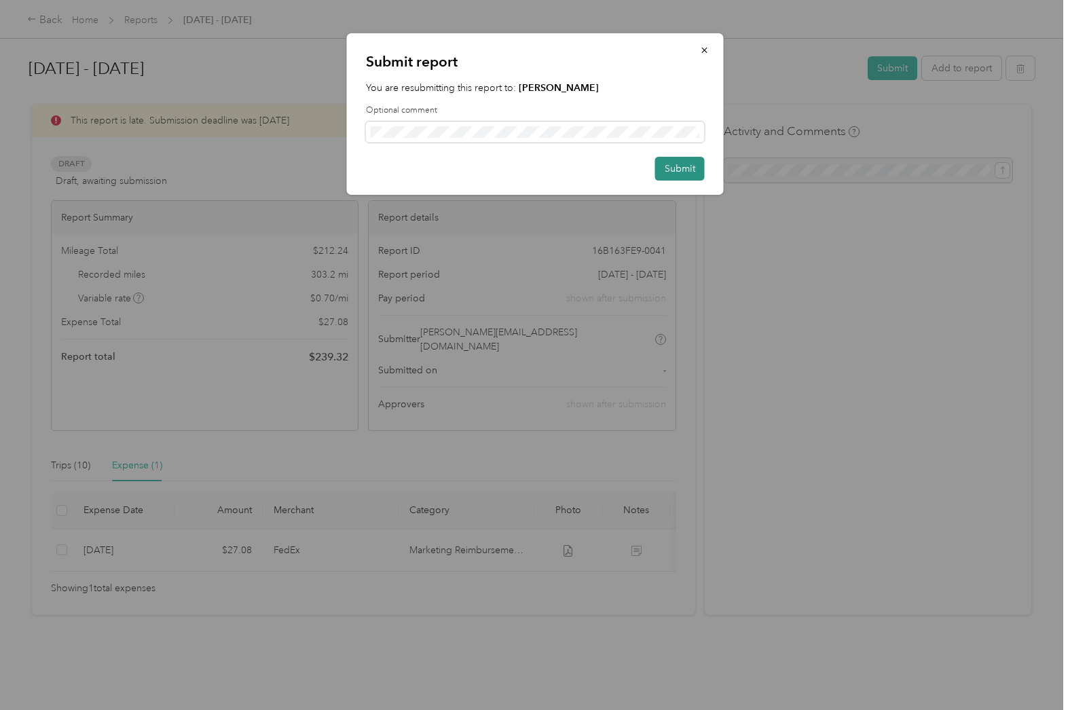
click at [667, 170] on button "Submit" at bounding box center [680, 169] width 50 height 24
